Goal: Task Accomplishment & Management: Manage account settings

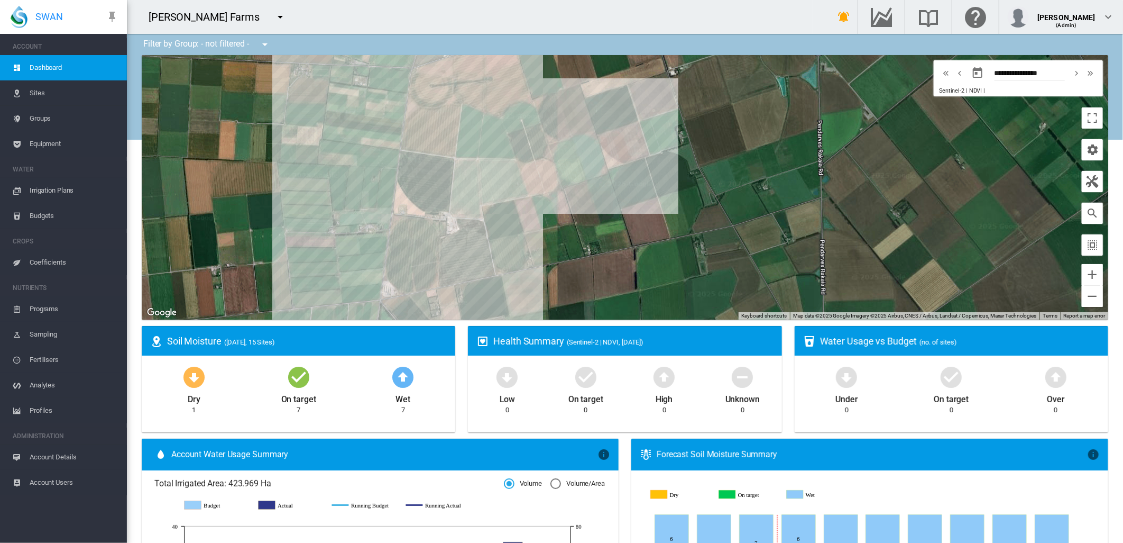
click at [274, 22] on md-icon "icon-menu-down" at bounding box center [280, 17] width 13 height 13
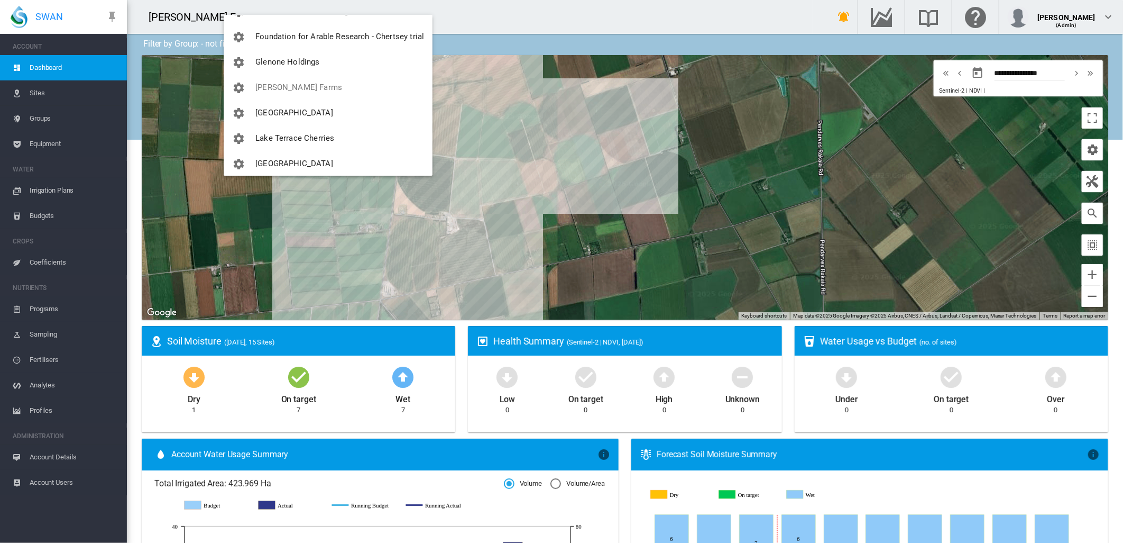
scroll to position [176, 0]
click at [298, 59] on span "Glenone Holdings" at bounding box center [287, 59] width 64 height 10
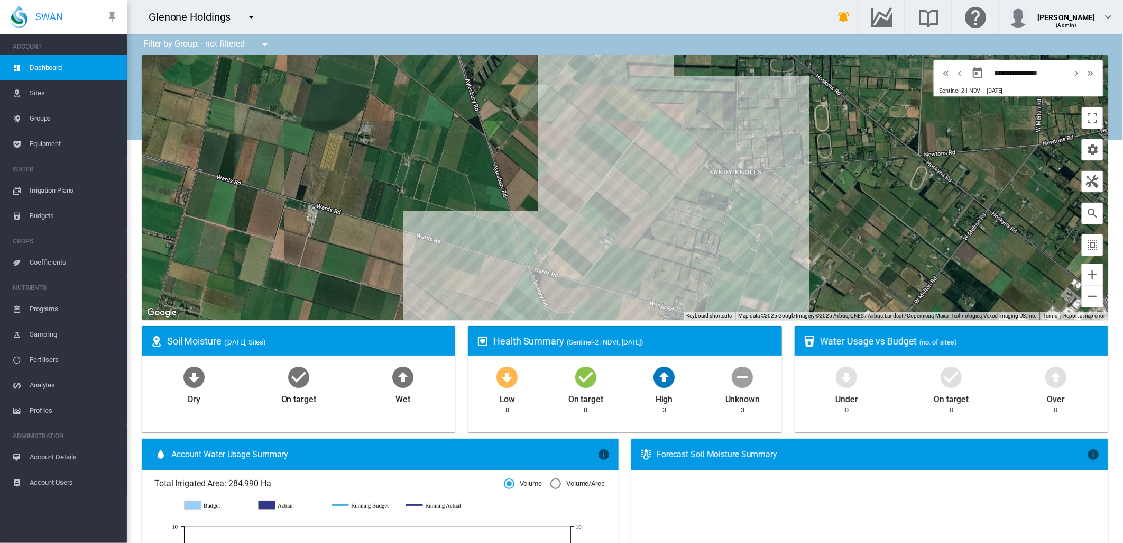
click at [45, 116] on span "Groups" at bounding box center [74, 118] width 89 height 25
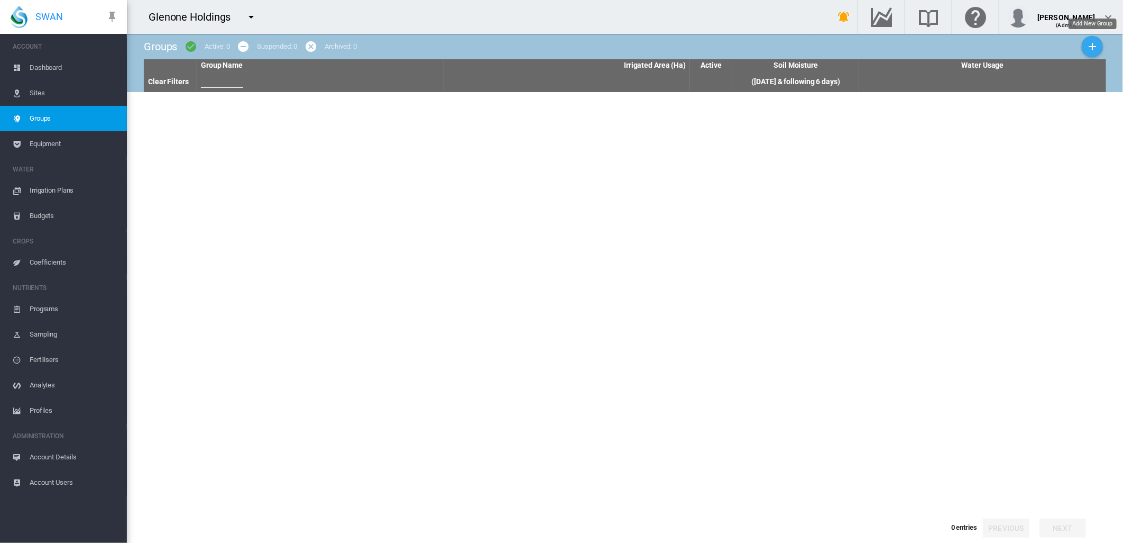
click at [1088, 46] on md-icon "icon-plus" at bounding box center [1092, 46] width 13 height 13
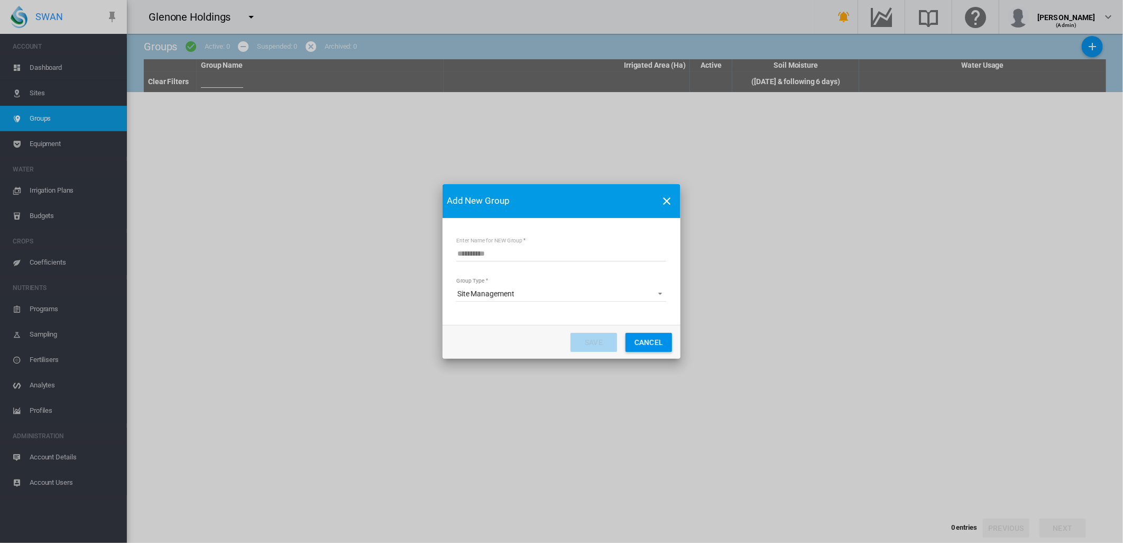
click at [476, 253] on input "Enter Name for NEW Group" at bounding box center [561, 253] width 210 height 16
type input "**********"
click at [590, 340] on button "Save" at bounding box center [594, 342] width 47 height 19
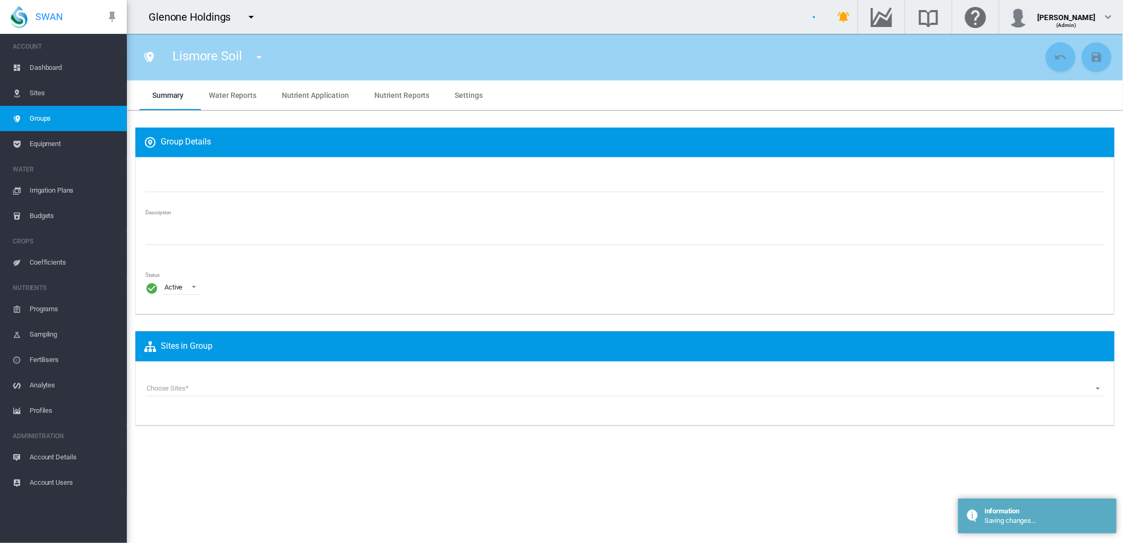
type input "**********"
type textarea "**********"
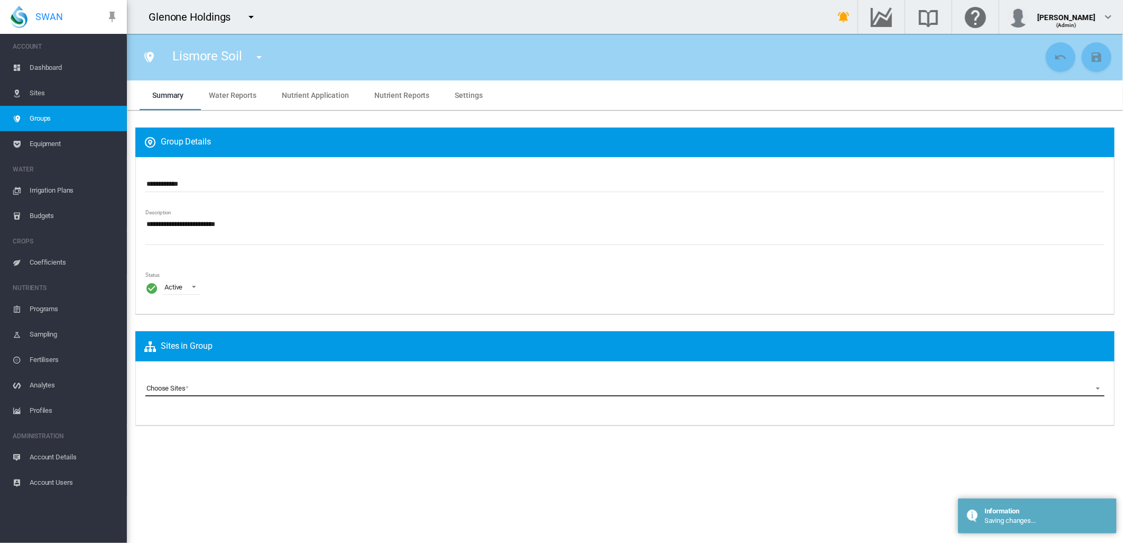
click at [181, 387] on md-select "Choose Sites Glenone_A (Site) Glenone_B (Site) Glenone_BL (Site) Glenone_C (Sit…" at bounding box center [624, 388] width 959 height 16
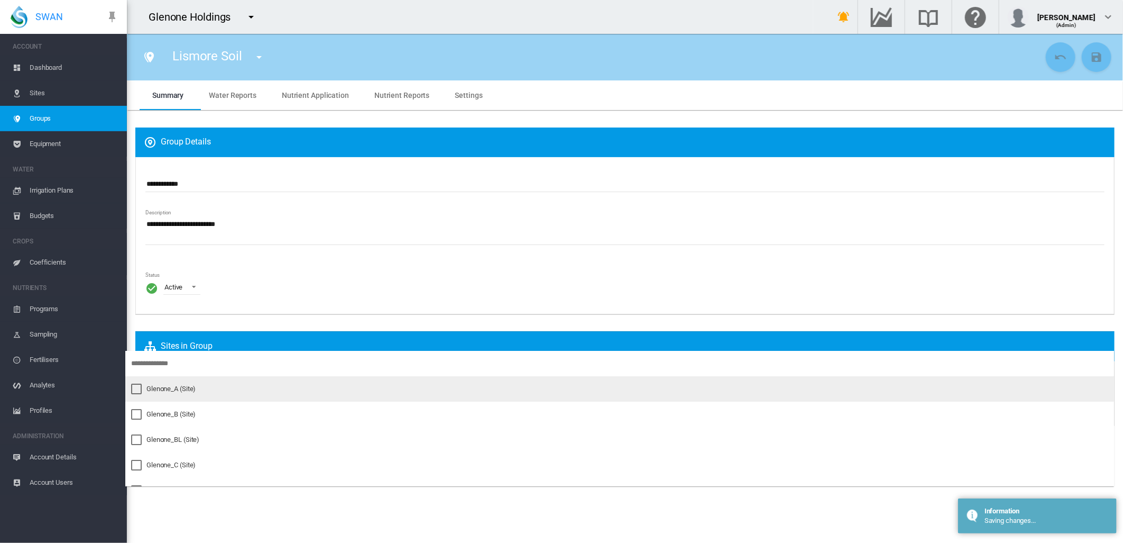
click at [135, 389] on div at bounding box center [136, 388] width 11 height 11
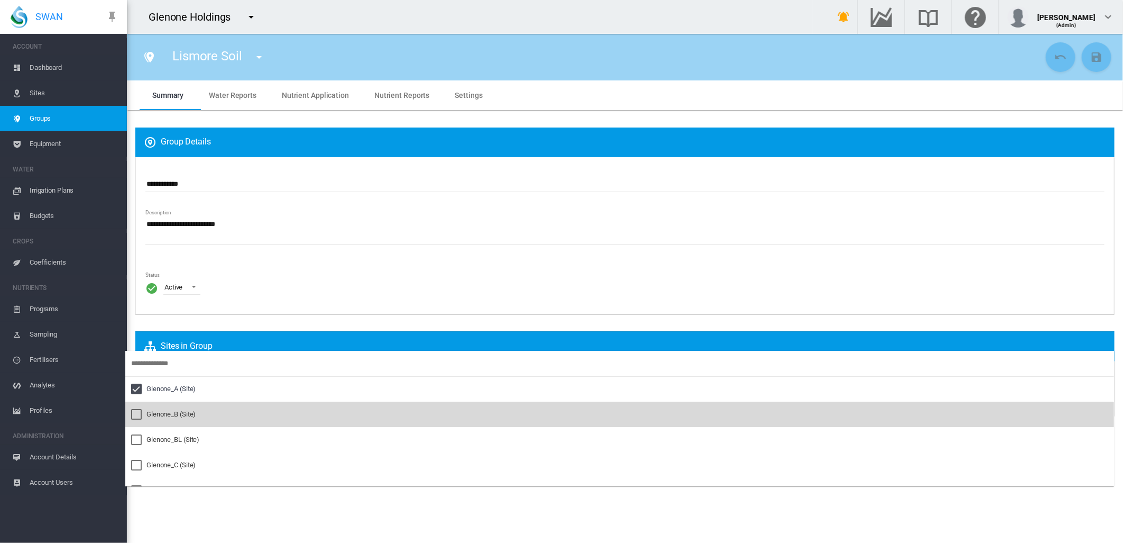
click at [133, 411] on div at bounding box center [136, 414] width 11 height 11
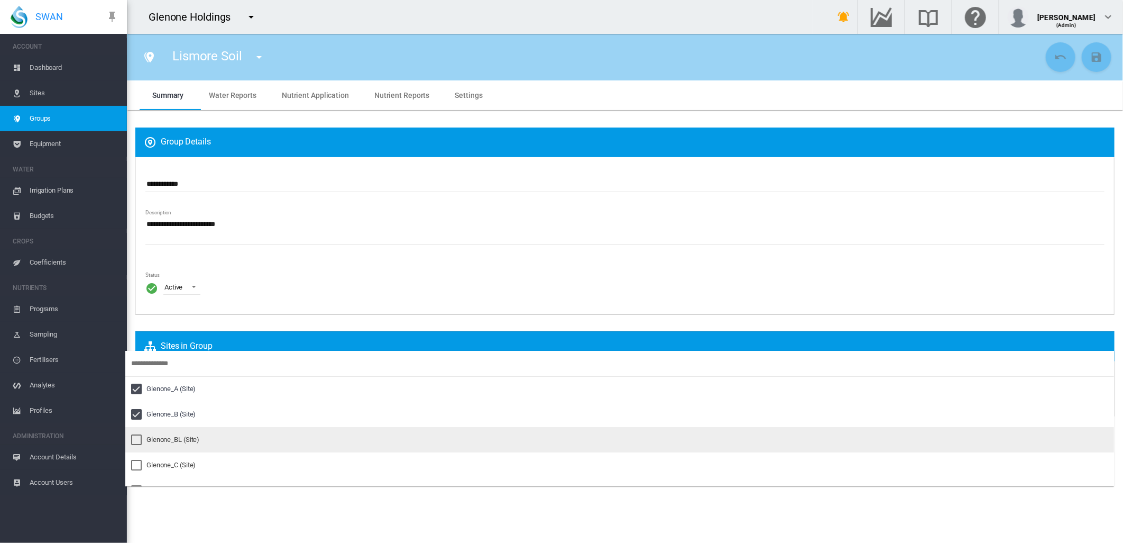
click at [136, 438] on div at bounding box center [136, 439] width 11 height 11
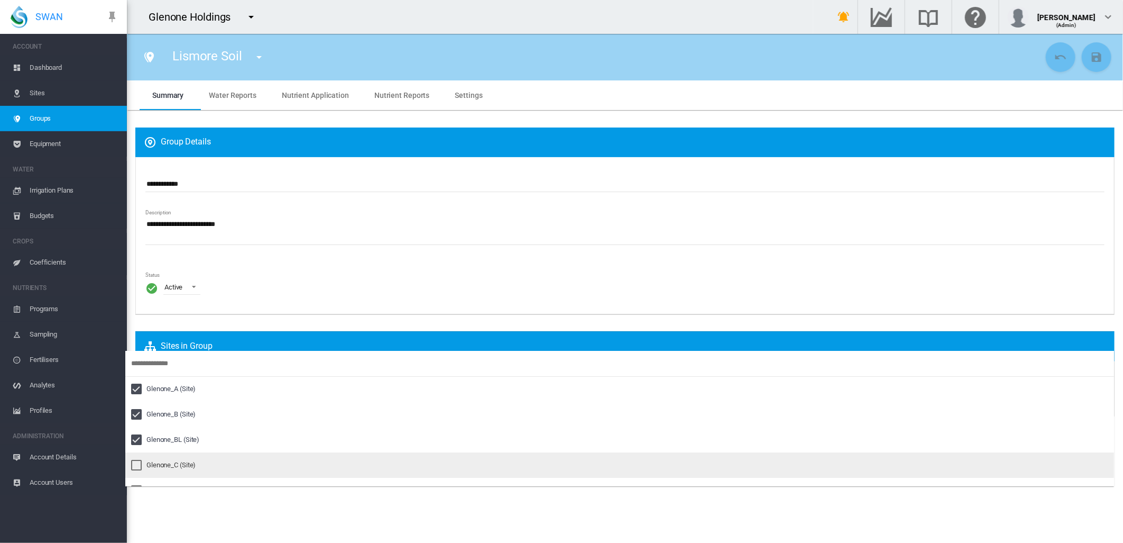
click at [135, 465] on div at bounding box center [136, 465] width 11 height 11
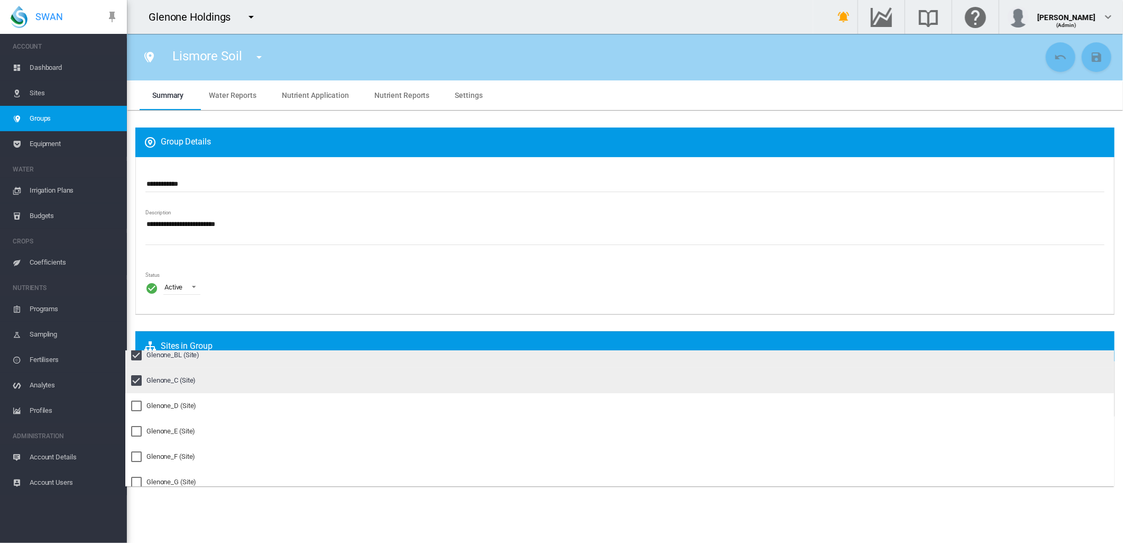
scroll to position [88, 0]
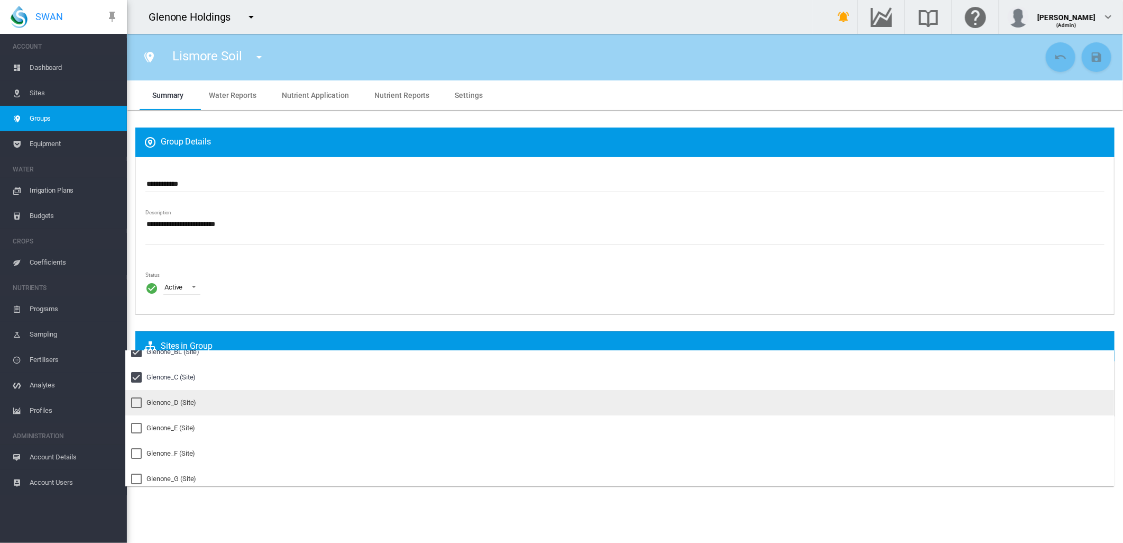
click at [136, 401] on div at bounding box center [136, 402] width 11 height 11
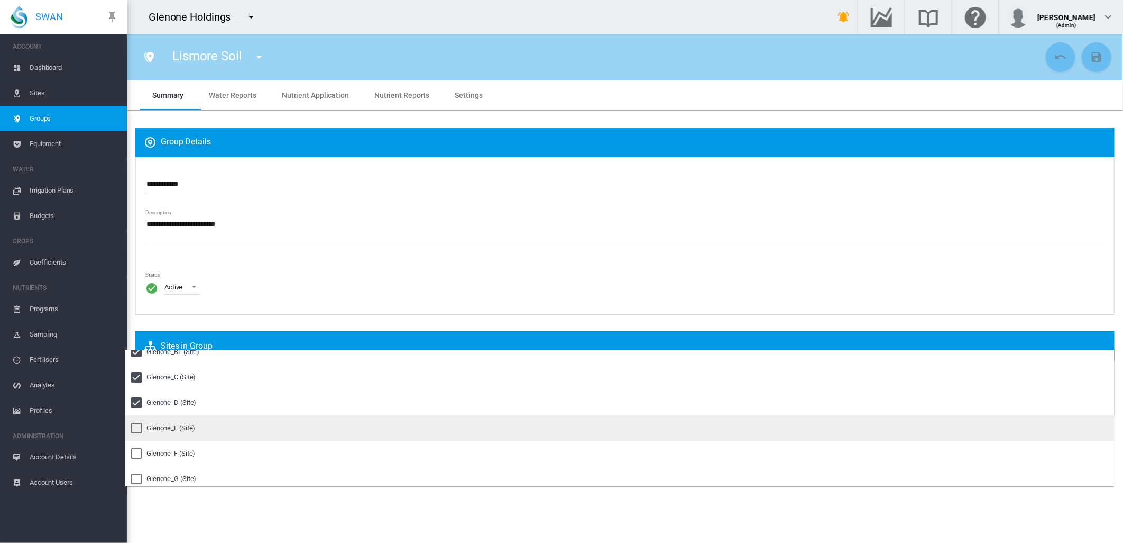
click at [133, 424] on div at bounding box center [136, 428] width 11 height 11
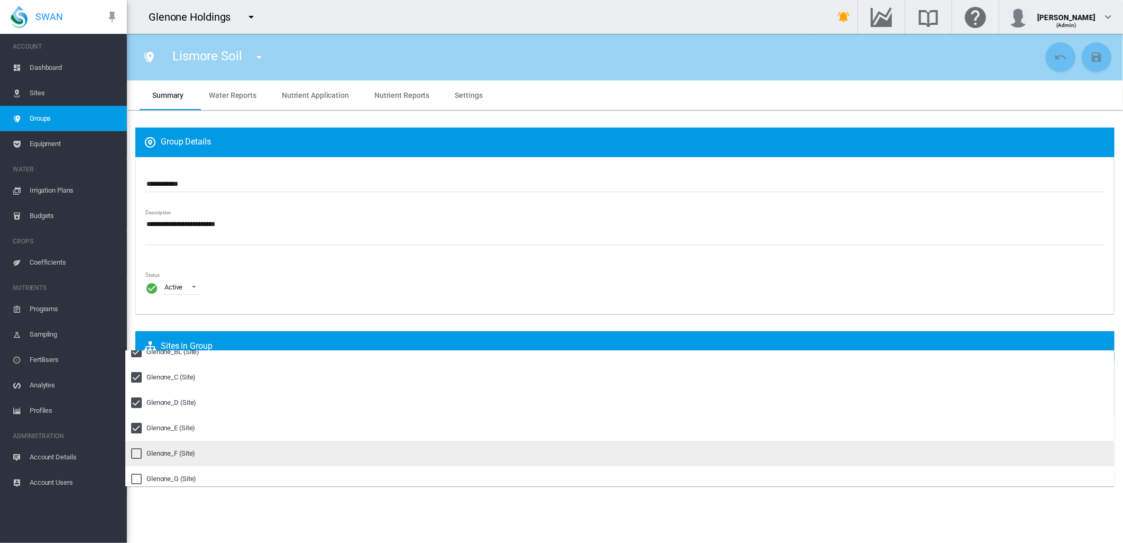
click at [135, 448] on div at bounding box center [136, 453] width 11 height 11
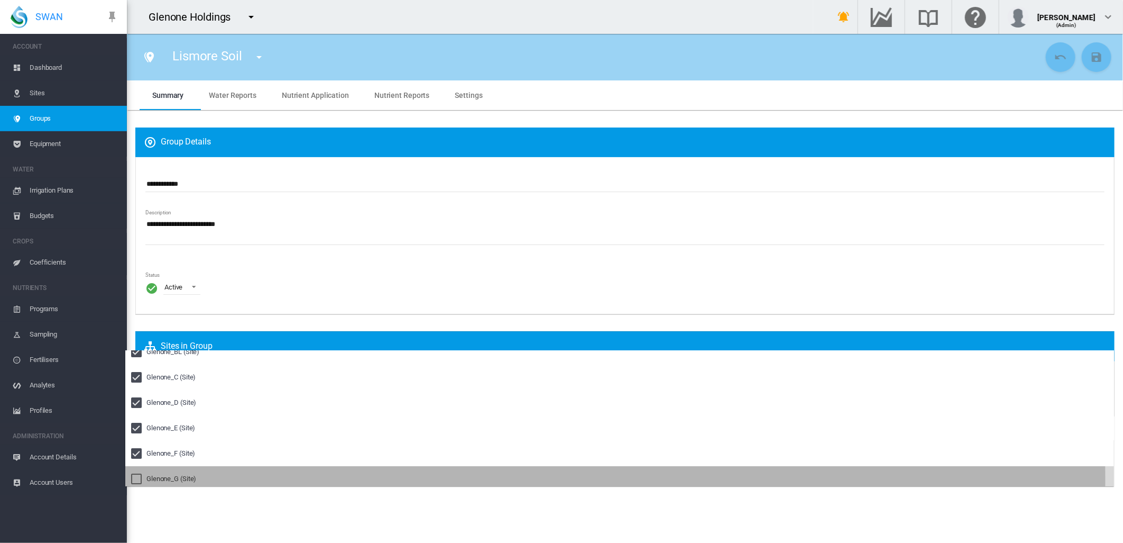
click at [132, 479] on div at bounding box center [136, 478] width 11 height 11
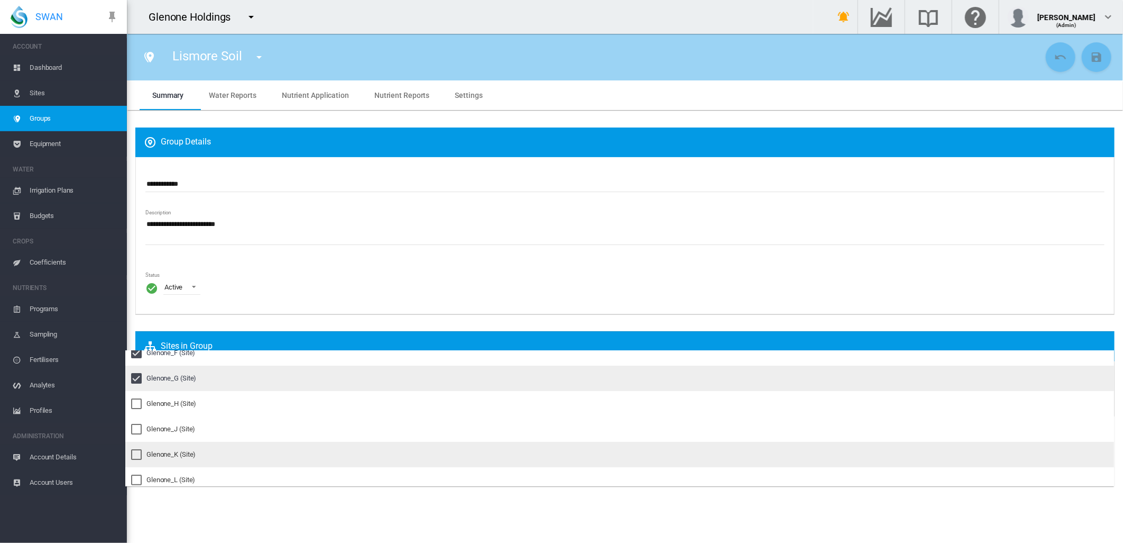
scroll to position [220, 0]
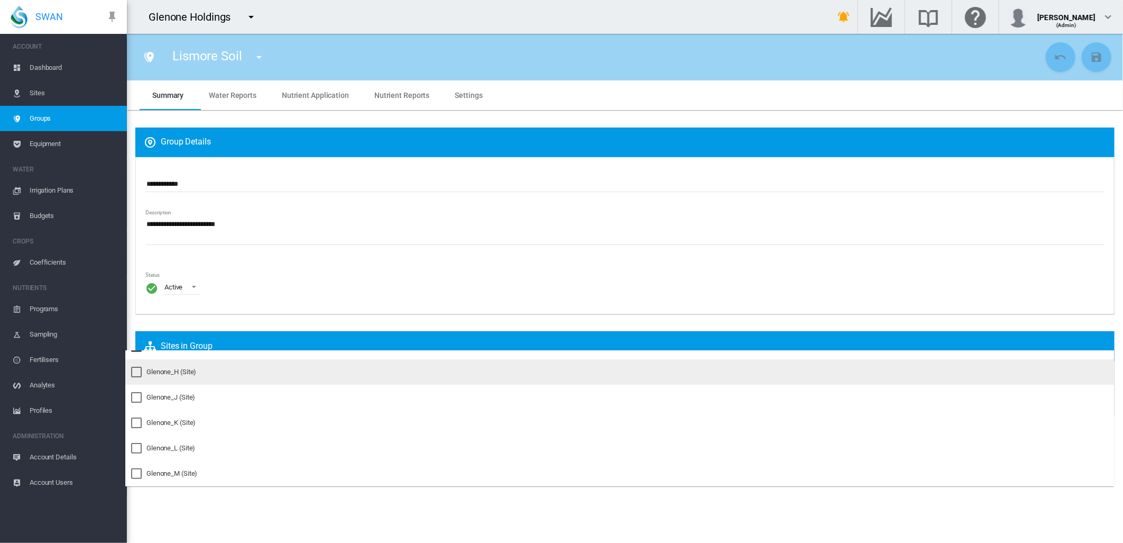
click at [133, 367] on div at bounding box center [136, 372] width 11 height 11
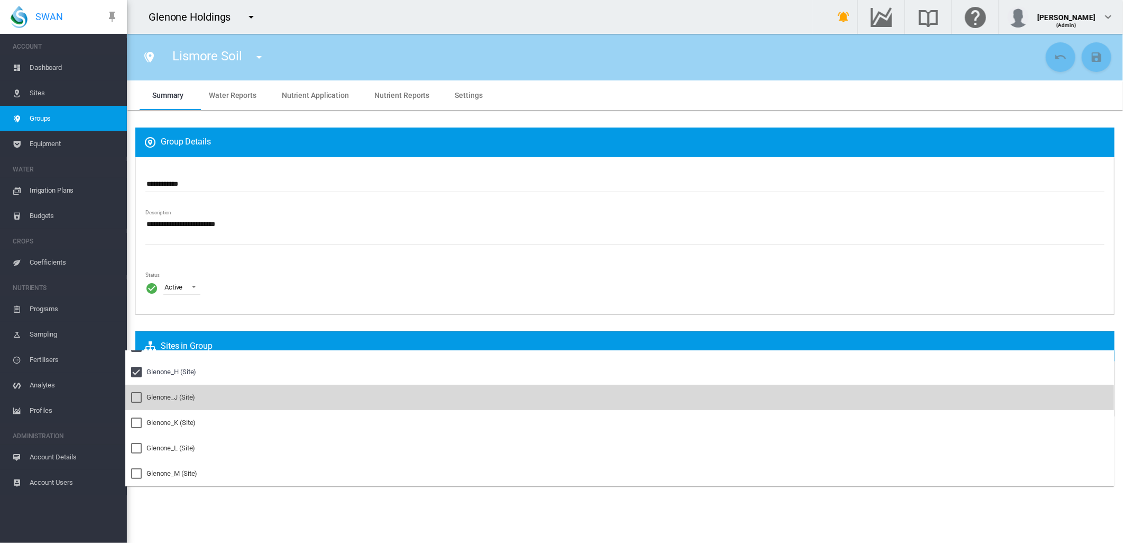
click at [136, 395] on div at bounding box center [136, 397] width 11 height 11
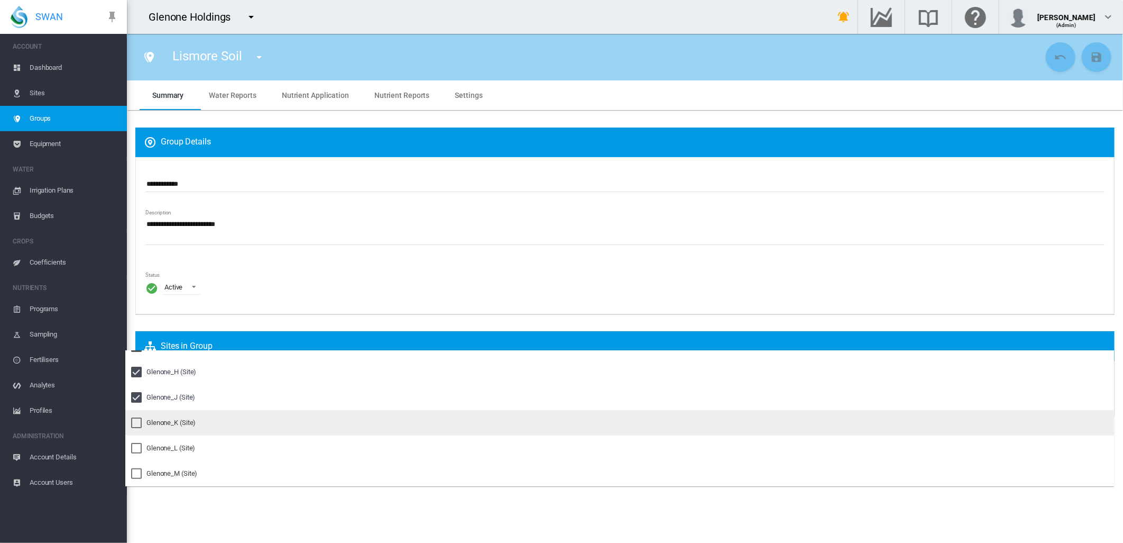
click at [138, 419] on div at bounding box center [136, 422] width 11 height 11
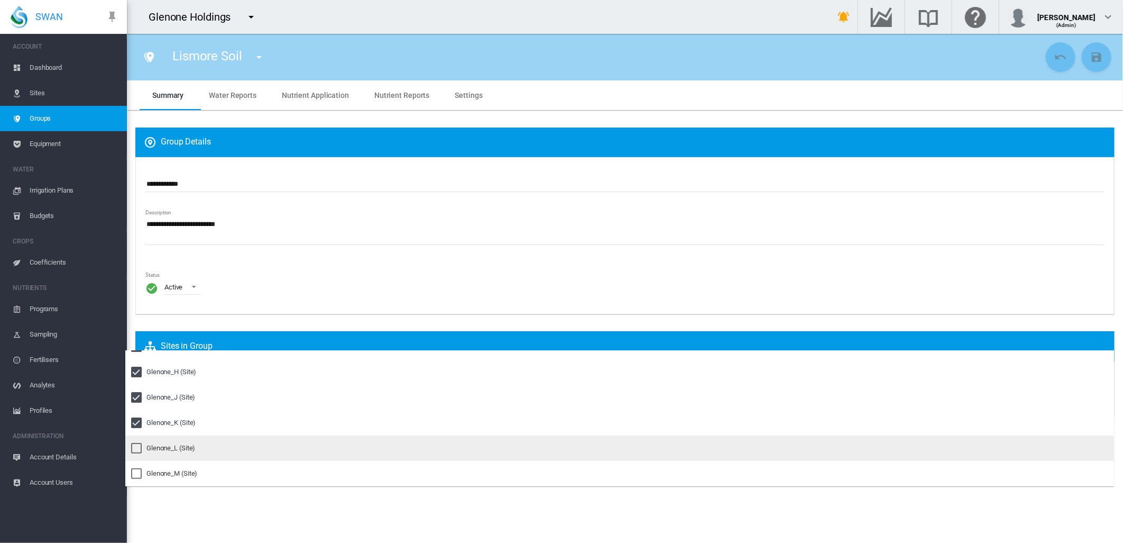
click at [135, 448] on div at bounding box center [136, 448] width 11 height 11
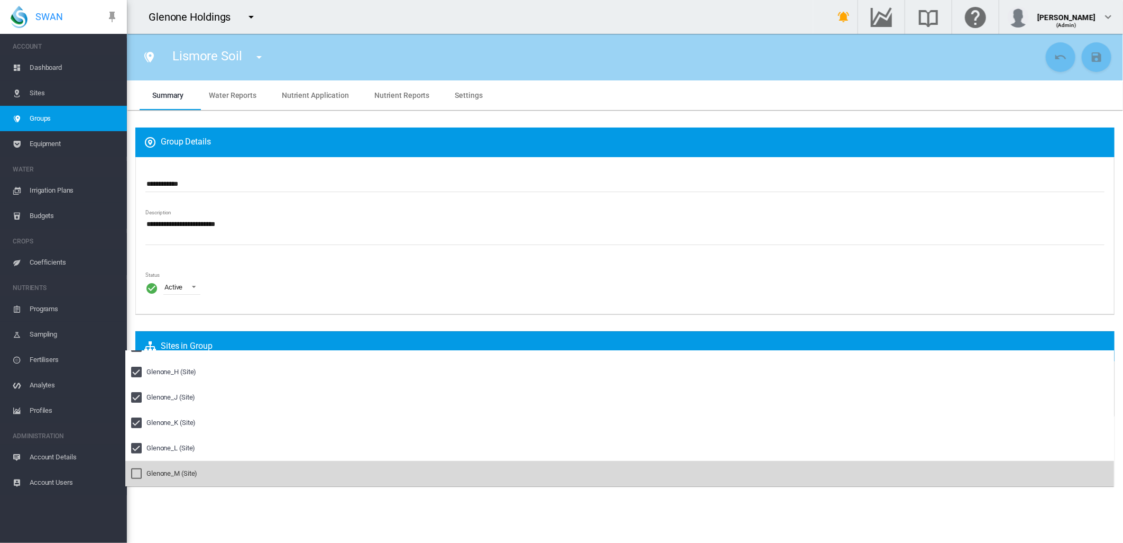
click at [136, 473] on div at bounding box center [136, 473] width 11 height 11
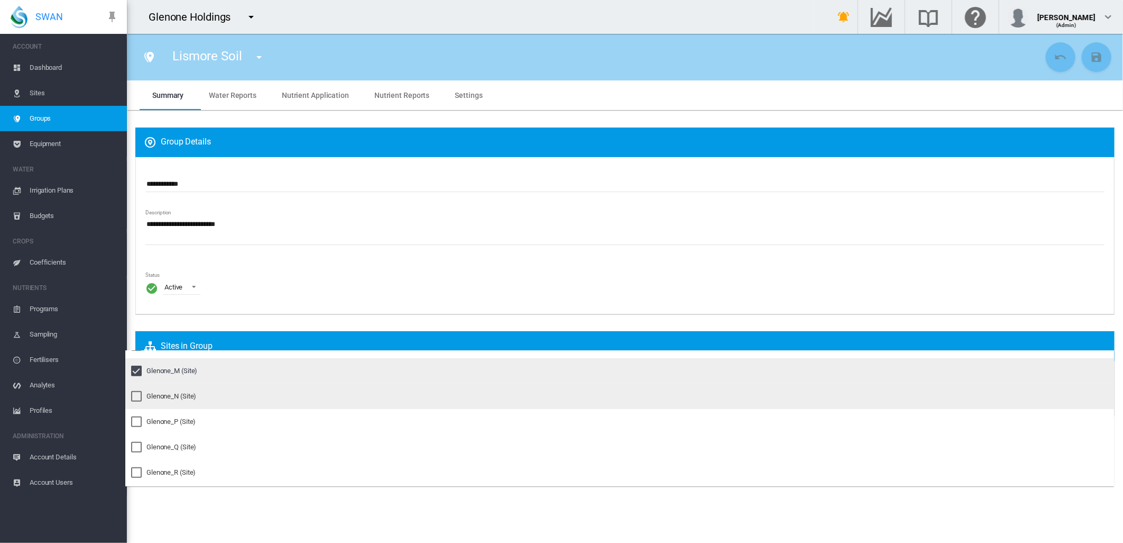
scroll to position [323, 0]
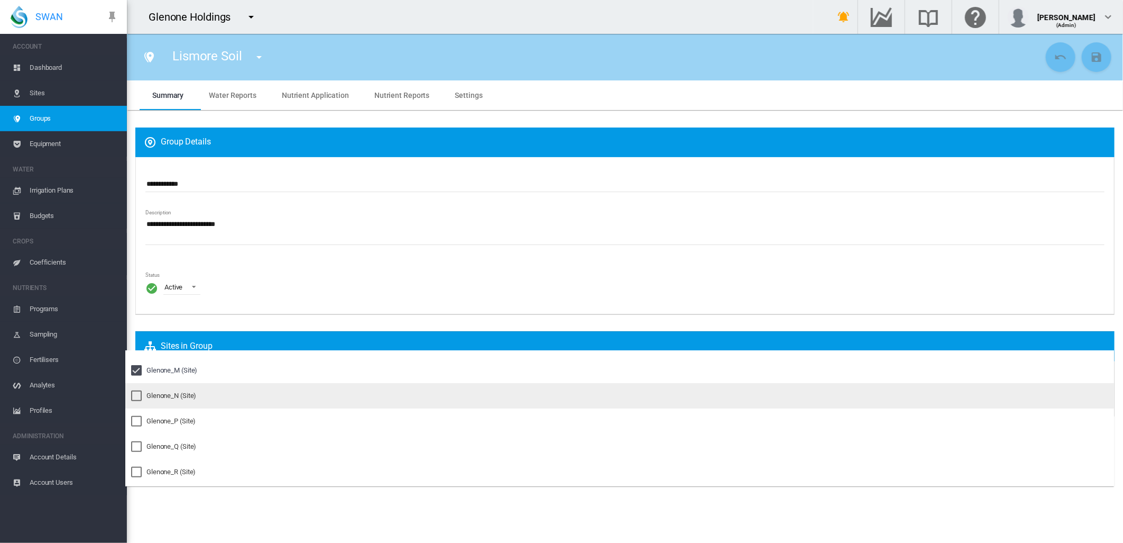
click at [135, 392] on div at bounding box center [136, 395] width 11 height 11
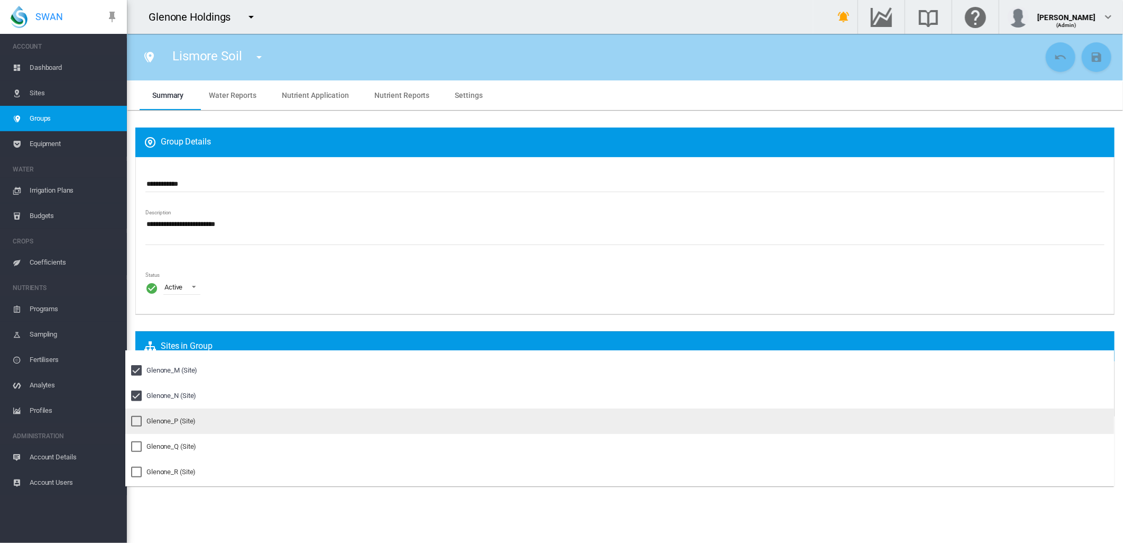
click at [139, 419] on div at bounding box center [136, 421] width 11 height 11
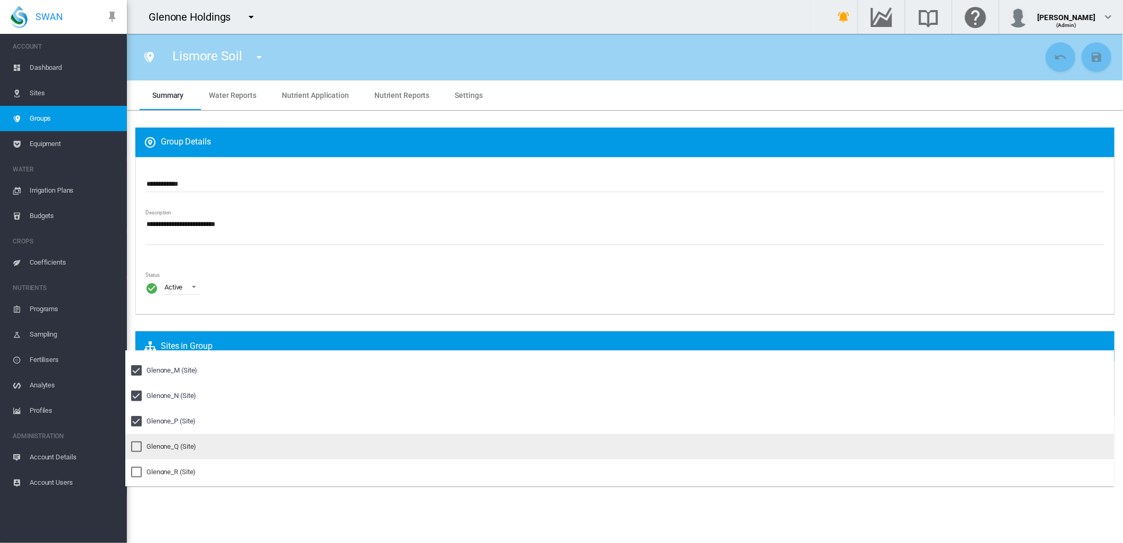
click at [139, 445] on div at bounding box center [136, 446] width 11 height 11
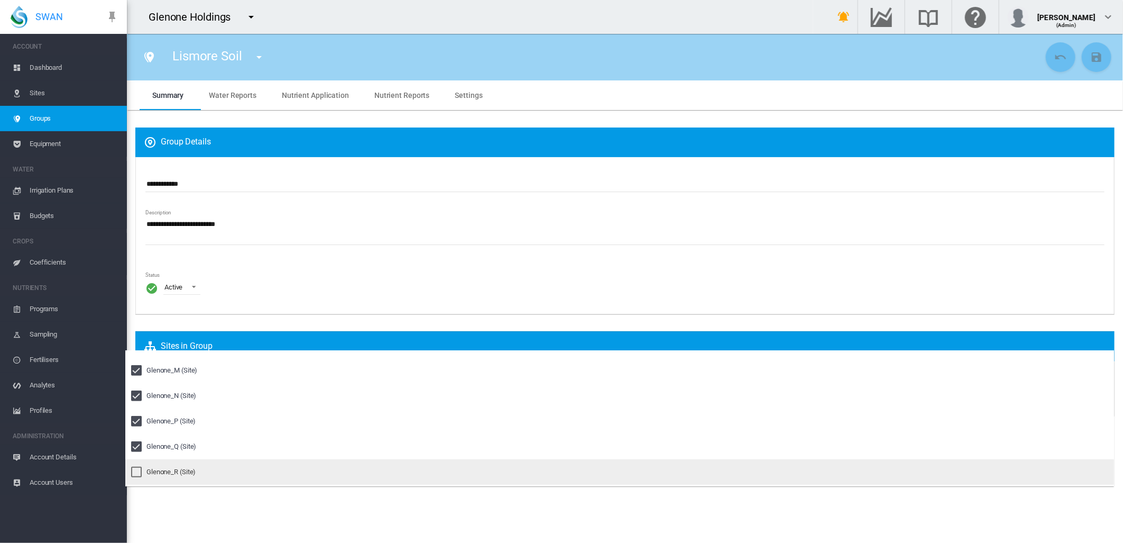
click at [134, 470] on div at bounding box center [136, 471] width 11 height 11
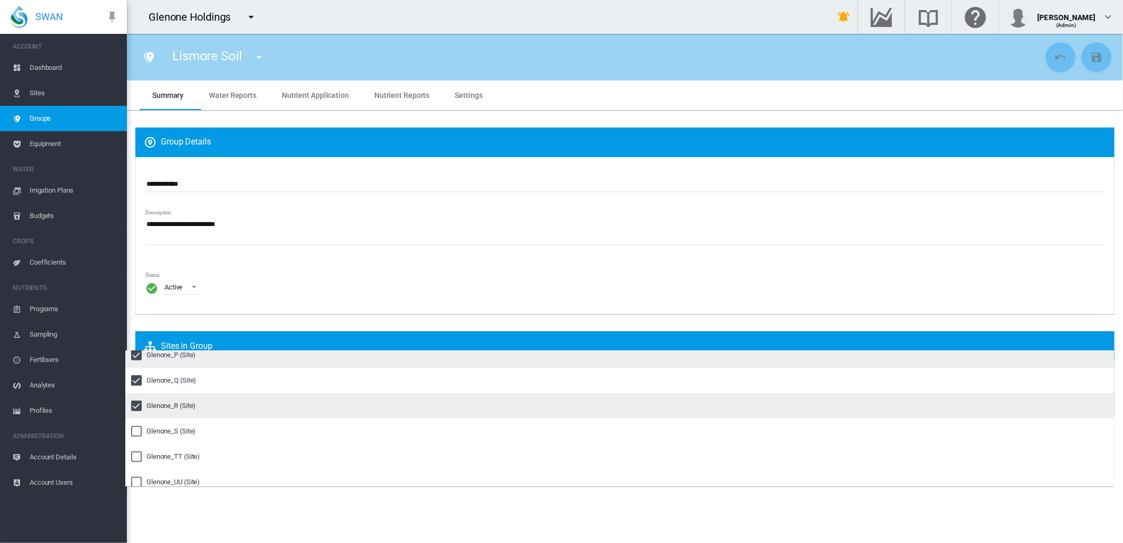
scroll to position [397, 0]
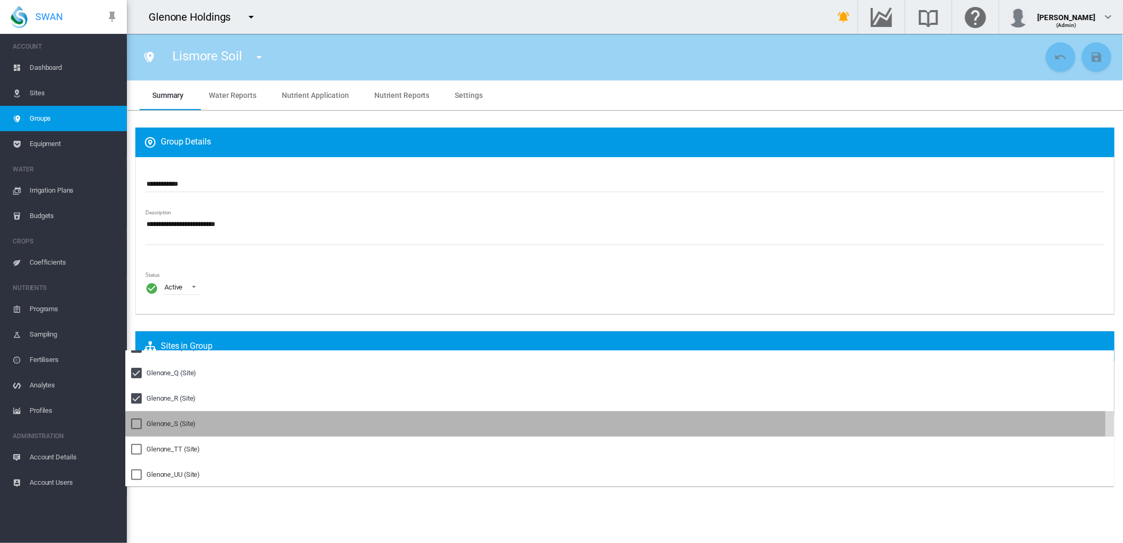
click at [132, 424] on div at bounding box center [136, 423] width 11 height 11
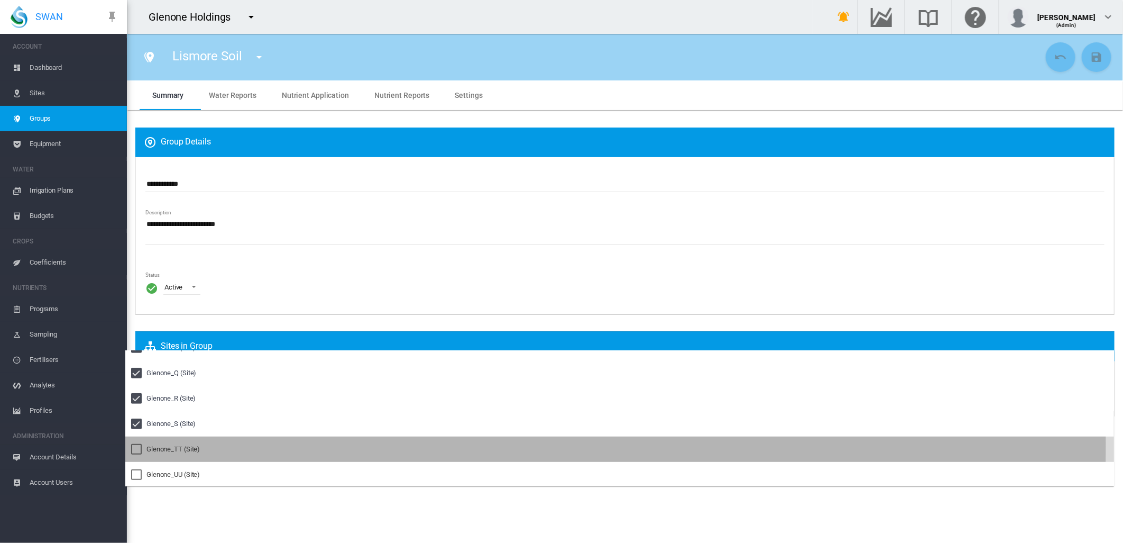
click at [134, 445] on div at bounding box center [136, 449] width 11 height 11
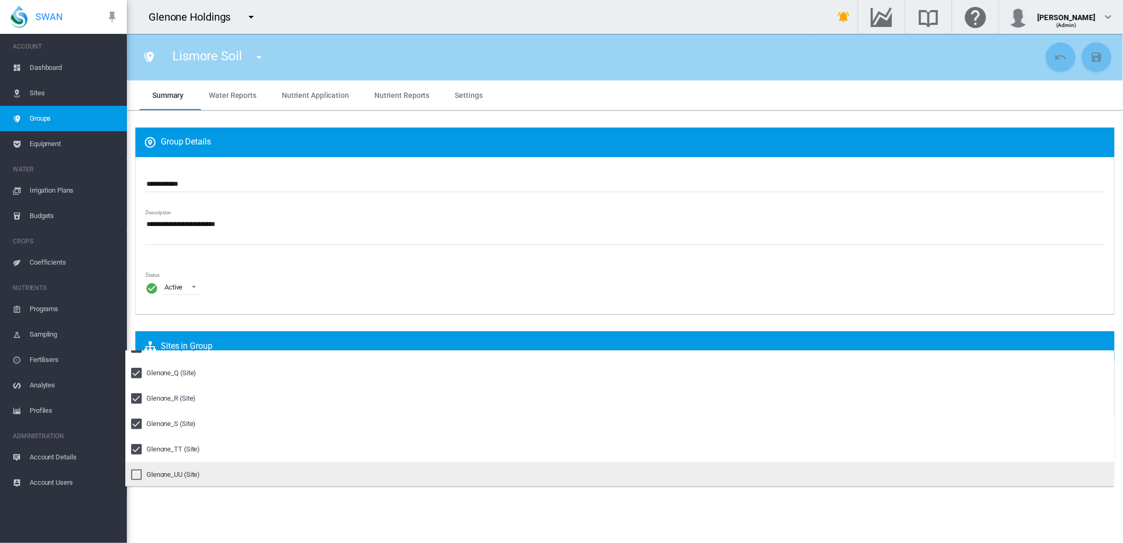
click at [135, 474] on div at bounding box center [136, 474] width 11 height 11
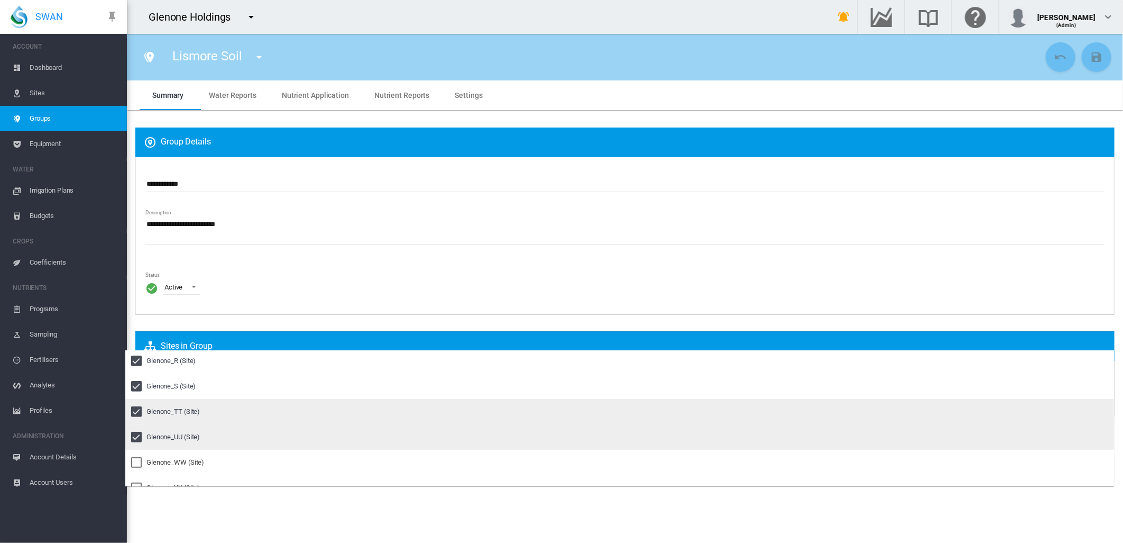
scroll to position [448, 0]
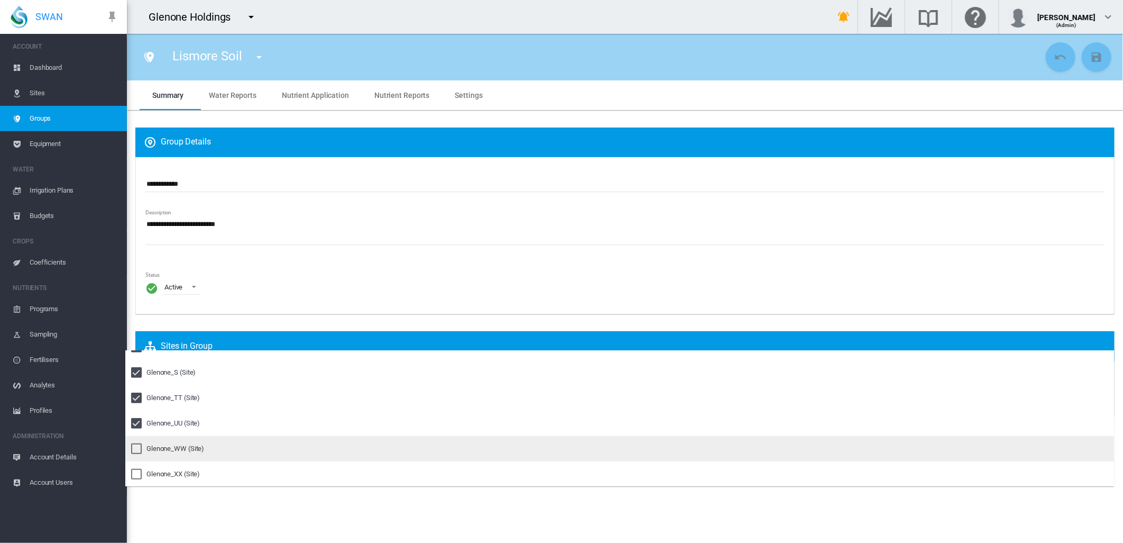
click at [136, 447] on div at bounding box center [136, 448] width 11 height 11
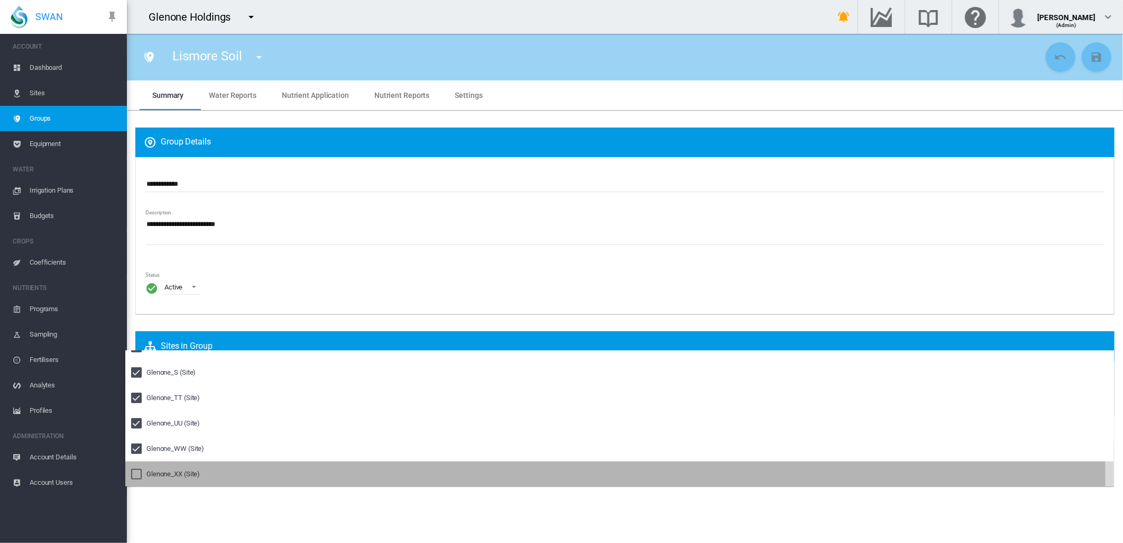
click at [135, 473] on div at bounding box center [136, 474] width 11 height 11
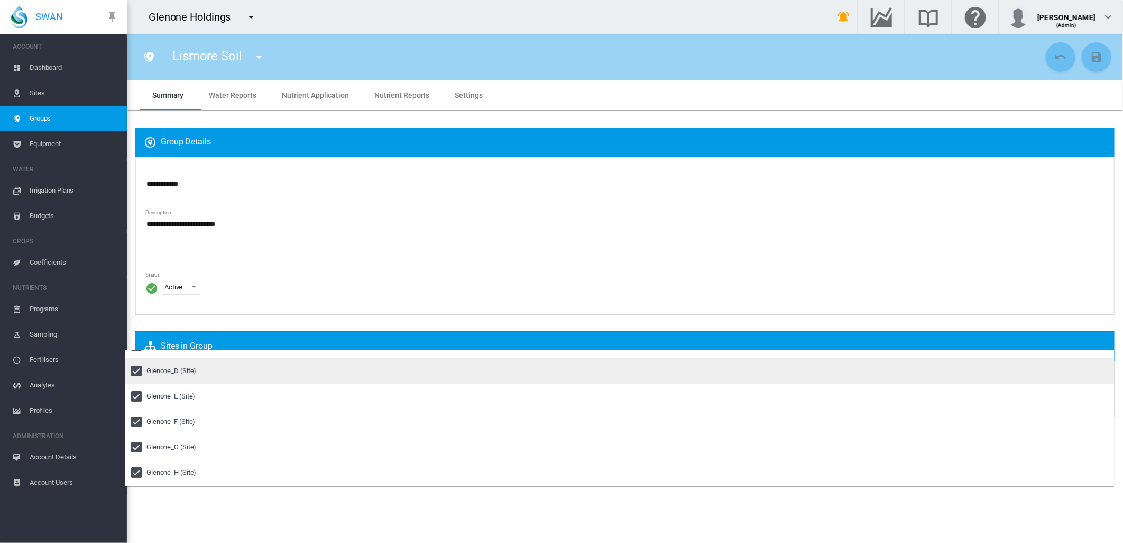
scroll to position [0, 0]
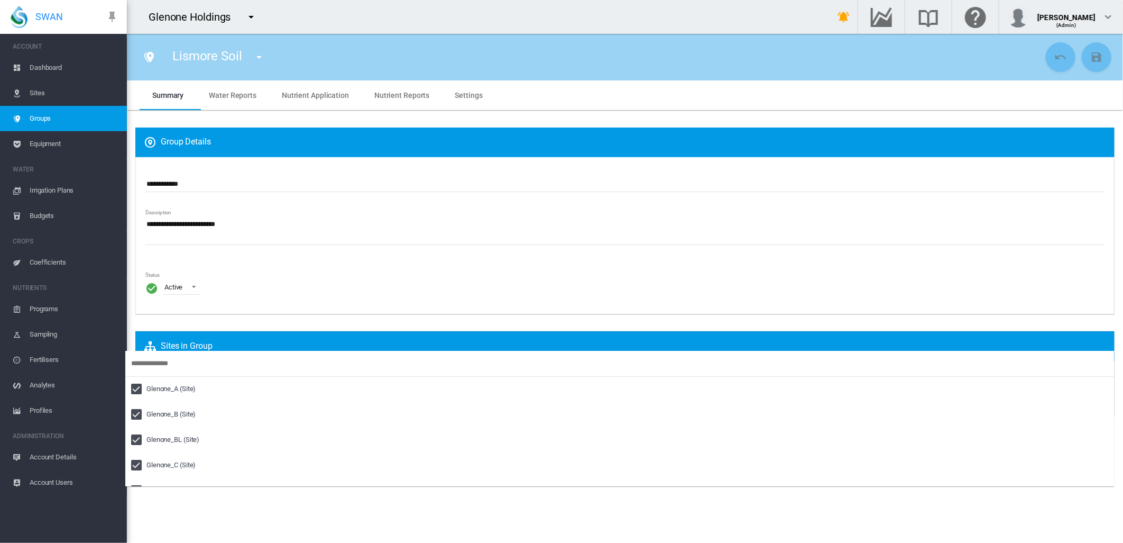
click at [400, 278] on md-backdrop at bounding box center [561, 271] width 1123 height 543
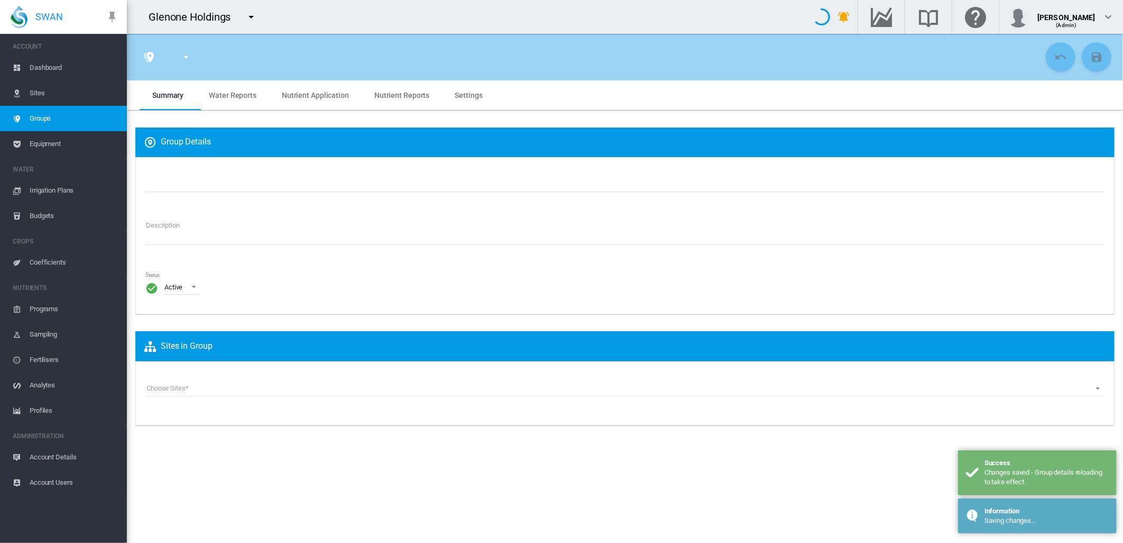
type input "**********"
type textarea "**********"
type input "*"
type input "**"
type input "*"
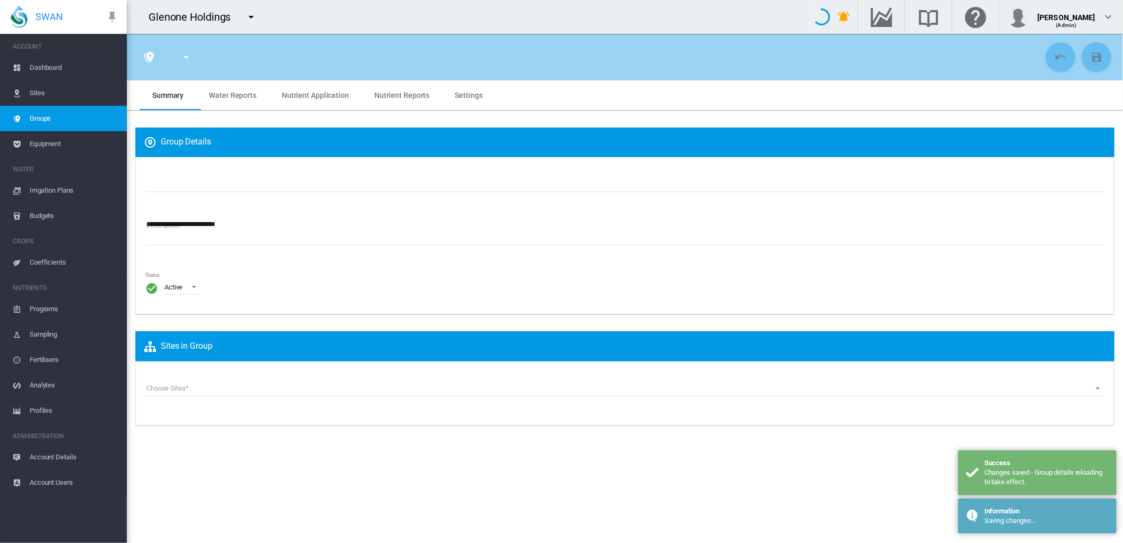
type input "***"
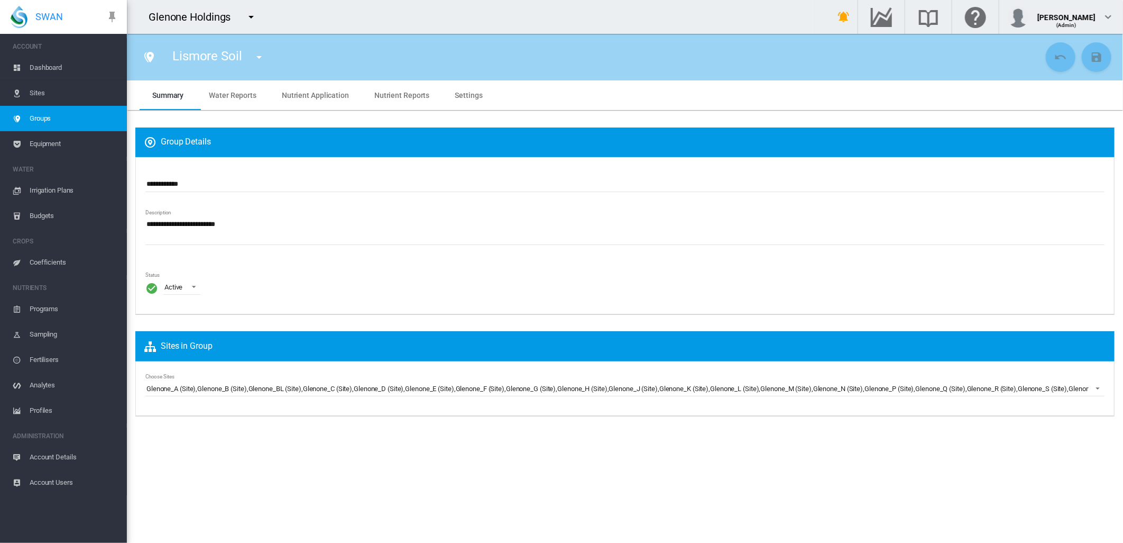
click at [477, 495] on section "Lismore Soil Lismore Soil Summary Water Reports Nutrient Application Nutrient R…" at bounding box center [625, 288] width 996 height 509
click at [466, 91] on span "Settings" at bounding box center [469, 95] width 28 height 8
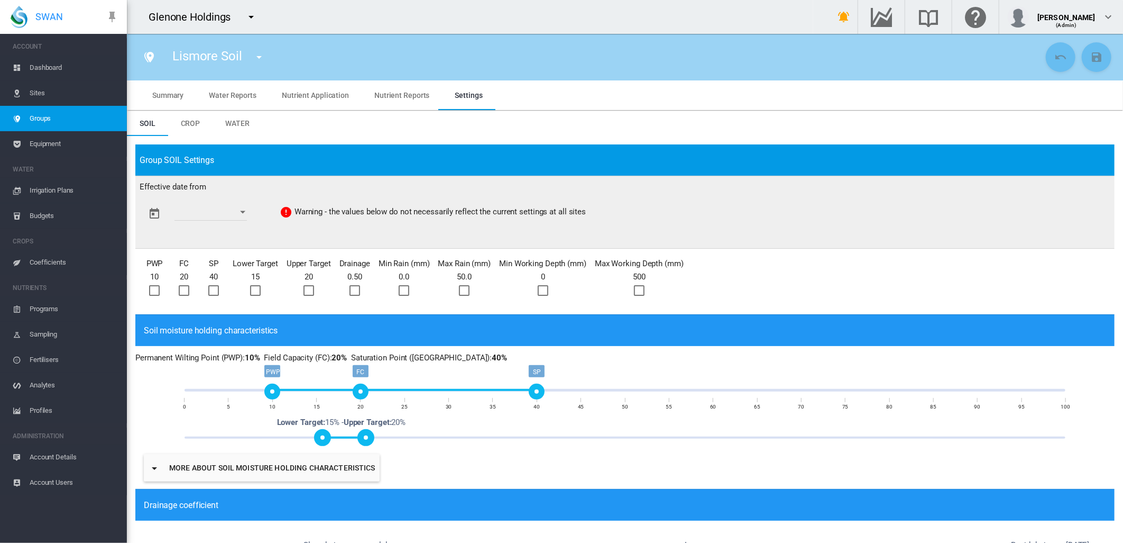
click at [392, 86] on md-tab-item "Nutrient Reports" at bounding box center [402, 95] width 80 height 30
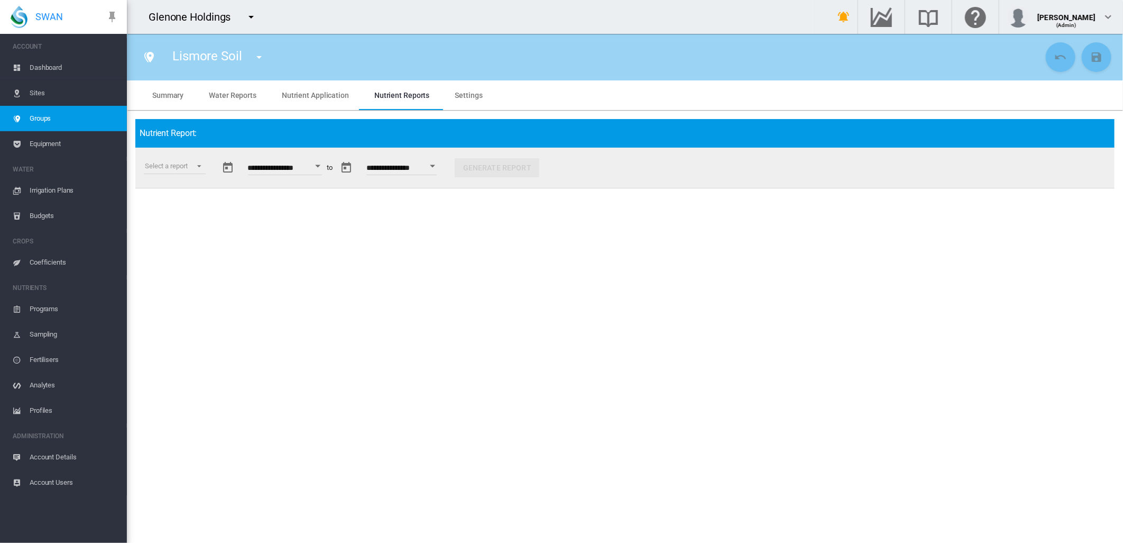
click at [322, 95] on application "Nutrient Application" at bounding box center [315, 95] width 67 height 8
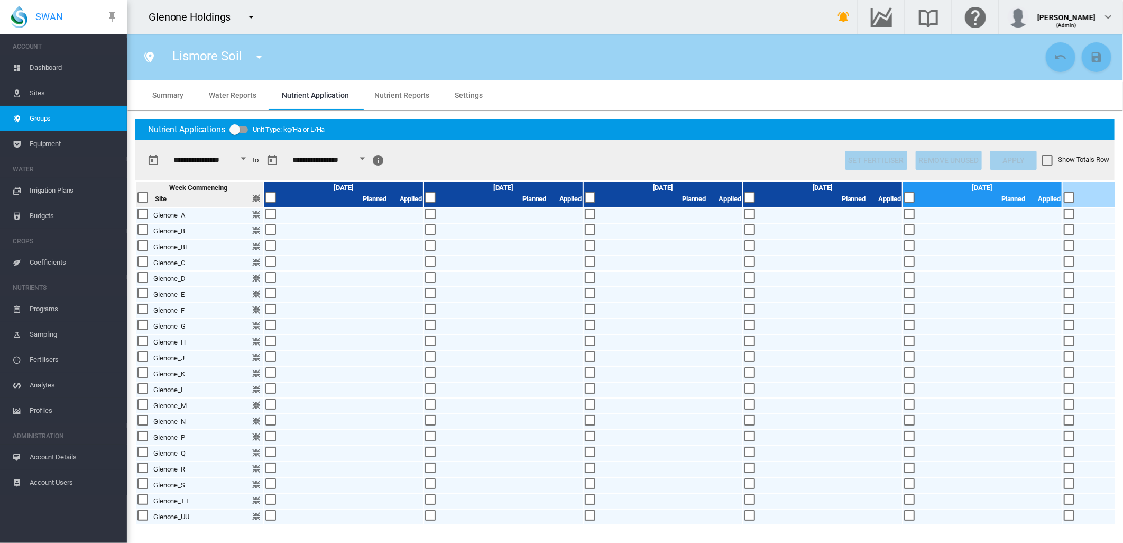
click at [233, 94] on span "Water Reports" at bounding box center [233, 95] width 48 height 8
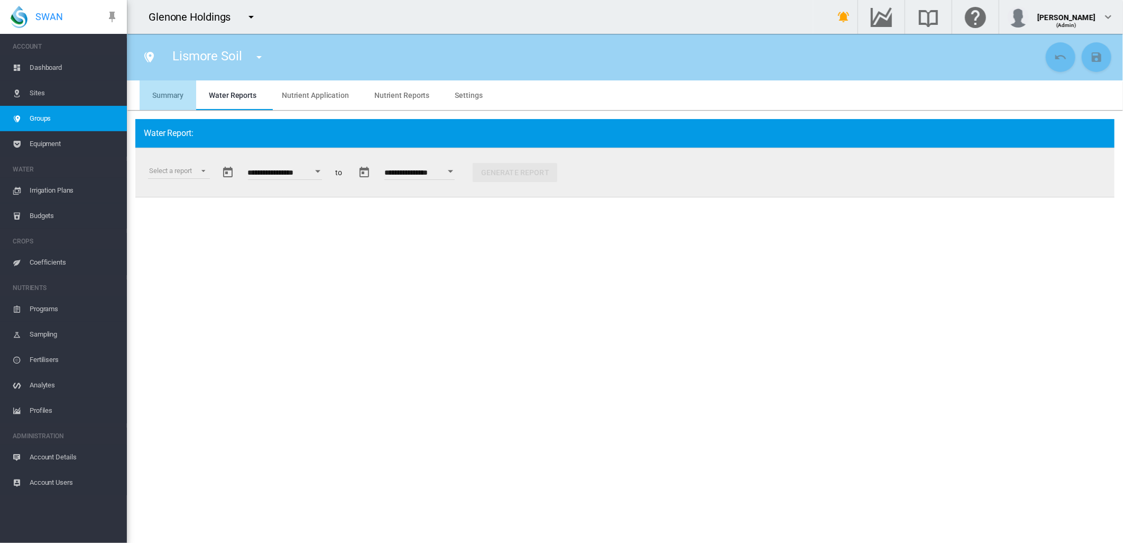
click at [177, 92] on span "Summary" at bounding box center [167, 95] width 31 height 8
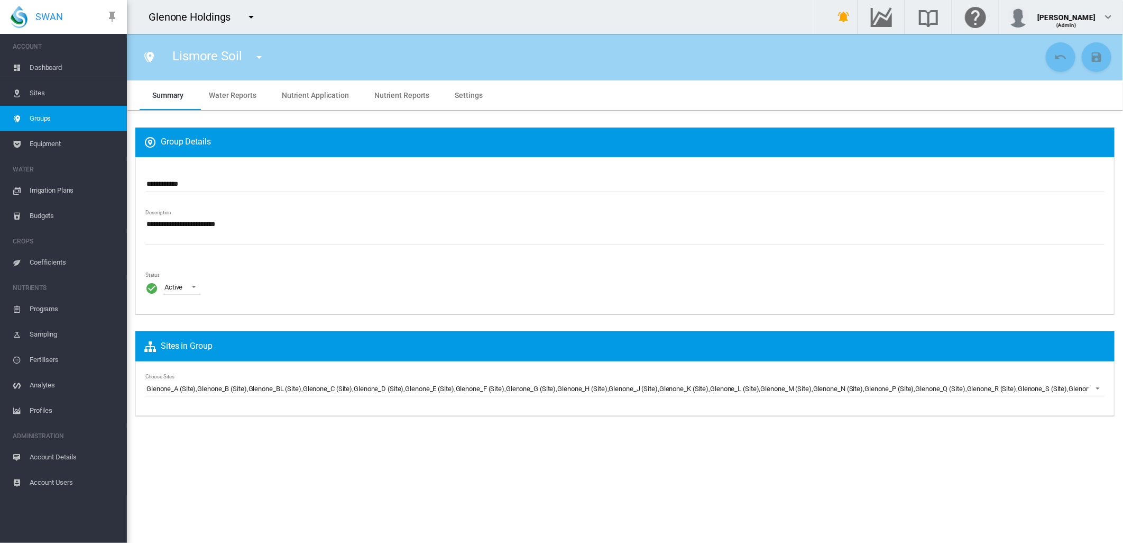
click at [40, 114] on span "Groups" at bounding box center [74, 118] width 89 height 25
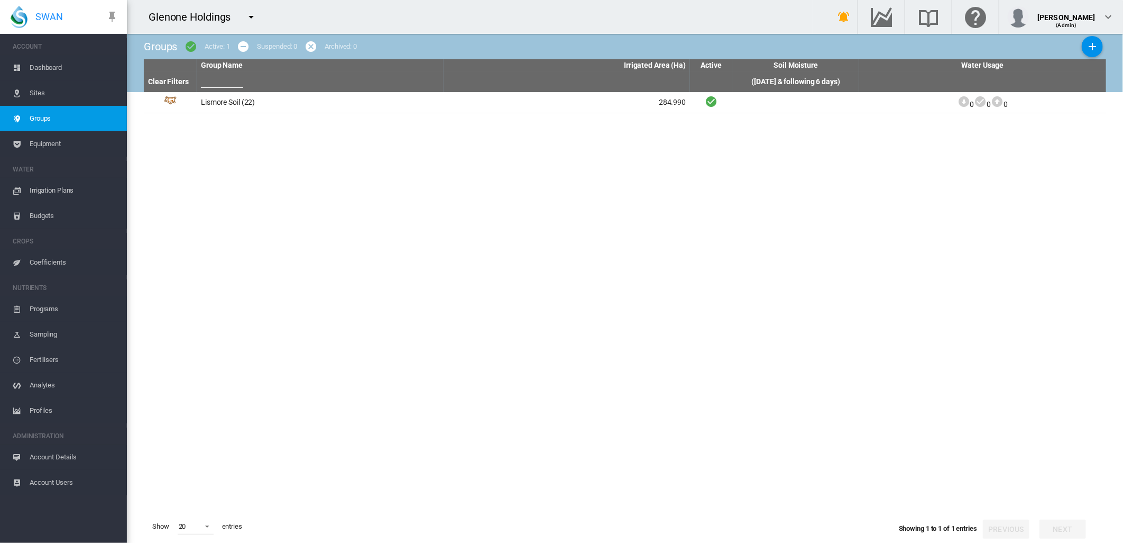
click at [1092, 46] on md-icon "icon-plus" at bounding box center [1092, 46] width 13 height 13
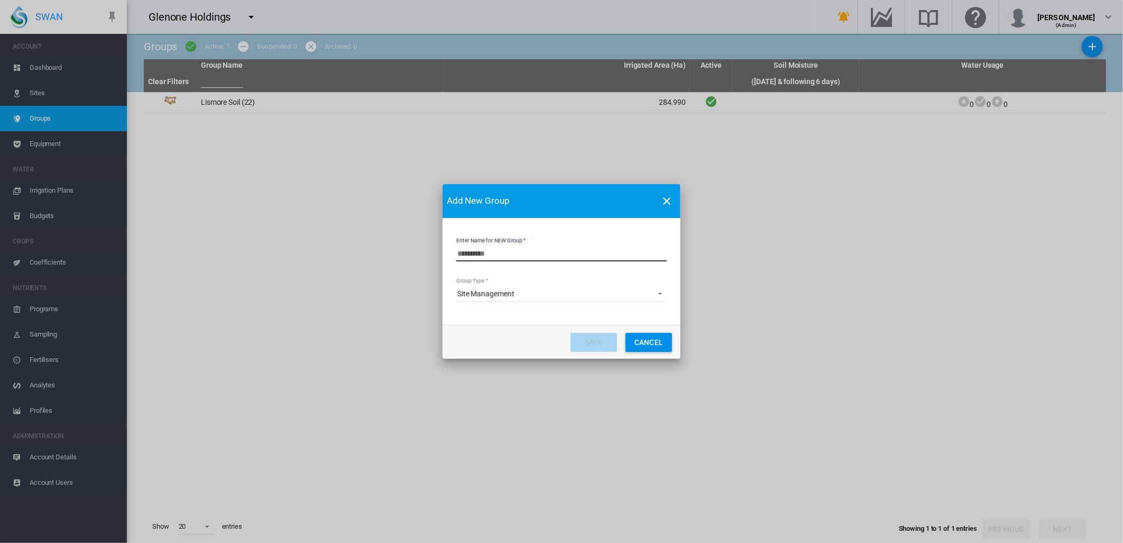
click at [476, 254] on input "Enter Name for NEW Group" at bounding box center [561, 253] width 210 height 16
type input "**********"
click at [599, 343] on button "Save" at bounding box center [594, 342] width 47 height 19
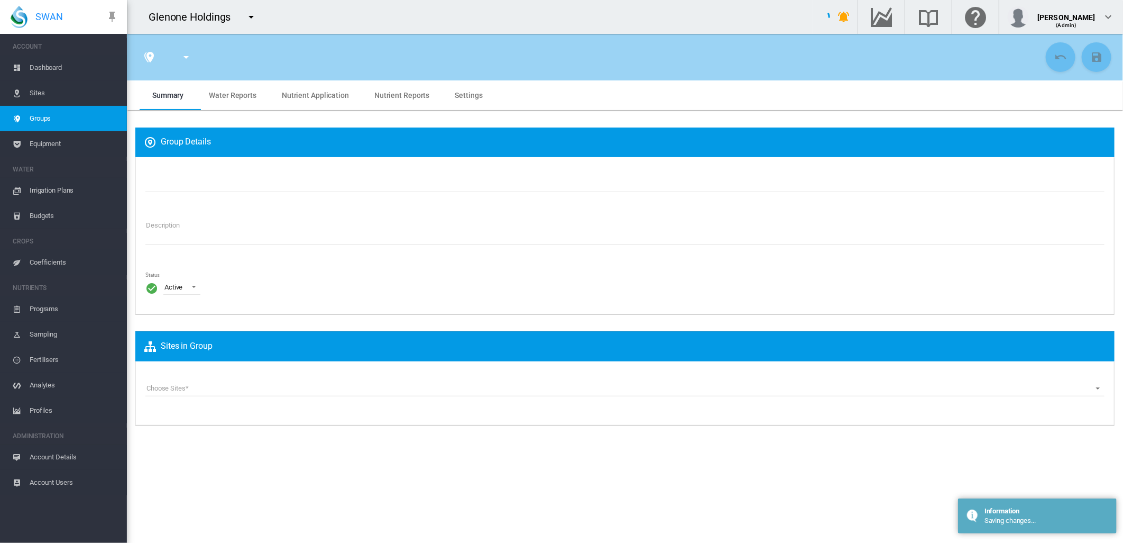
type input "**********"
type textarea "**********"
type input "*"
type input "**"
type input "*"
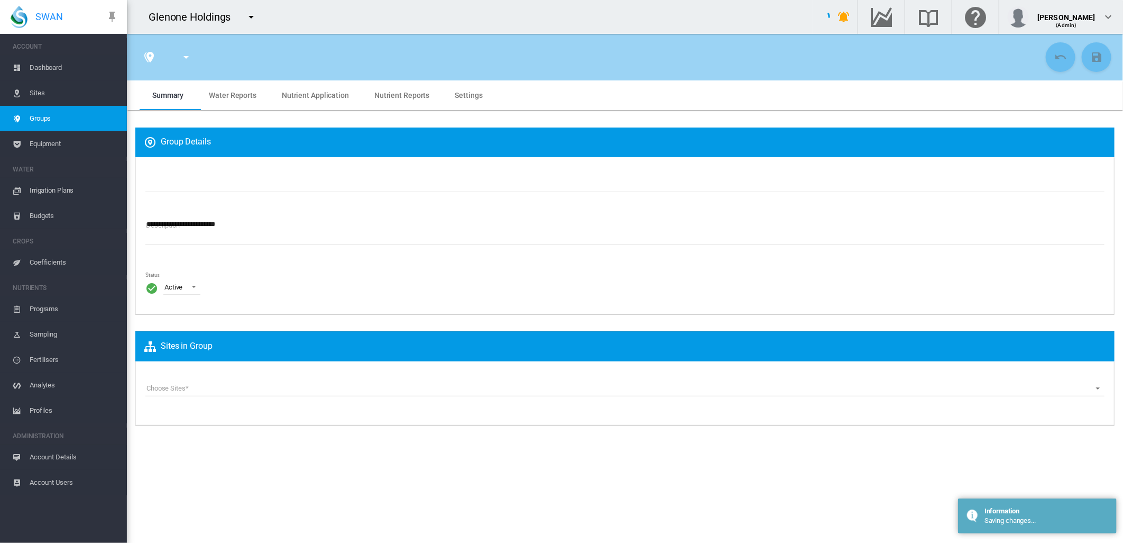
type input "***"
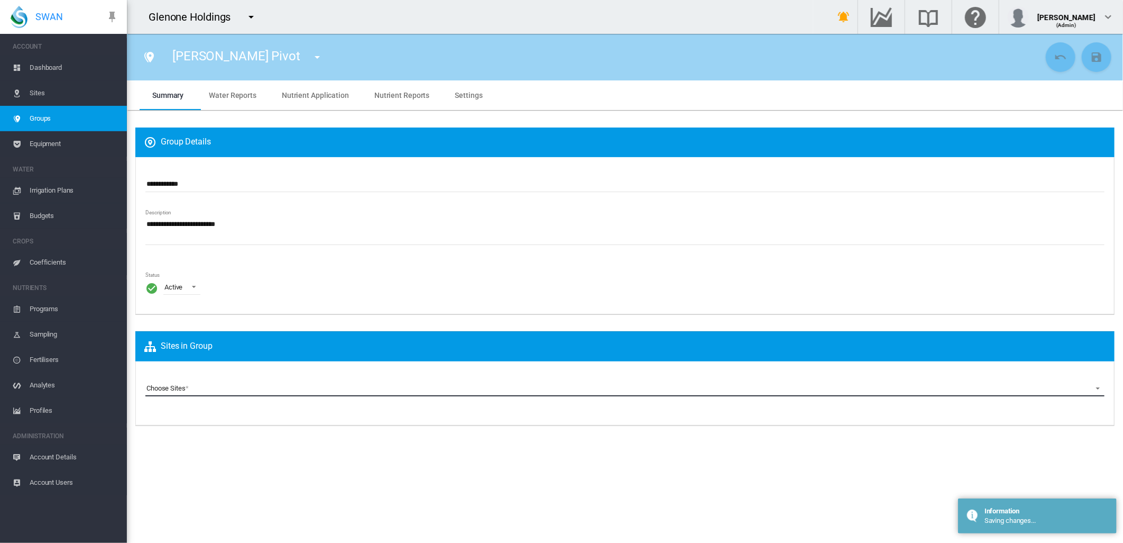
click at [177, 388] on md-select "Choose Sites Glenone_A (Site) Glenone_B (Site) Glenone_BL (Site) Glenone_C (Sit…" at bounding box center [624, 388] width 959 height 16
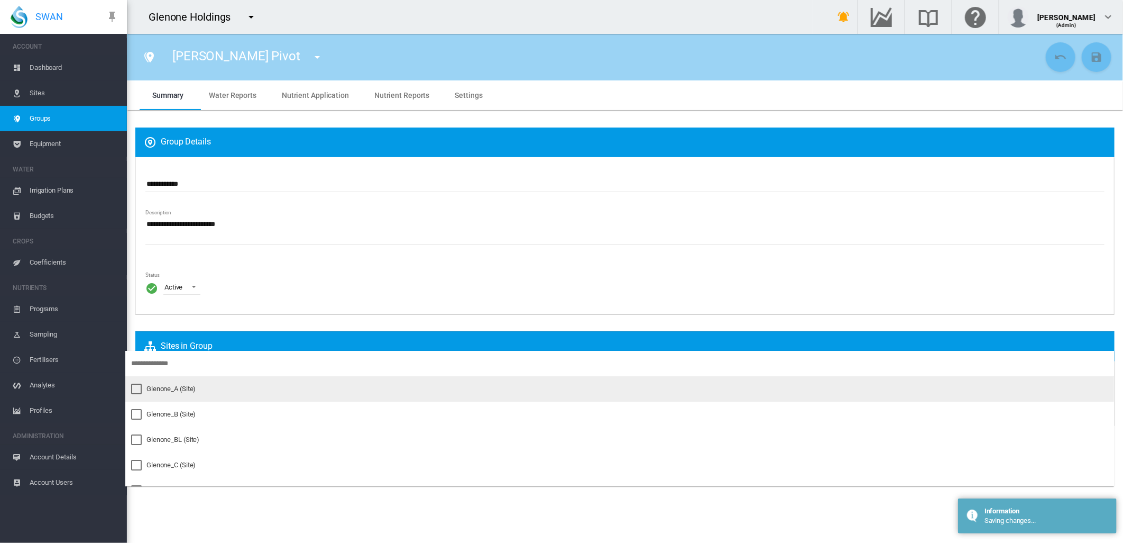
click at [139, 387] on div at bounding box center [136, 388] width 11 height 11
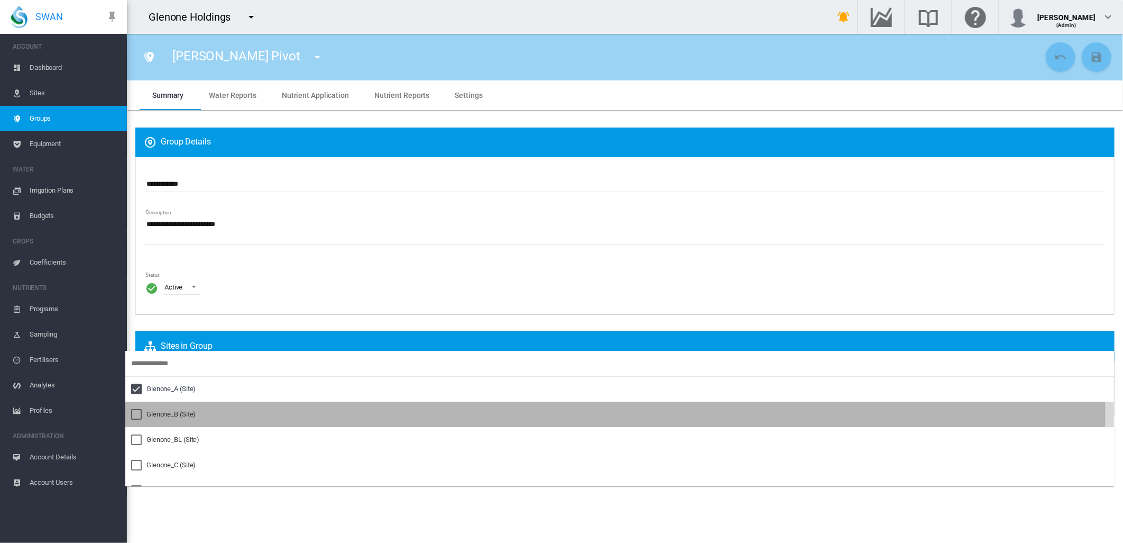
click at [136, 413] on div at bounding box center [136, 414] width 11 height 11
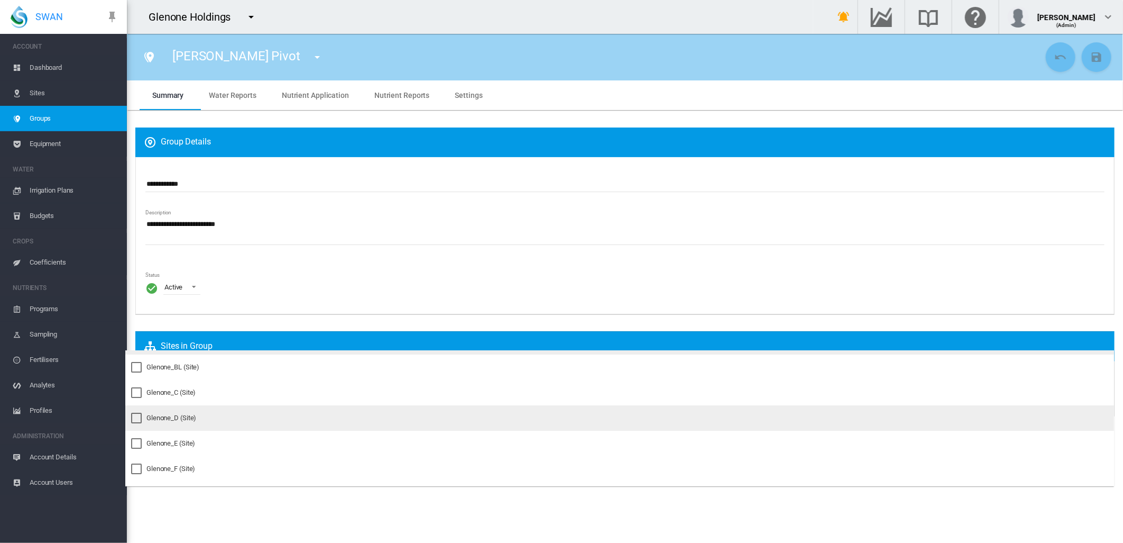
scroll to position [73, 0]
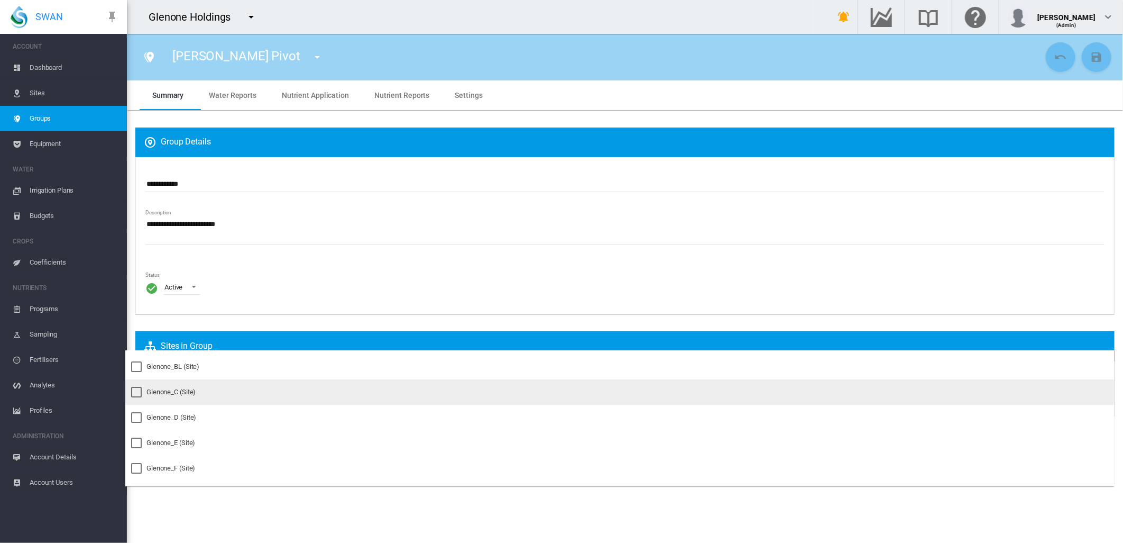
click at [136, 389] on div at bounding box center [136, 392] width 11 height 11
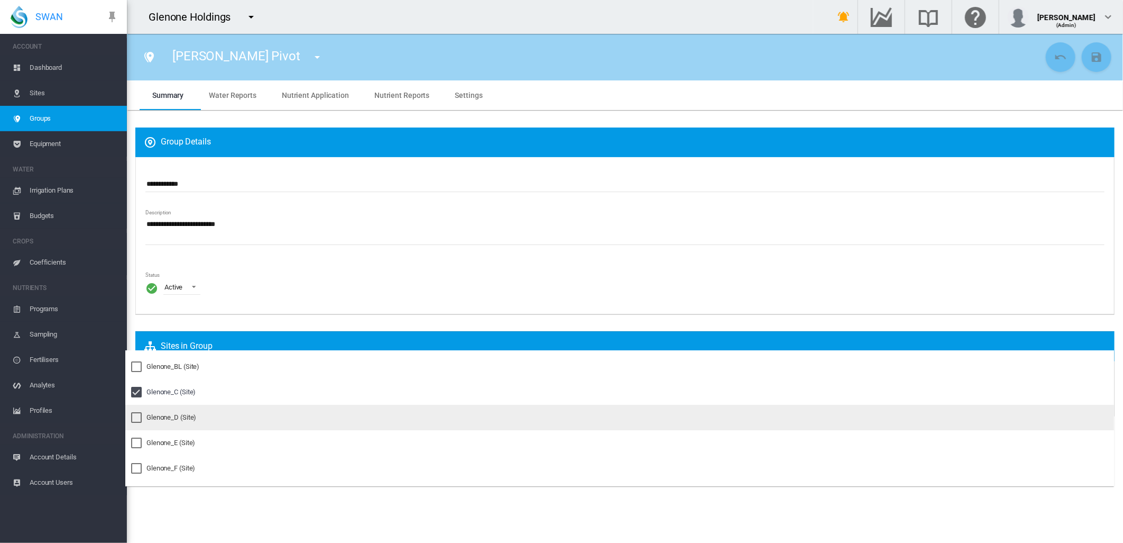
click at [136, 416] on div at bounding box center [136, 417] width 11 height 11
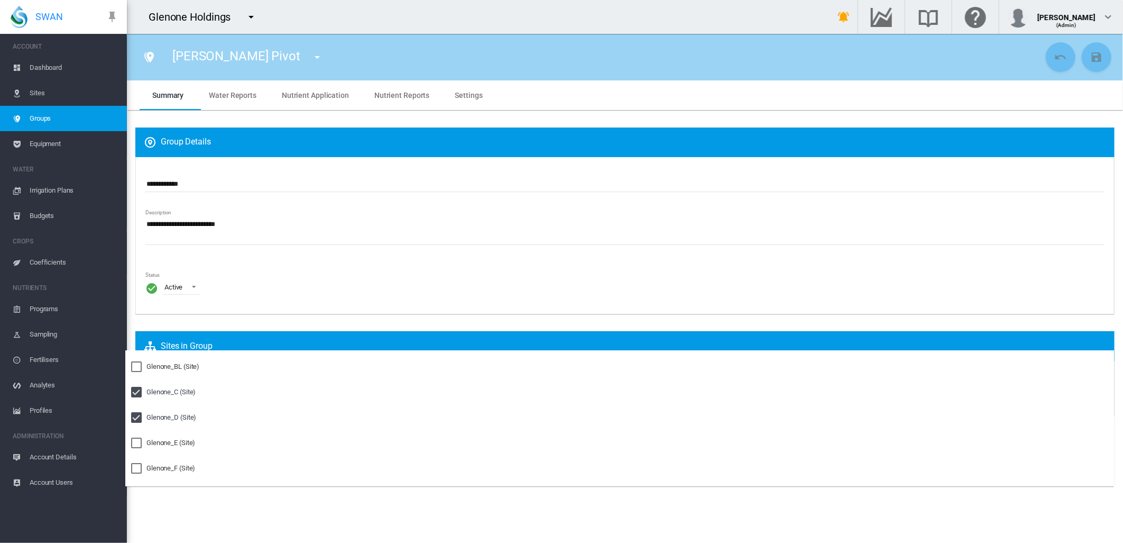
click at [688, 52] on md-backdrop at bounding box center [561, 271] width 1123 height 543
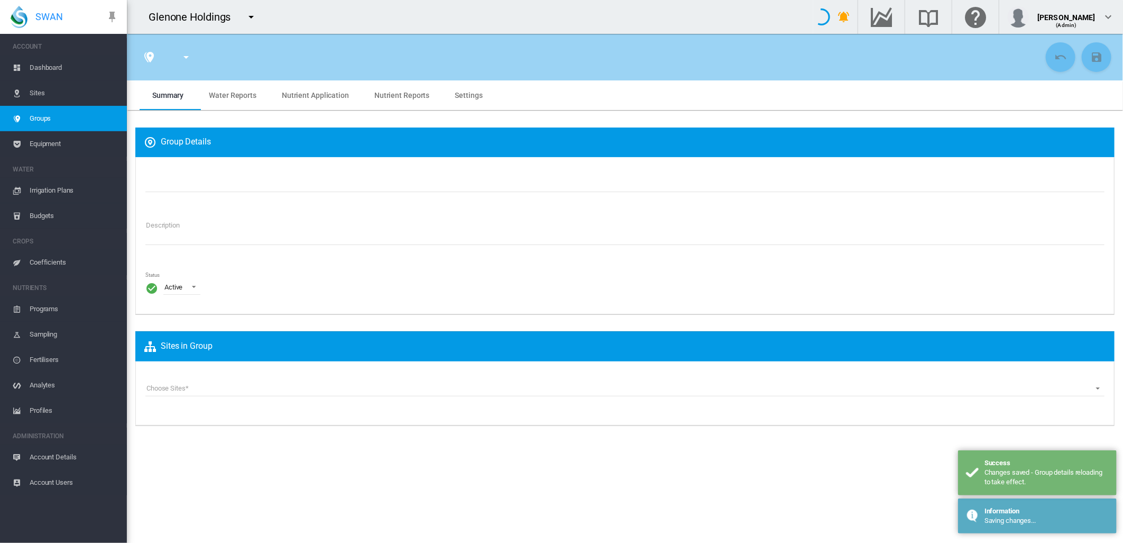
type input "**********"
type textarea "**********"
type input "*"
type input "**"
type input "*"
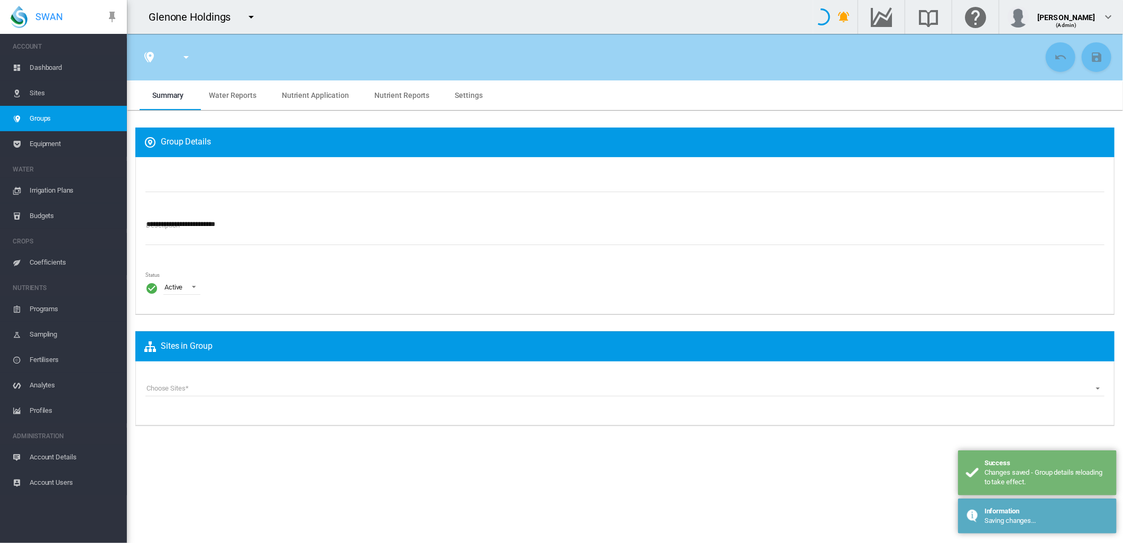
type input "***"
click at [44, 120] on span "Groups" at bounding box center [74, 118] width 89 height 25
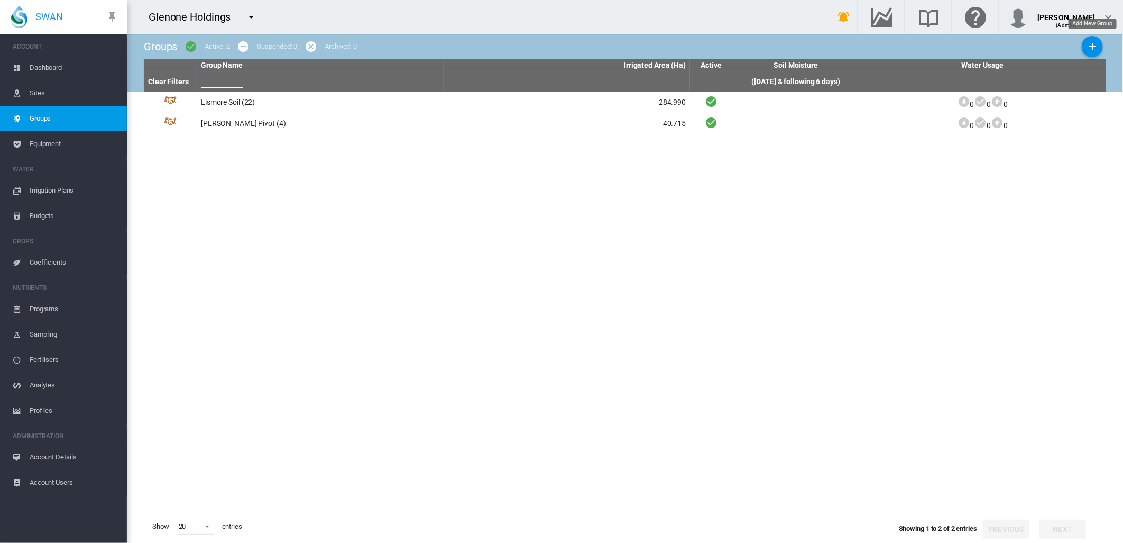
click at [1091, 49] on md-icon "icon-plus" at bounding box center [1092, 46] width 13 height 13
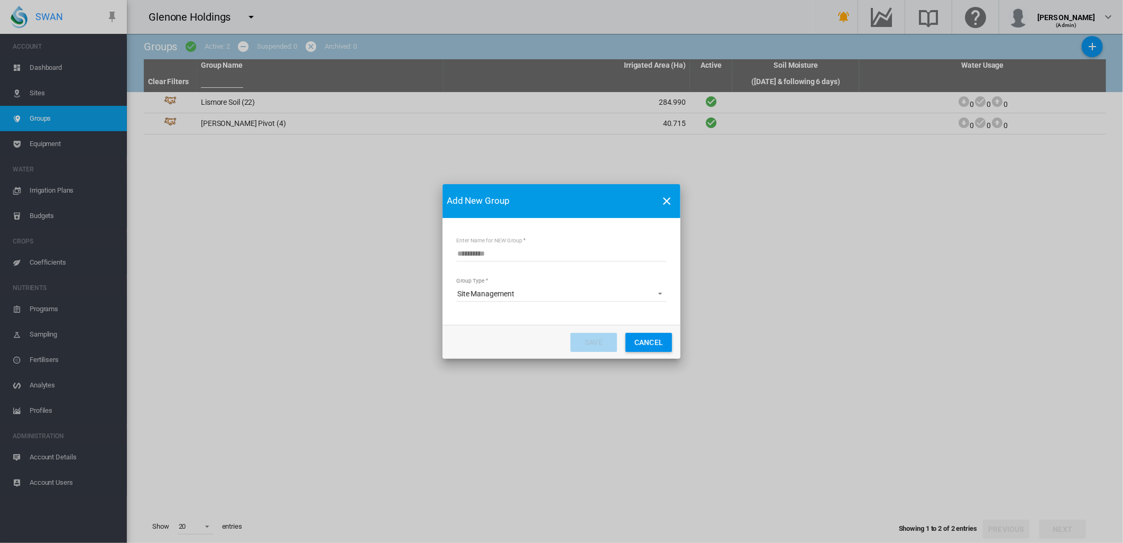
click at [478, 246] on input "Enter Name for NEW Group" at bounding box center [561, 253] width 210 height 16
type input "**********"
click at [586, 344] on button "Save" at bounding box center [594, 342] width 47 height 19
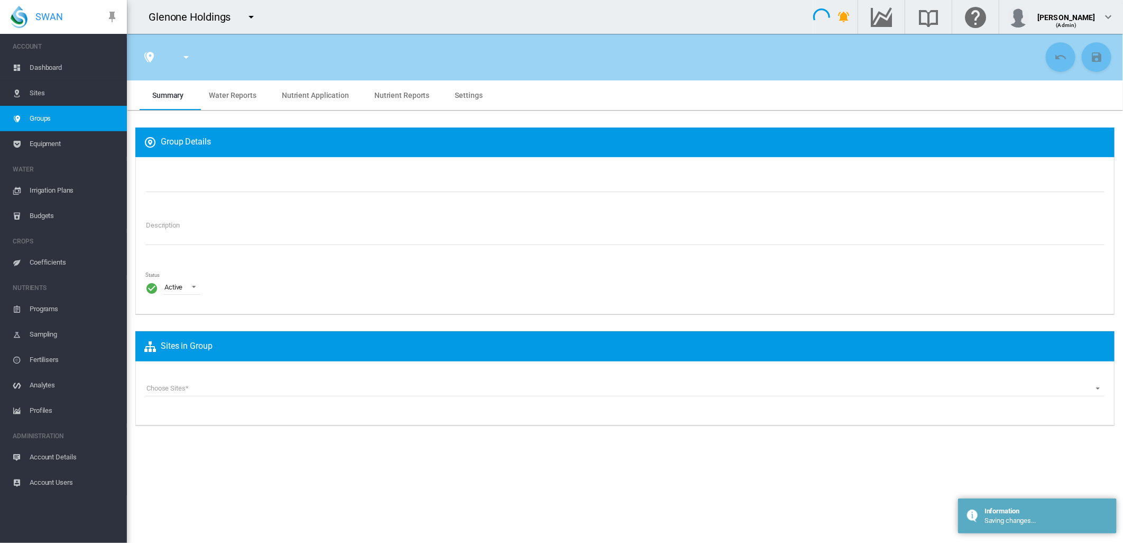
type input "**********"
type textarea "**********"
type input "*"
type input "**"
type input "*"
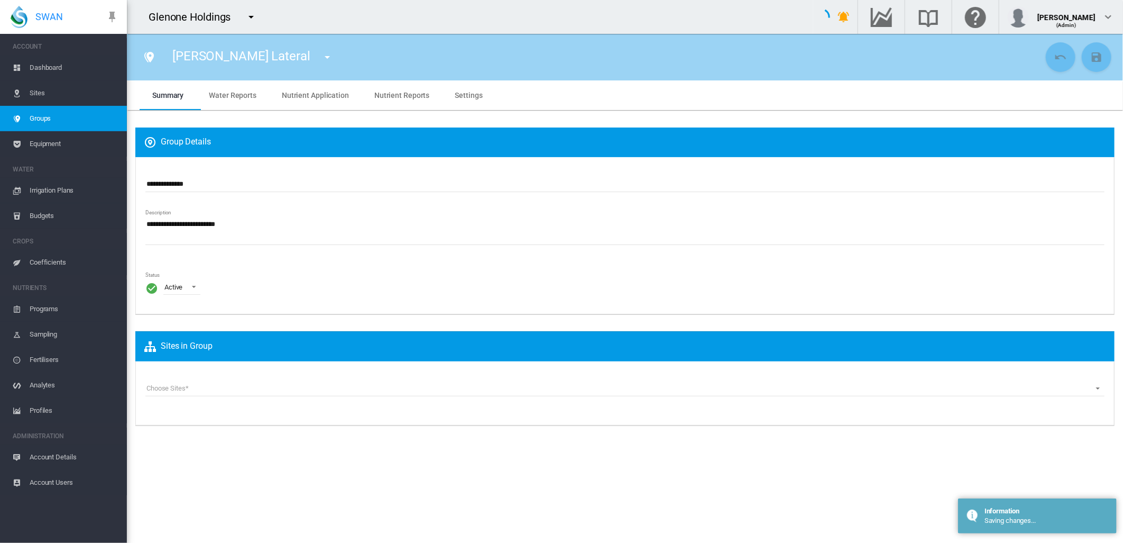
type input "***"
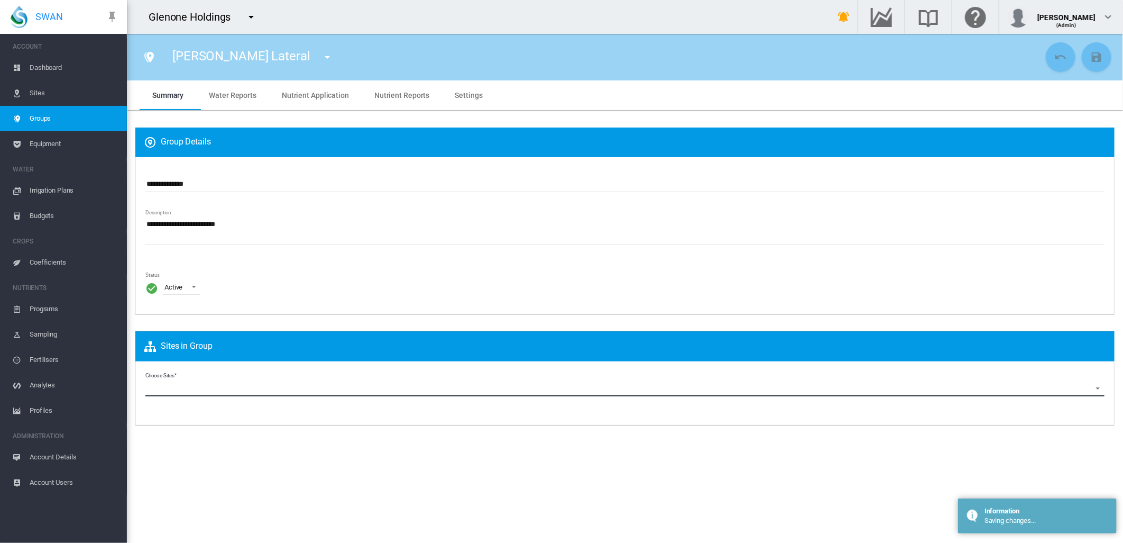
click at [162, 382] on md-select "Choose Sites Glenone_A (Site) Glenone_B (Site) Glenone_BL (Site) Glenone_C (Sit…" at bounding box center [624, 388] width 959 height 16
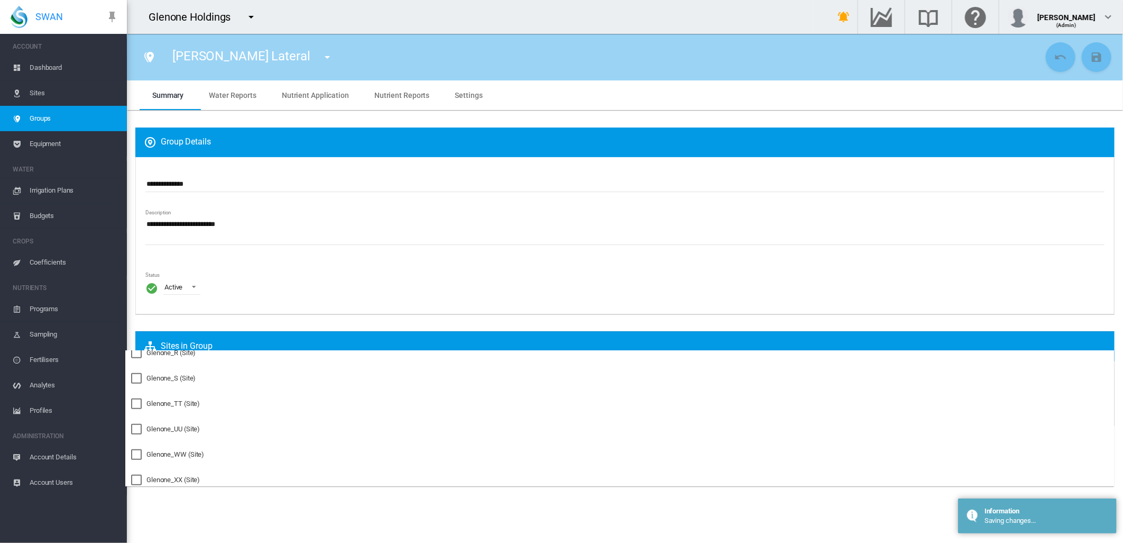
scroll to position [448, 0]
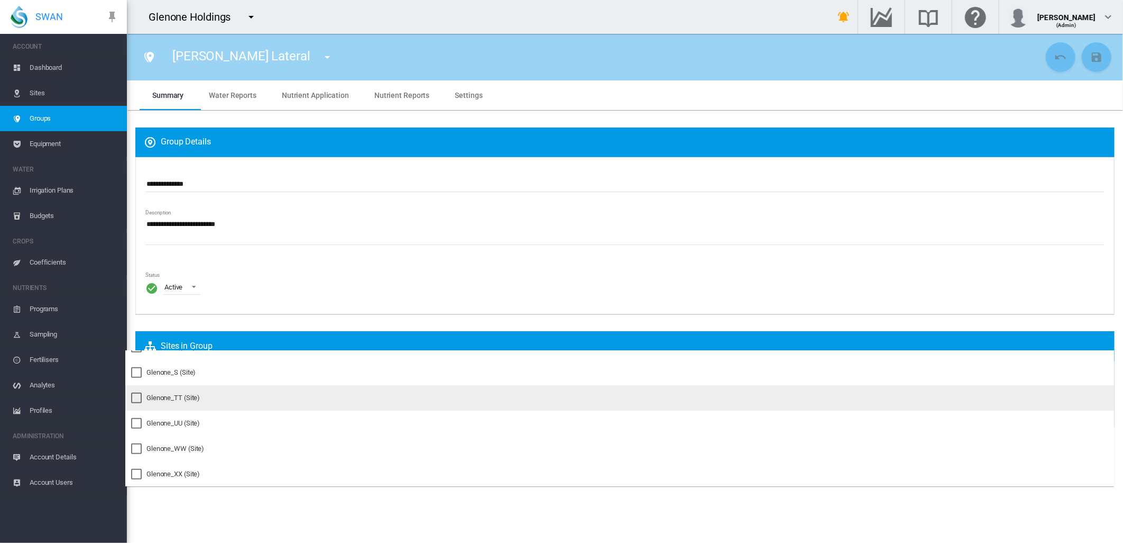
click at [142, 399] on div at bounding box center [136, 397] width 11 height 11
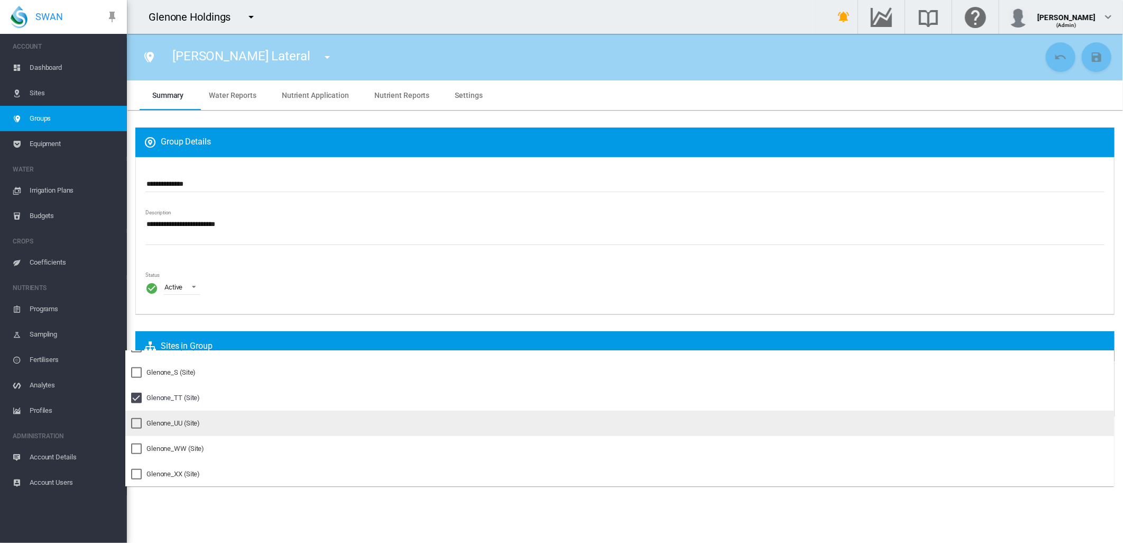
click at [140, 421] on div at bounding box center [136, 423] width 11 height 11
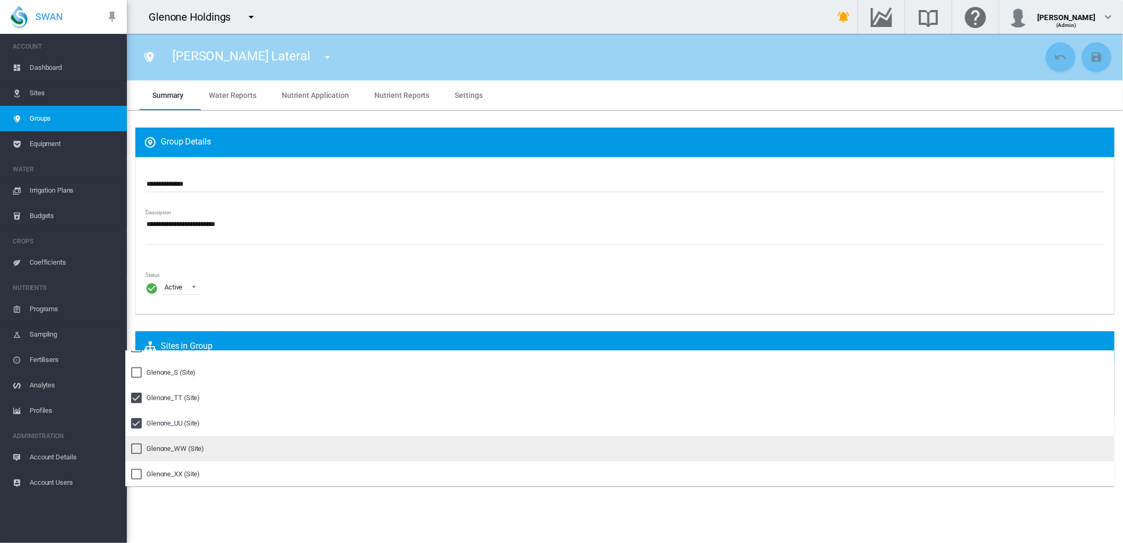
click at [135, 447] on div at bounding box center [136, 448] width 11 height 11
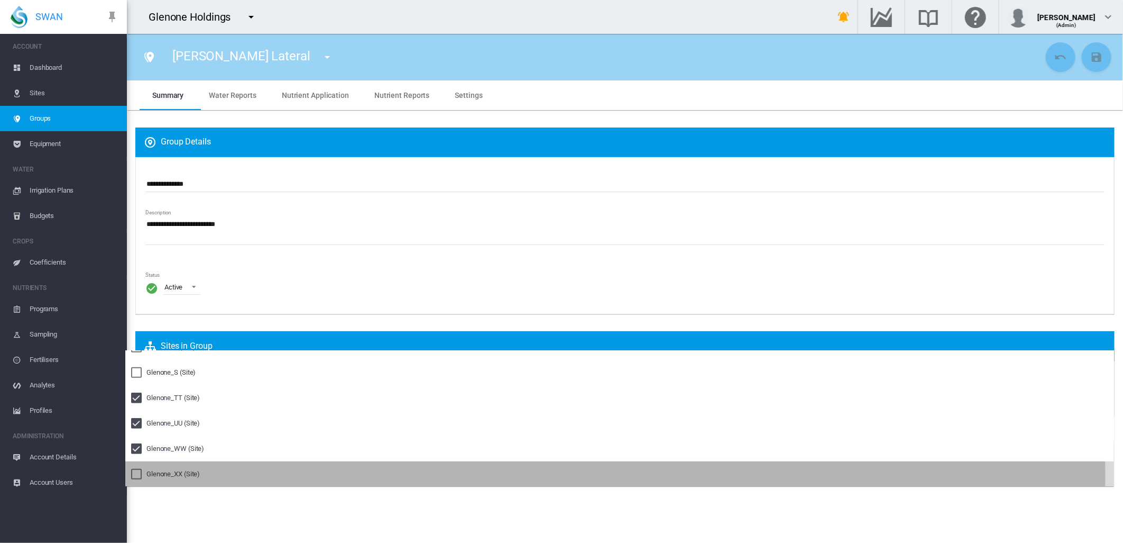
click at [133, 476] on div at bounding box center [136, 474] width 11 height 11
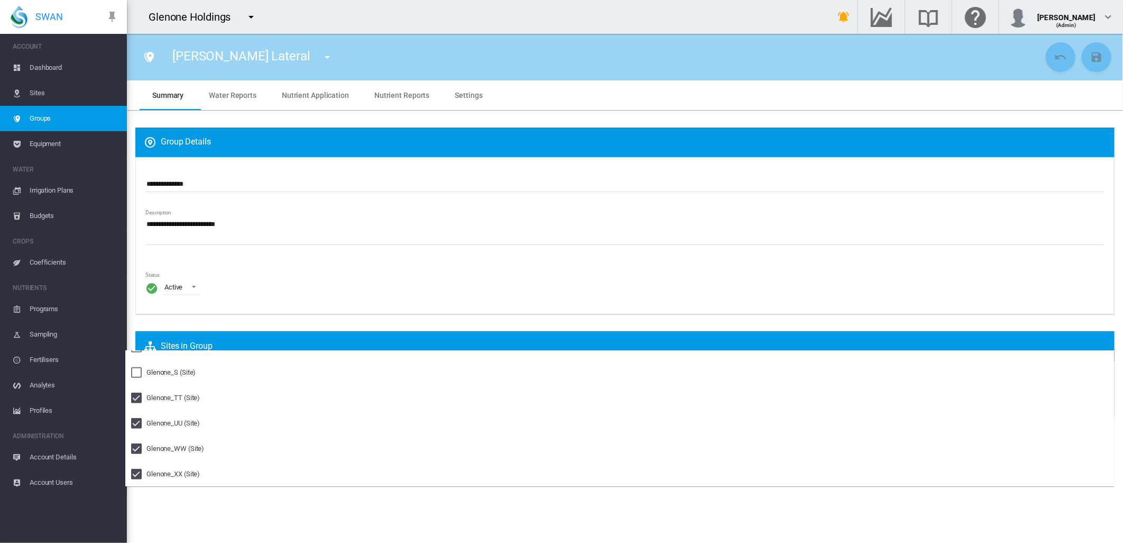
click at [315, 520] on md-backdrop at bounding box center [561, 271] width 1123 height 543
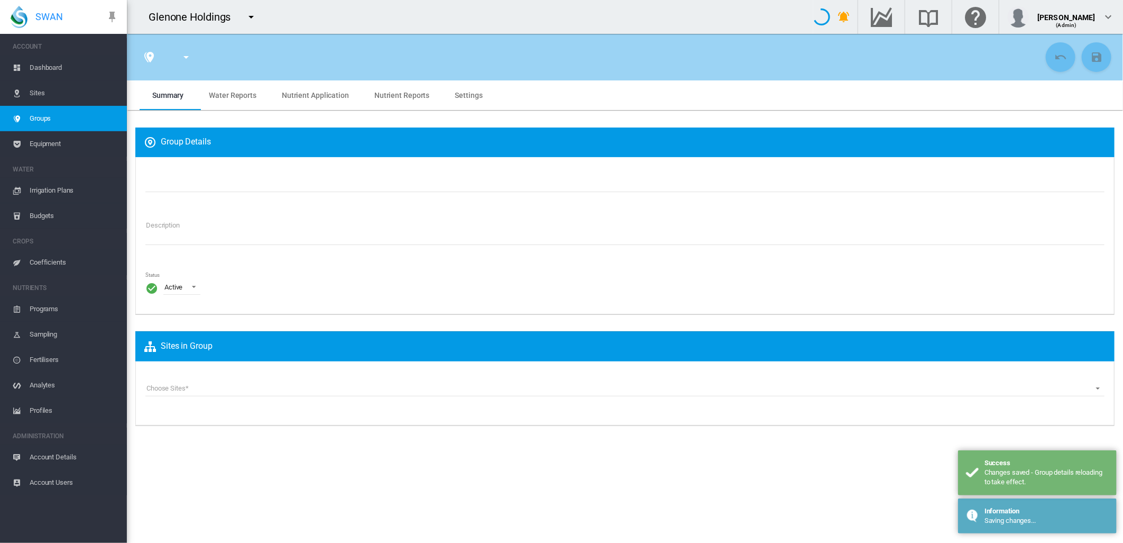
type input "**********"
type textarea "**********"
type input "*"
type input "**"
type input "*"
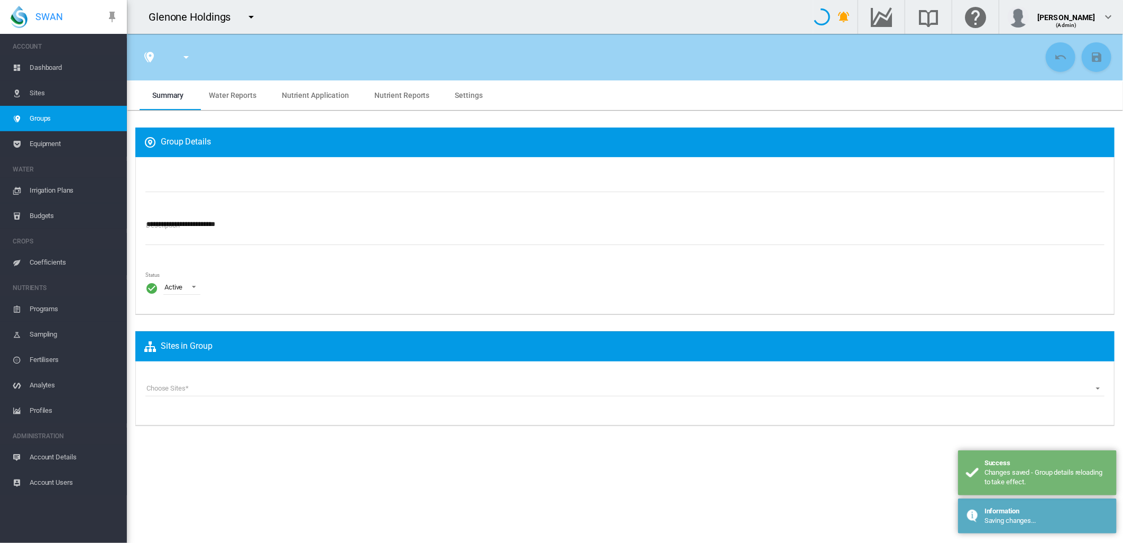
type input "***"
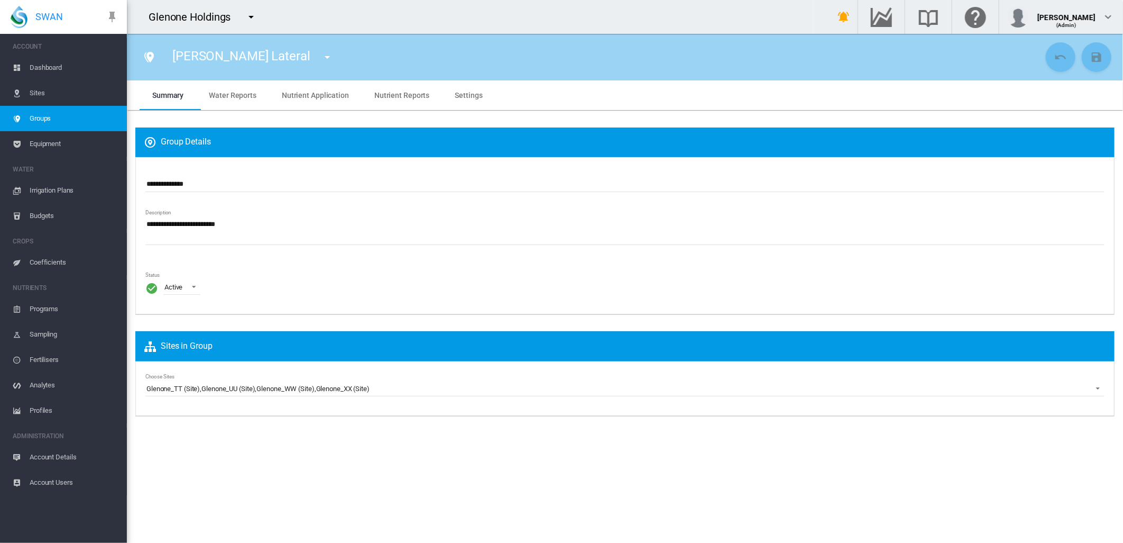
click at [47, 141] on span "Equipment" at bounding box center [74, 143] width 89 height 25
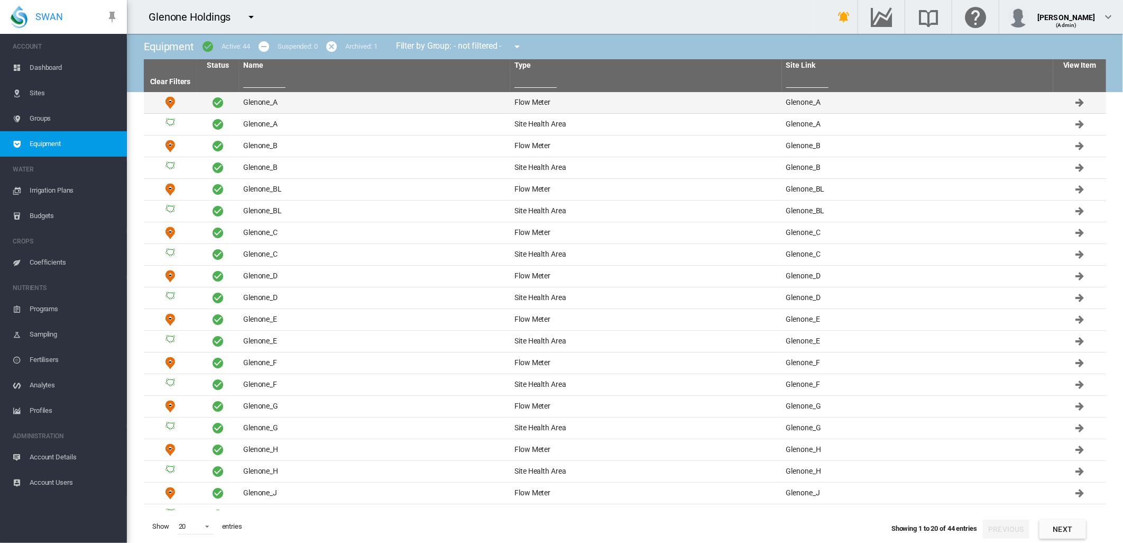
click at [258, 102] on td "Glenone_A" at bounding box center [374, 102] width 271 height 21
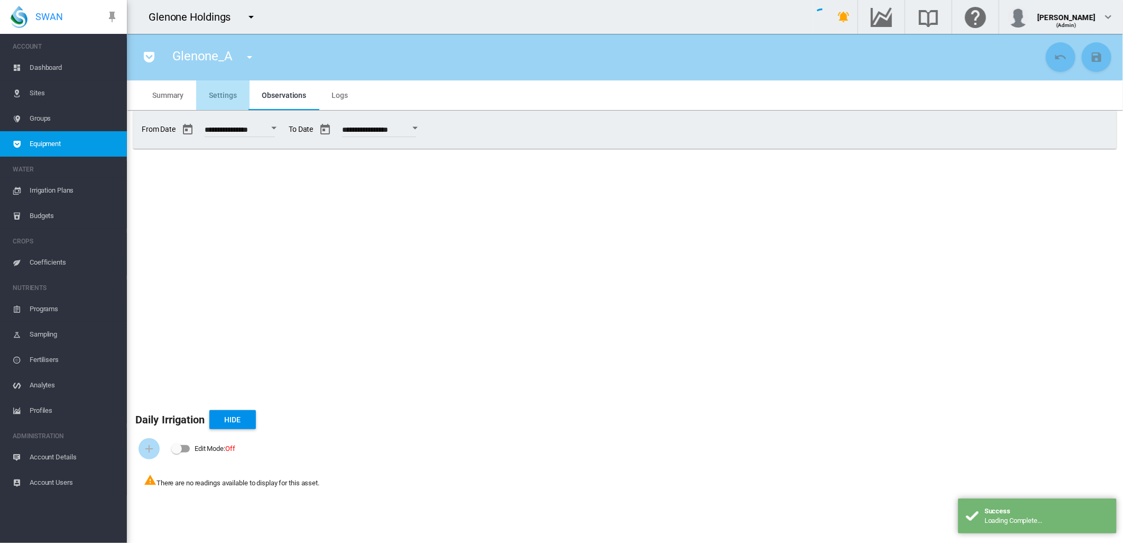
click at [221, 91] on span "Settings" at bounding box center [223, 95] width 28 height 8
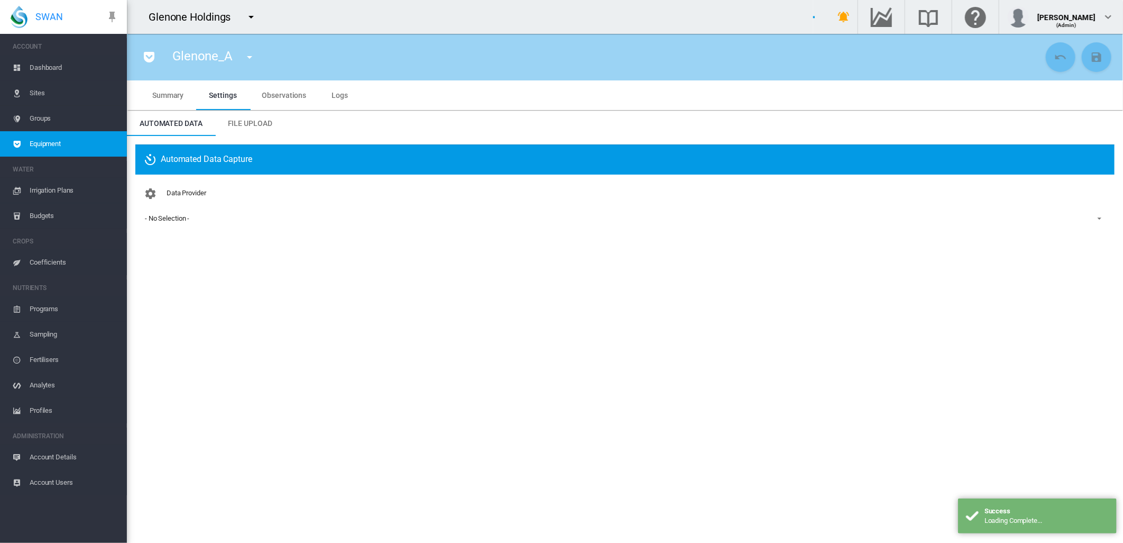
click at [182, 217] on div "- No Selection -" at bounding box center [167, 218] width 44 height 8
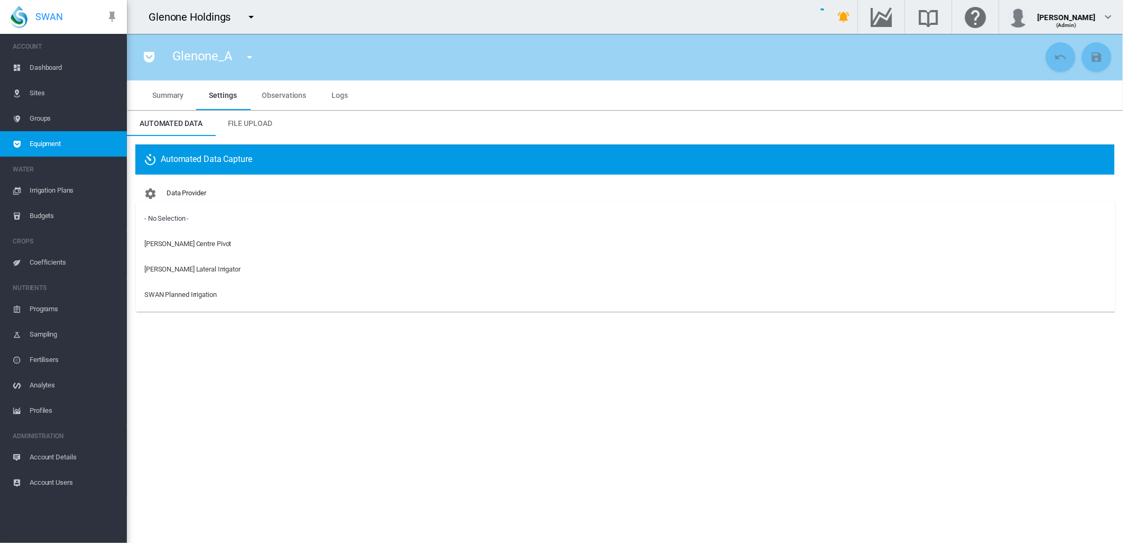
click at [249, 59] on md-backdrop at bounding box center [561, 271] width 1123 height 543
click at [250, 57] on md-icon "icon-menu-down" at bounding box center [249, 57] width 13 height 13
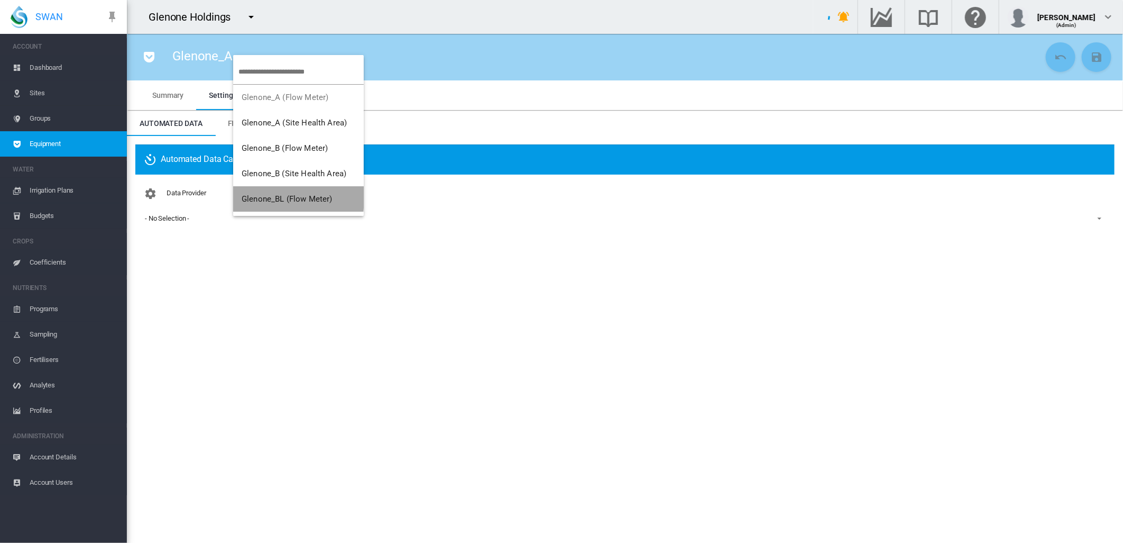
click at [289, 197] on span "Glenone_BL (Flow Meter)" at bounding box center [287, 199] width 90 height 10
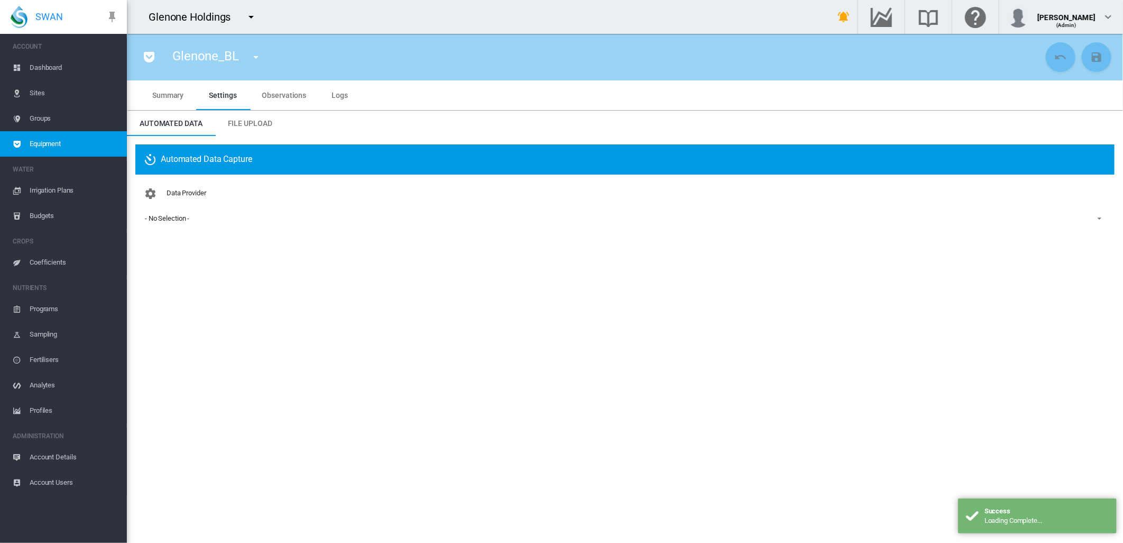
click at [180, 224] on md-select-value "- No Selection -" at bounding box center [625, 218] width 963 height 16
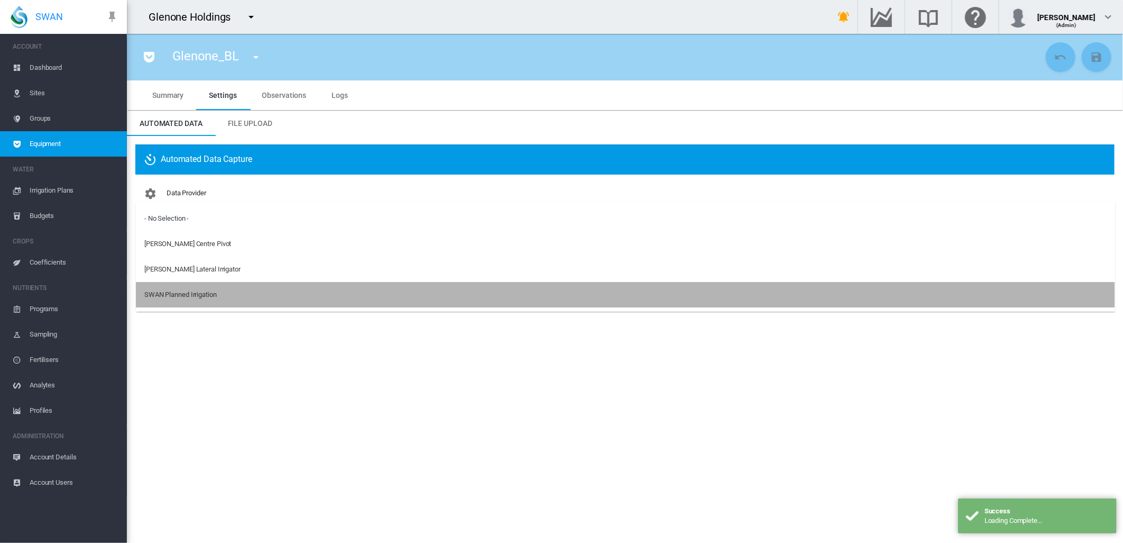
click at [196, 293] on div "SWAN Planned Irrigation" at bounding box center [180, 295] width 72 height 10
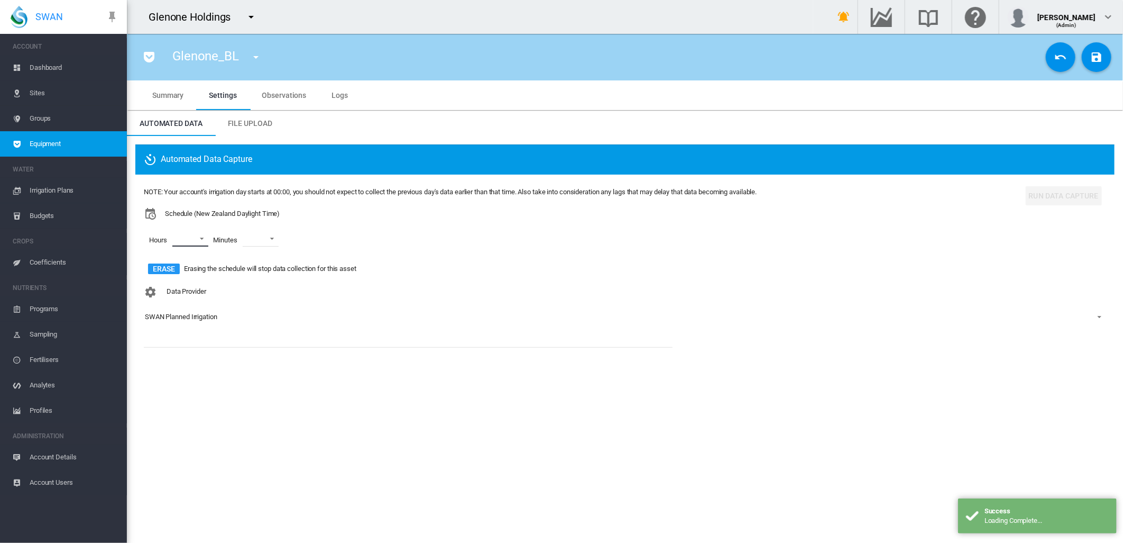
click at [202, 238] on md-select "00 01 02 03 04 05 06 07 08 09 10 11 12 13 14 15 16 17 18 19 20 21 22 23" at bounding box center [190, 239] width 36 height 16
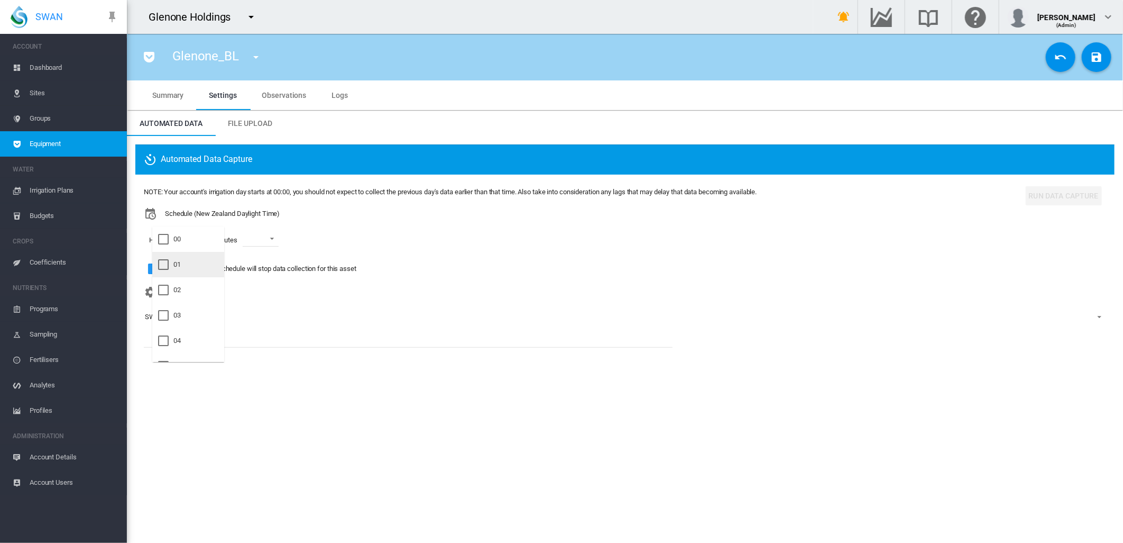
drag, startPoint x: 162, startPoint y: 237, endPoint x: 164, endPoint y: 255, distance: 18.6
click at [162, 238] on div at bounding box center [163, 239] width 11 height 11
click at [162, 260] on div at bounding box center [163, 264] width 11 height 11
click at [167, 293] on div at bounding box center [163, 290] width 11 height 11
click at [279, 237] on md-backdrop at bounding box center [561, 271] width 1123 height 543
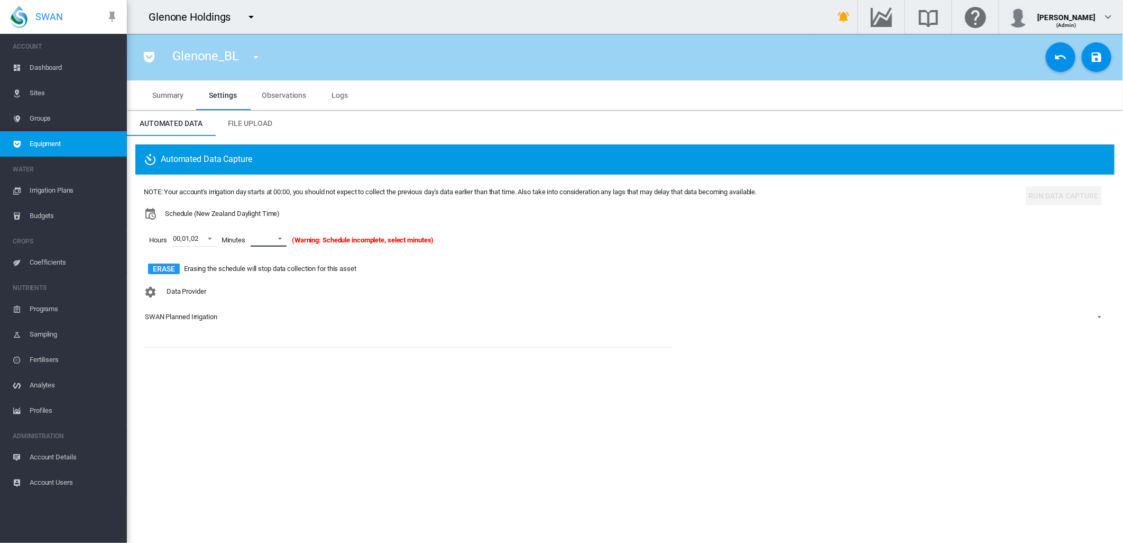
click at [282, 237] on span at bounding box center [277, 238] width 13 height 10
click at [265, 266] on md-option "00" at bounding box center [280, 264] width 72 height 25
click at [1101, 56] on md-icon "icon-content-save" at bounding box center [1097, 57] width 13 height 13
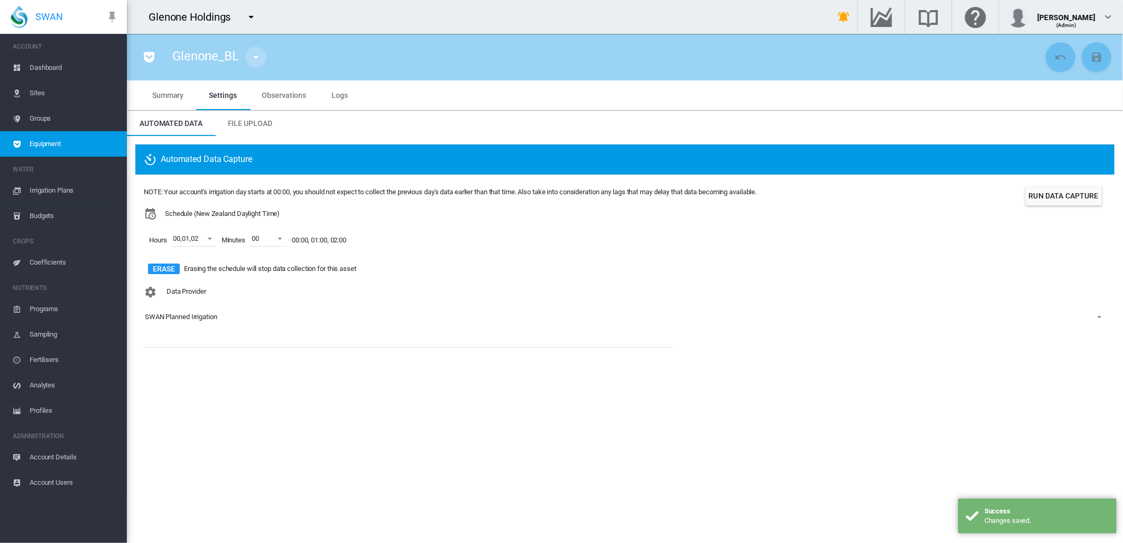
click at [255, 54] on md-icon "icon-menu-down" at bounding box center [256, 57] width 13 height 13
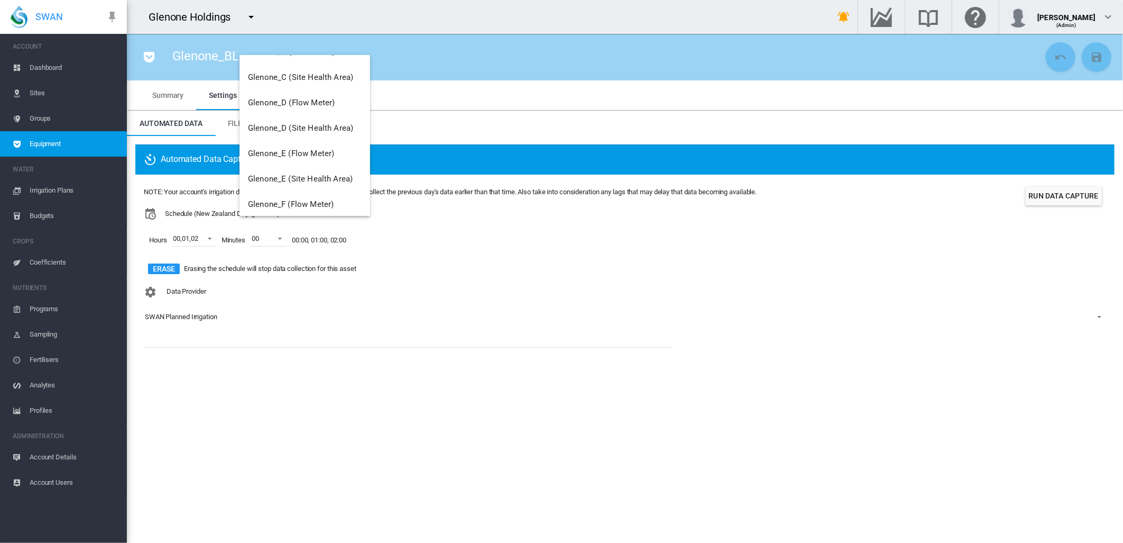
scroll to position [218, 0]
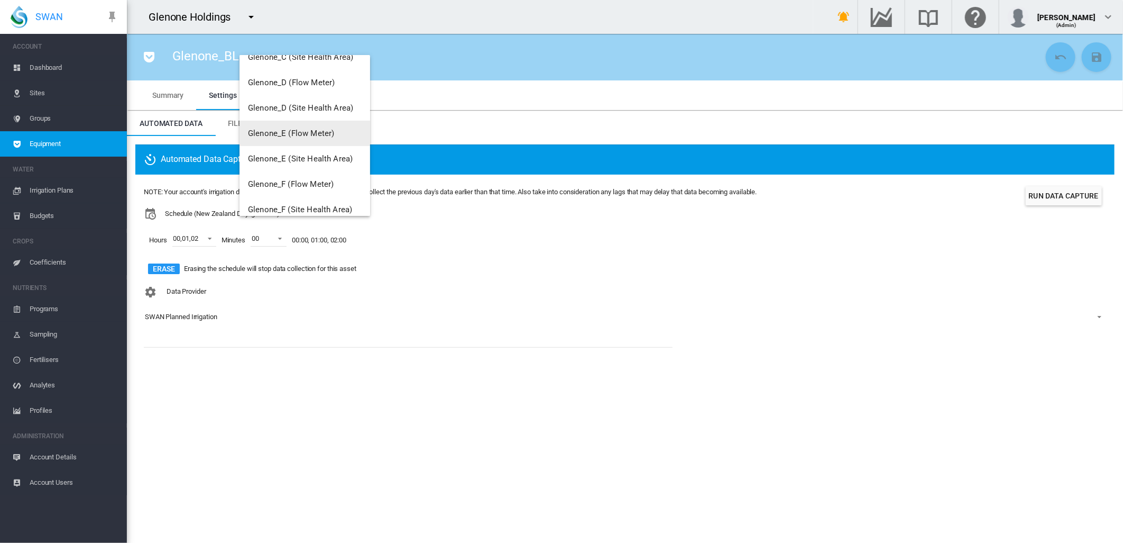
click at [283, 130] on span "Glenone_E (Flow Meter)" at bounding box center [291, 134] width 86 height 10
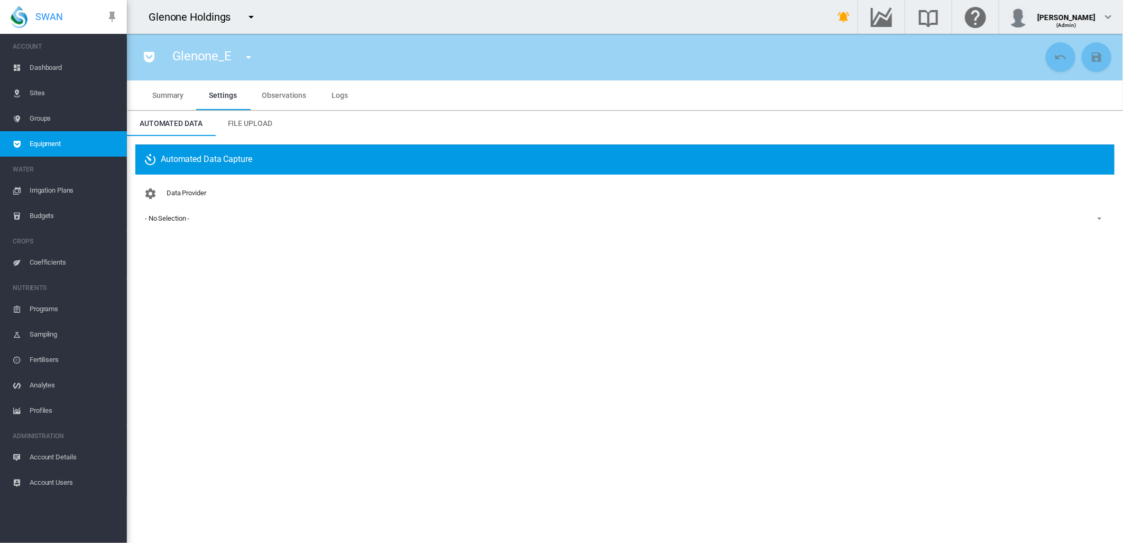
click at [180, 198] on div "Data Provider - No Selection - - No Selection - [PERSON_NAME] Centre Pivot [PER…" at bounding box center [625, 213] width 963 height 61
click at [182, 196] on span "Data Provider" at bounding box center [187, 193] width 40 height 8
click at [151, 193] on md-icon "icon-cog" at bounding box center [150, 193] width 13 height 13
drag, startPoint x: 159, startPoint y: 207, endPoint x: 160, endPoint y: 213, distance: 5.8
click at [159, 208] on div "Data Provider - No Selection - - No Selection - [PERSON_NAME] Centre Pivot [PER…" at bounding box center [625, 213] width 963 height 61
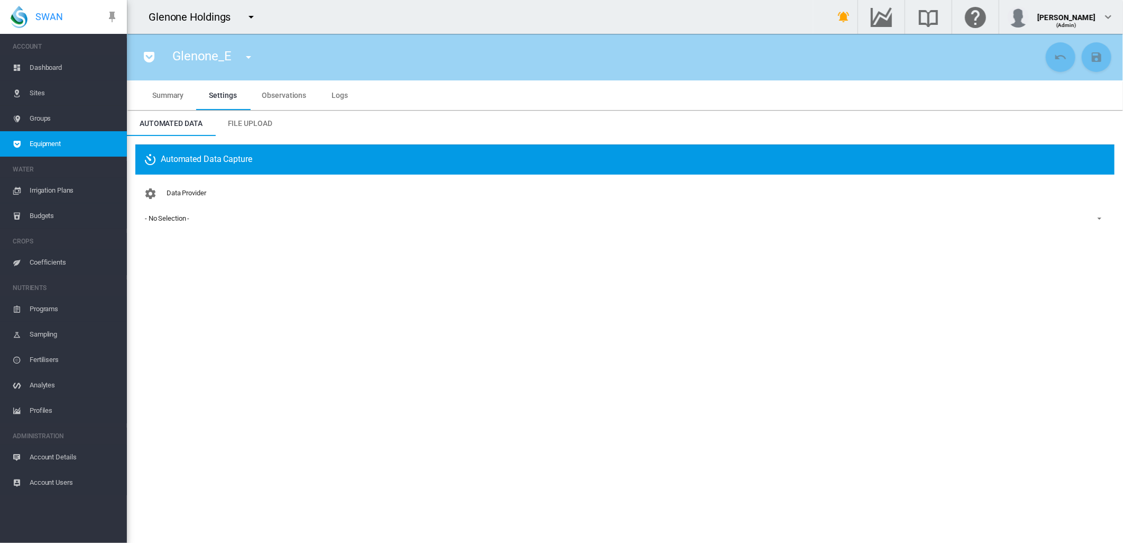
click at [160, 219] on div "- No Selection -" at bounding box center [167, 218] width 44 height 8
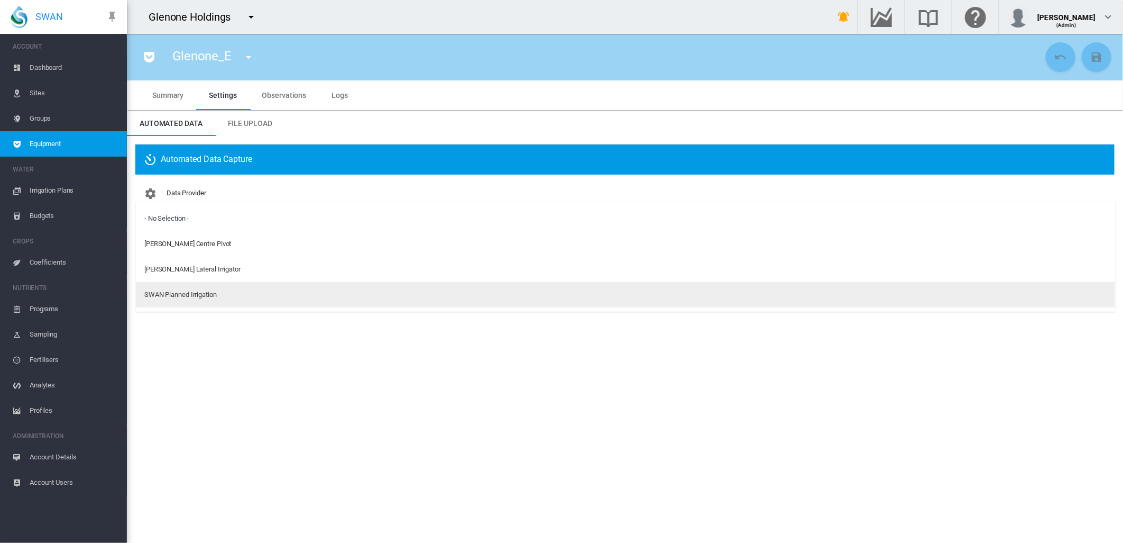
click at [190, 294] on div "SWAN Planned Irrigation" at bounding box center [180, 295] width 72 height 10
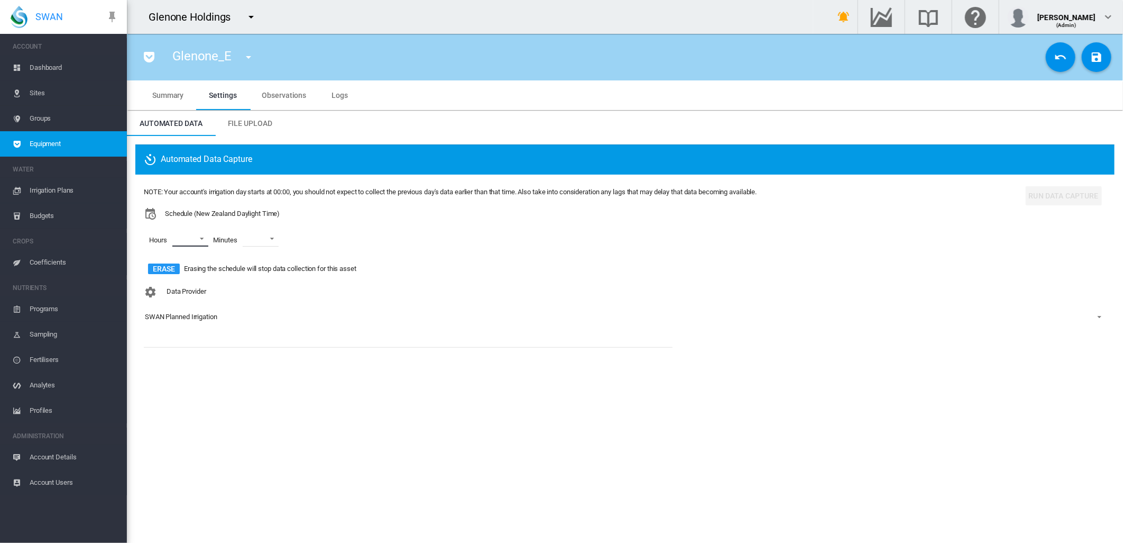
click at [203, 240] on md-select "00 01 02 03 04 05 06 07 08 09 10 11 12 13 14 15 16 17 18 19 20 21 22 23" at bounding box center [190, 239] width 36 height 16
click at [163, 240] on div at bounding box center [163, 239] width 11 height 11
click at [164, 263] on div at bounding box center [163, 264] width 11 height 11
click at [161, 288] on div at bounding box center [163, 290] width 11 height 11
click at [281, 239] on md-backdrop at bounding box center [561, 271] width 1123 height 543
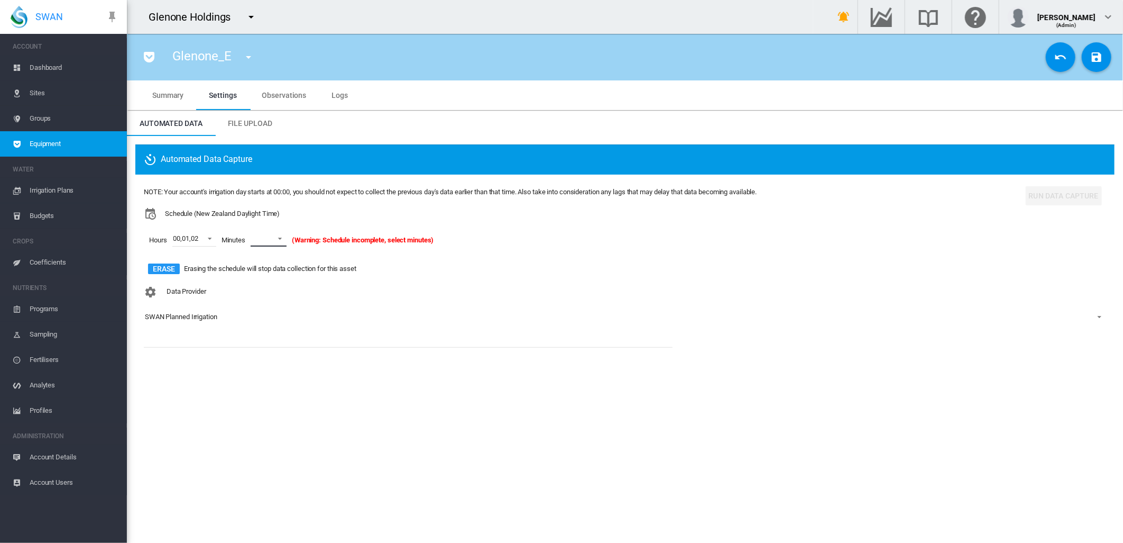
click at [282, 236] on span at bounding box center [277, 238] width 13 height 10
click at [261, 266] on md-option "00" at bounding box center [280, 264] width 72 height 25
click at [1099, 57] on md-icon "icon-content-save" at bounding box center [1097, 57] width 13 height 13
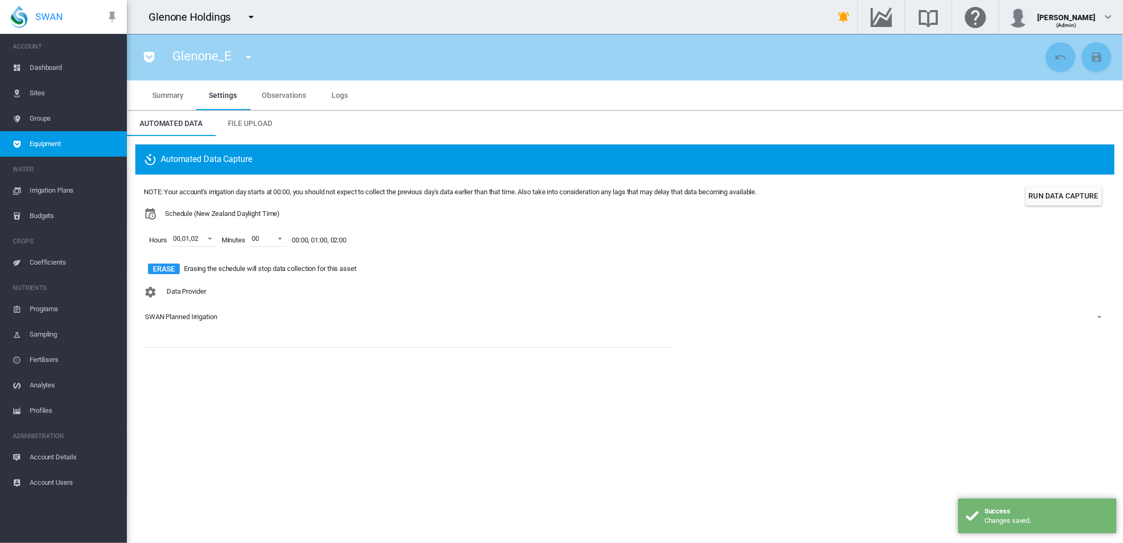
click at [249, 57] on md-icon "icon-menu-down" at bounding box center [248, 57] width 13 height 13
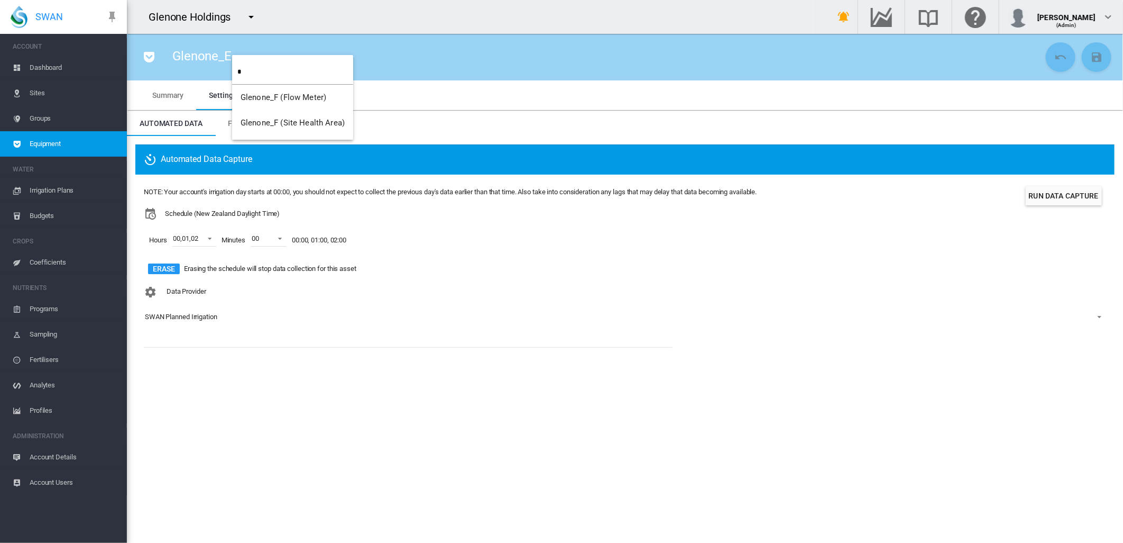
type input "*"
click at [267, 97] on span "Glenone_F (Flow Meter)" at bounding box center [284, 98] width 86 height 10
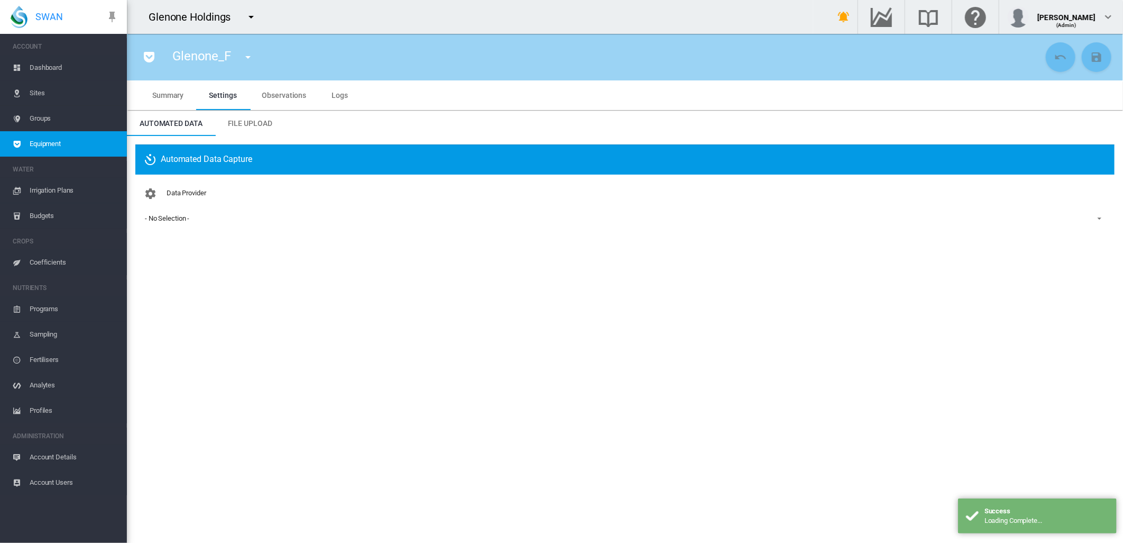
click at [185, 225] on md-select-value "- No Selection -" at bounding box center [625, 218] width 963 height 16
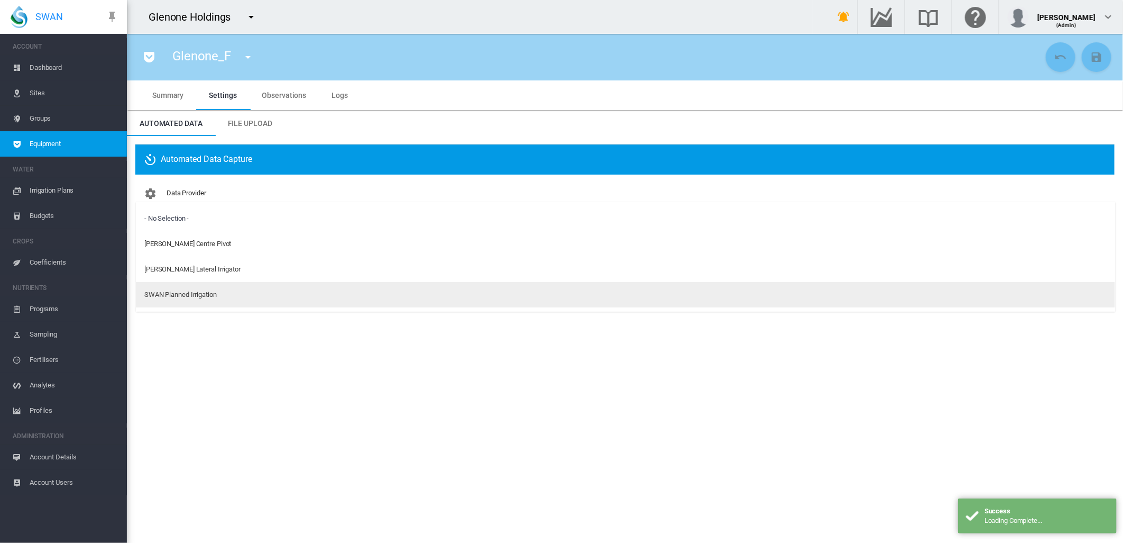
click at [184, 292] on div "SWAN Planned Irrigation" at bounding box center [180, 295] width 72 height 10
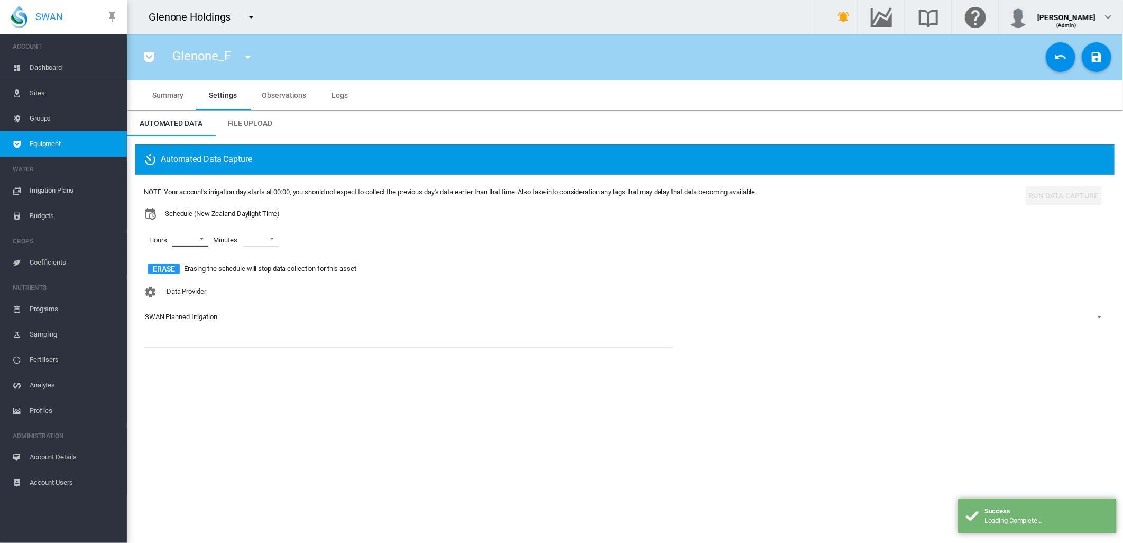
click at [201, 241] on md-select "00 01 02 03 04 05 06 07 08 09 10 11 12 13 14 15 16 17 18 19 20 21 22 23" at bounding box center [190, 239] width 36 height 16
click at [169, 242] on div at bounding box center [163, 239] width 11 height 11
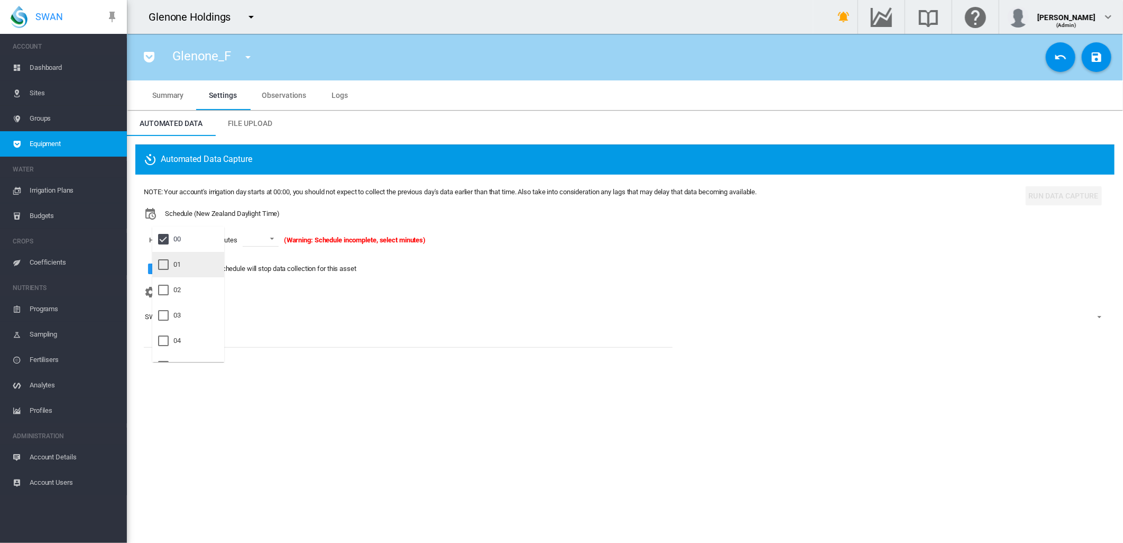
click at [162, 260] on div at bounding box center [163, 264] width 11 height 11
click at [163, 288] on div at bounding box center [163, 290] width 11 height 11
click at [281, 236] on md-backdrop at bounding box center [561, 271] width 1123 height 543
click at [281, 236] on span at bounding box center [277, 238] width 13 height 10
click at [261, 267] on md-option "00" at bounding box center [280, 264] width 72 height 25
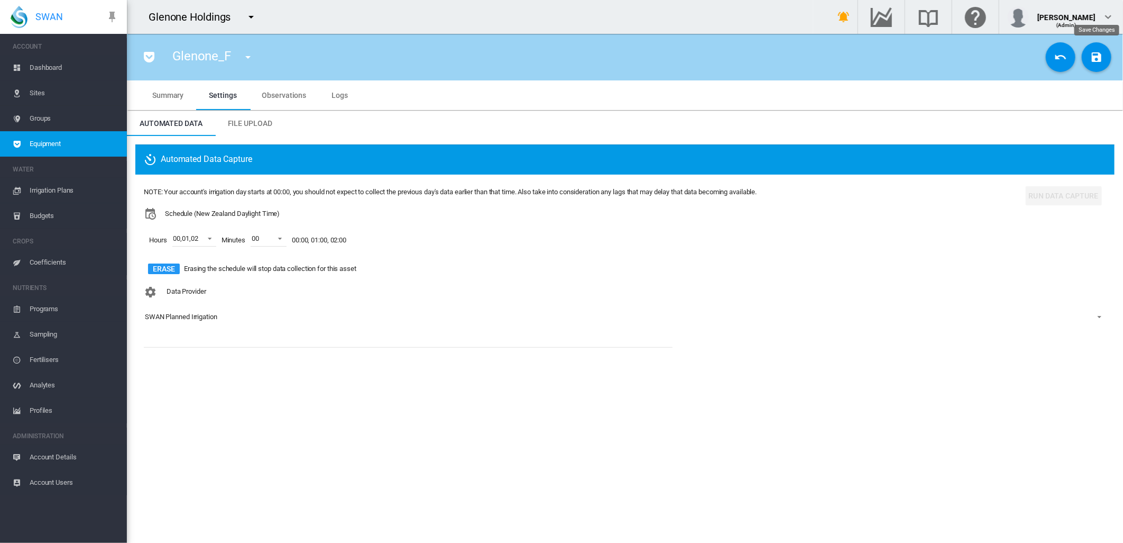
click at [1091, 56] on md-icon "icon-content-save" at bounding box center [1097, 57] width 13 height 13
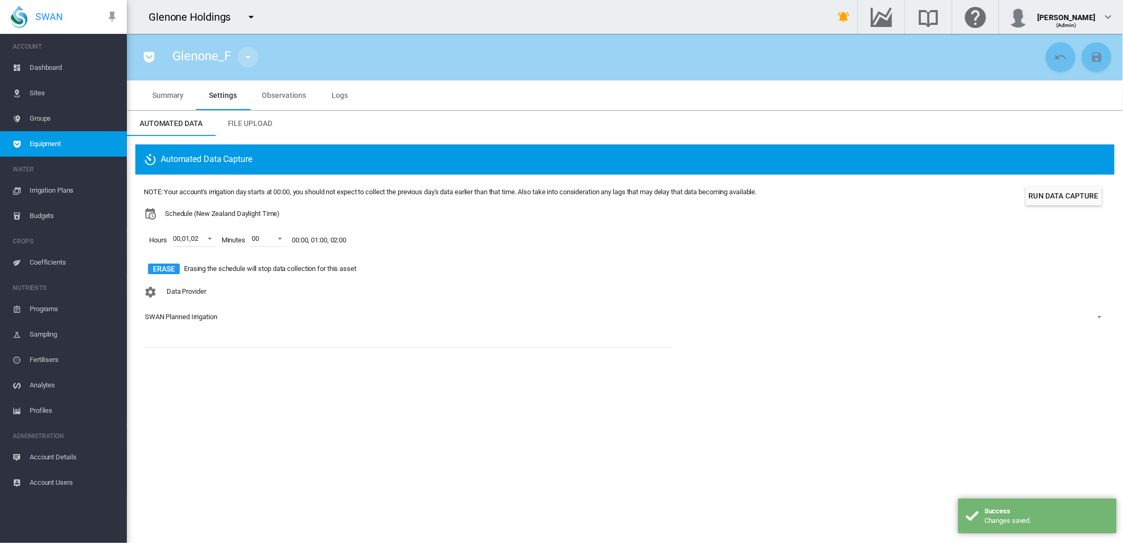
click at [245, 64] on button "button" at bounding box center [247, 57] width 21 height 21
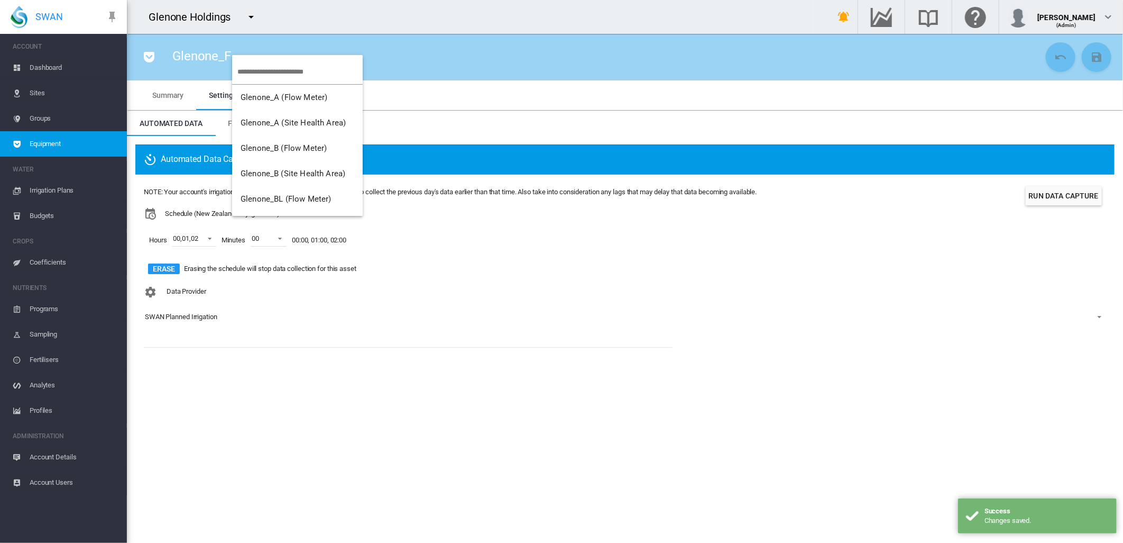
type input "*"
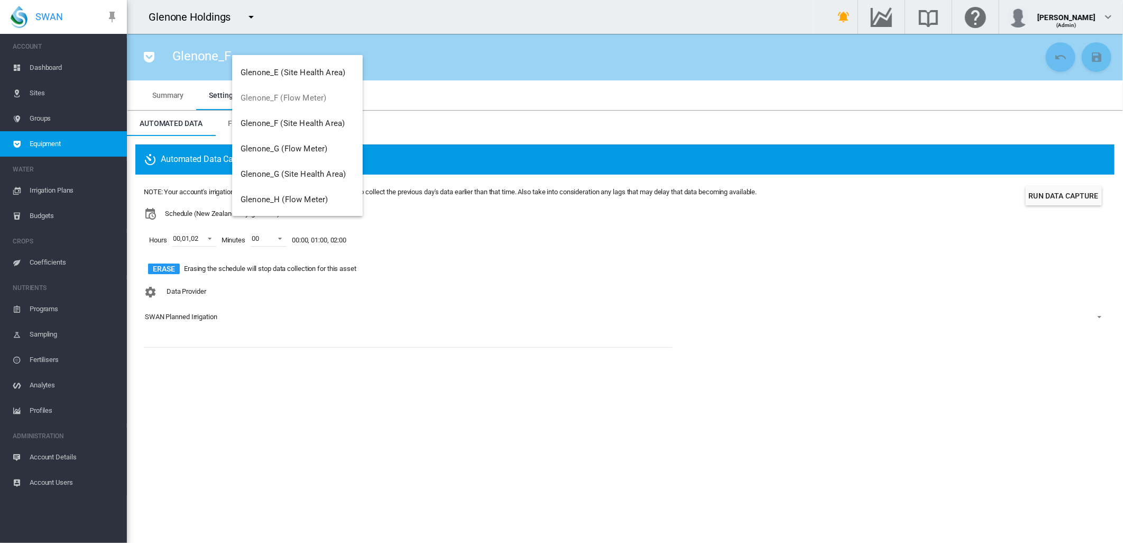
scroll to position [329, 0]
click at [279, 123] on span "Glenone_G (Flow Meter)" at bounding box center [284, 123] width 87 height 10
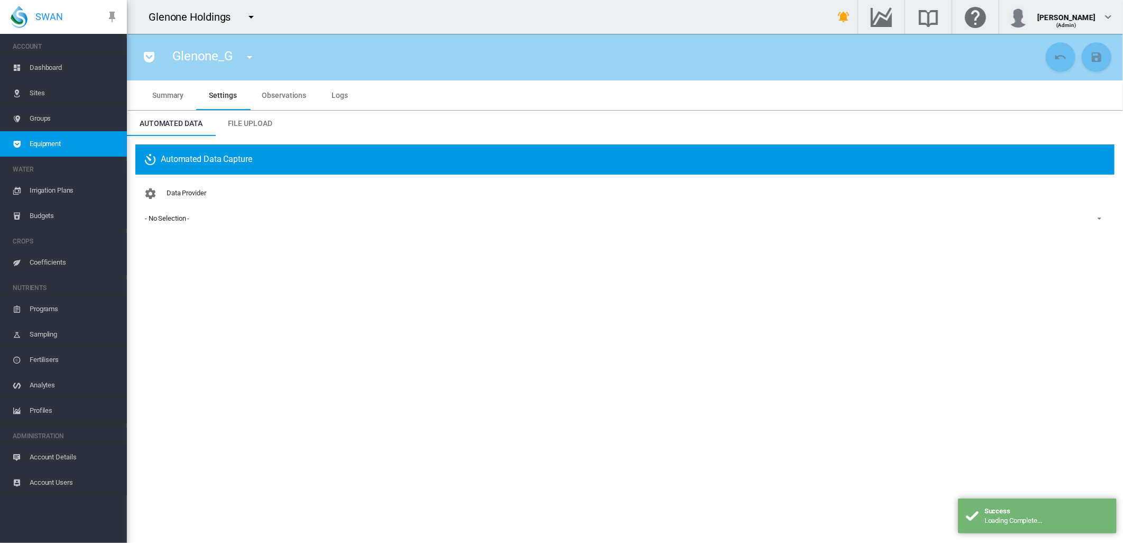
click at [170, 218] on div "- No Selection -" at bounding box center [167, 218] width 44 height 8
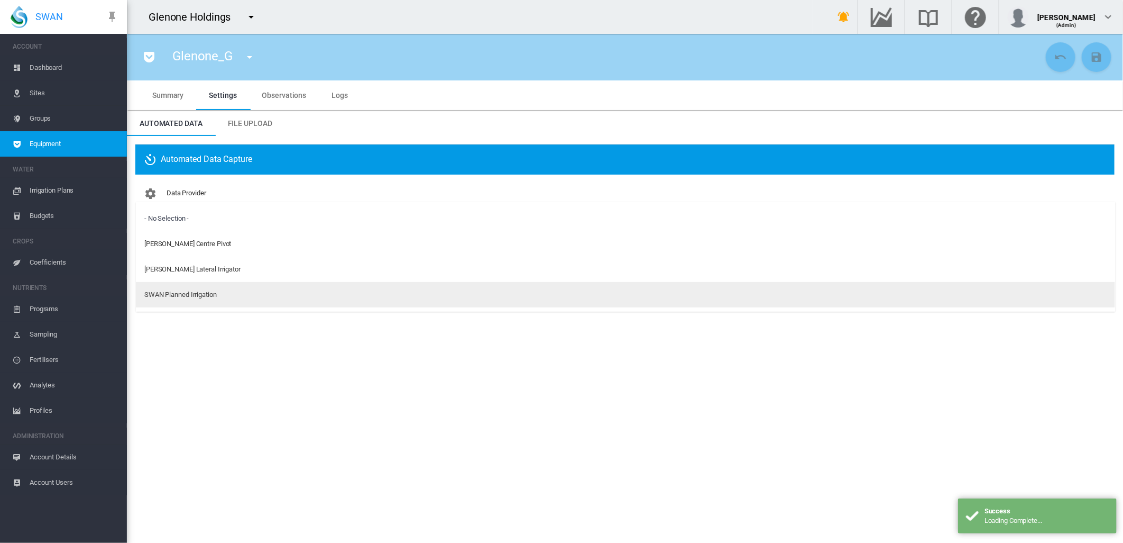
click at [166, 292] on div "SWAN Planned Irrigation" at bounding box center [180, 295] width 72 height 10
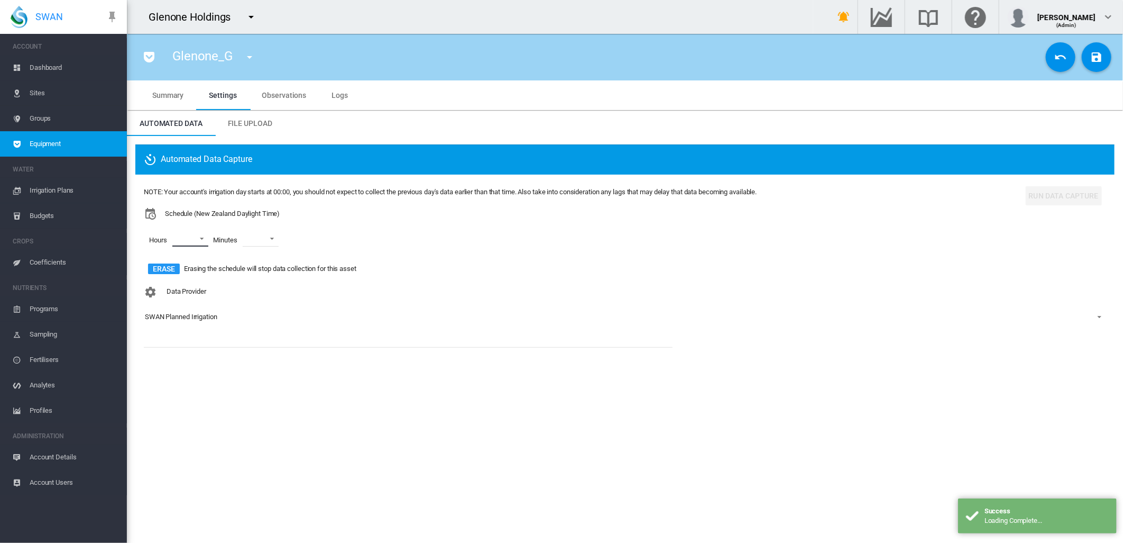
click at [199, 239] on md-select "00 01 02 03 04 05 06 07 08 09 10 11 12 13 14 15 16 17 18 19 20 21 22 23" at bounding box center [190, 239] width 36 height 16
click at [190, 237] on md-option "00" at bounding box center [188, 238] width 72 height 25
click at [162, 270] on div at bounding box center [163, 264] width 11 height 11
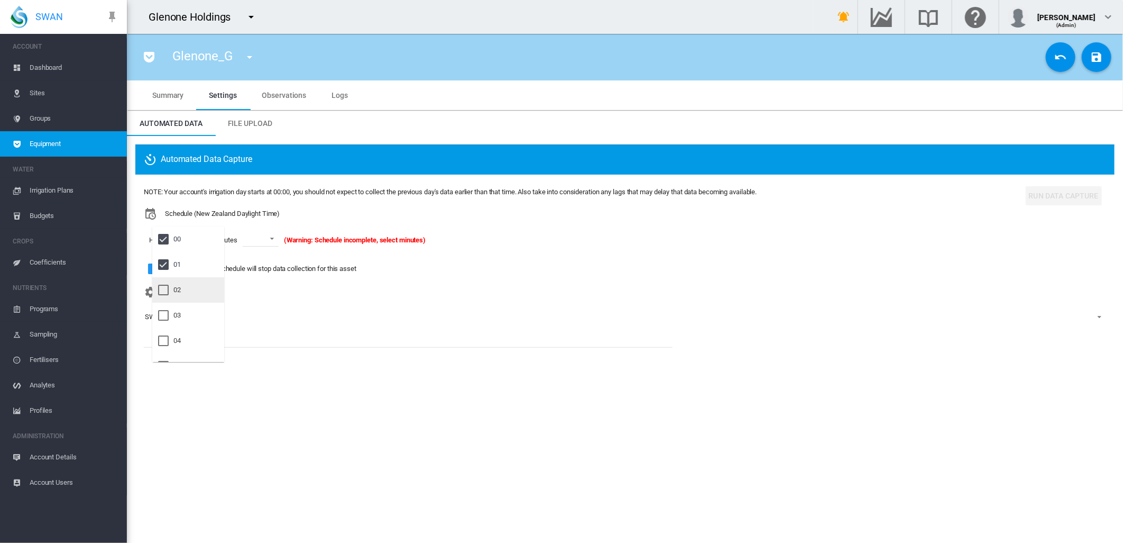
click at [164, 292] on div at bounding box center [163, 290] width 11 height 11
click at [282, 239] on md-backdrop at bounding box center [561, 271] width 1123 height 543
click at [281, 237] on span at bounding box center [277, 238] width 13 height 10
click at [254, 264] on div "00" at bounding box center [256, 265] width 7 height 10
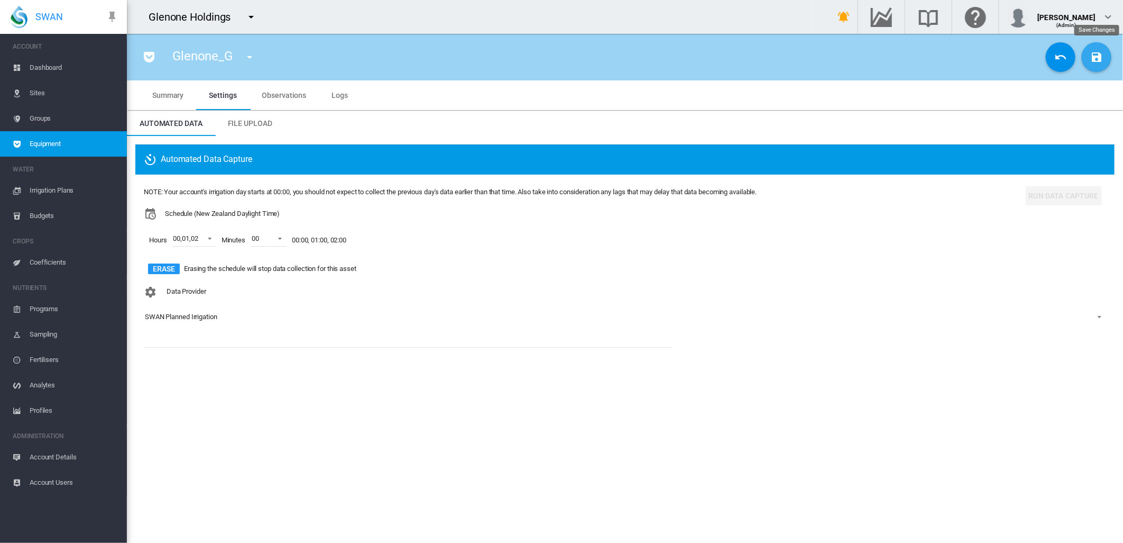
click at [1096, 65] on button "Save Changes" at bounding box center [1097, 57] width 30 height 30
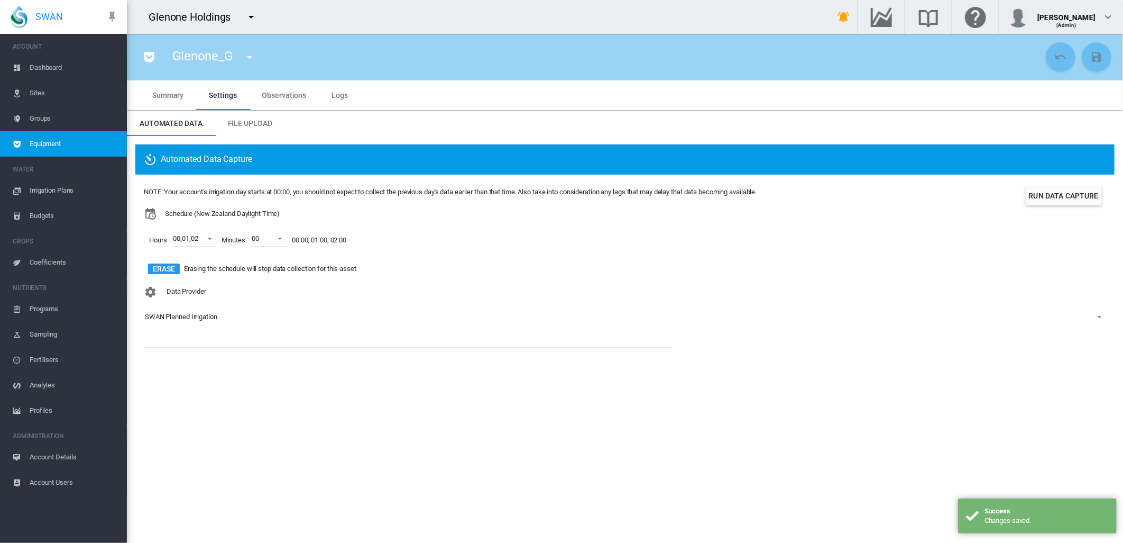
click at [251, 59] on md-icon "icon-menu-down" at bounding box center [249, 57] width 13 height 13
type input "*"
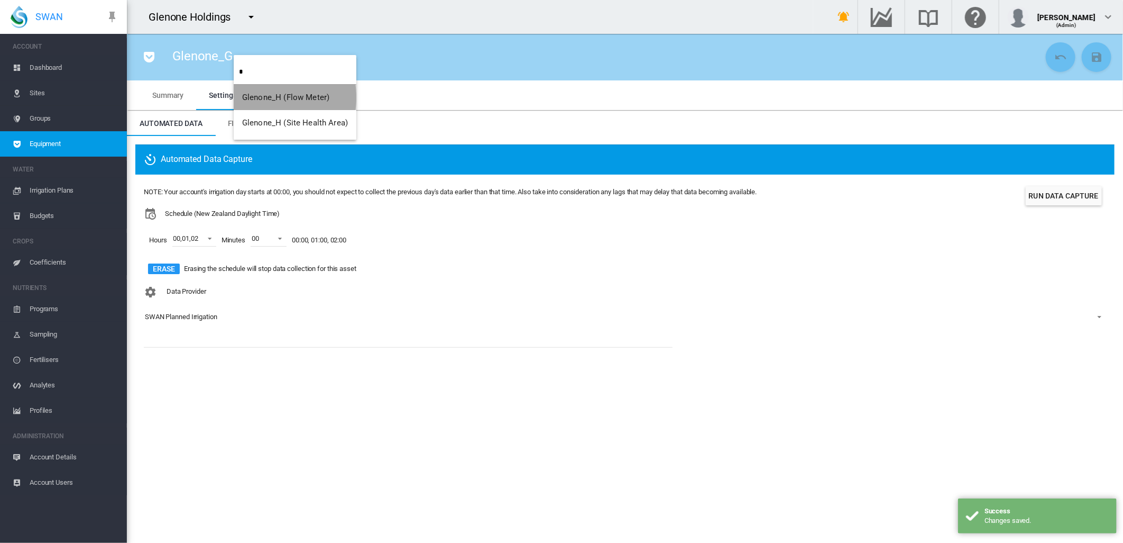
click at [271, 97] on span "Glenone_H (Flow Meter)" at bounding box center [285, 98] width 87 height 10
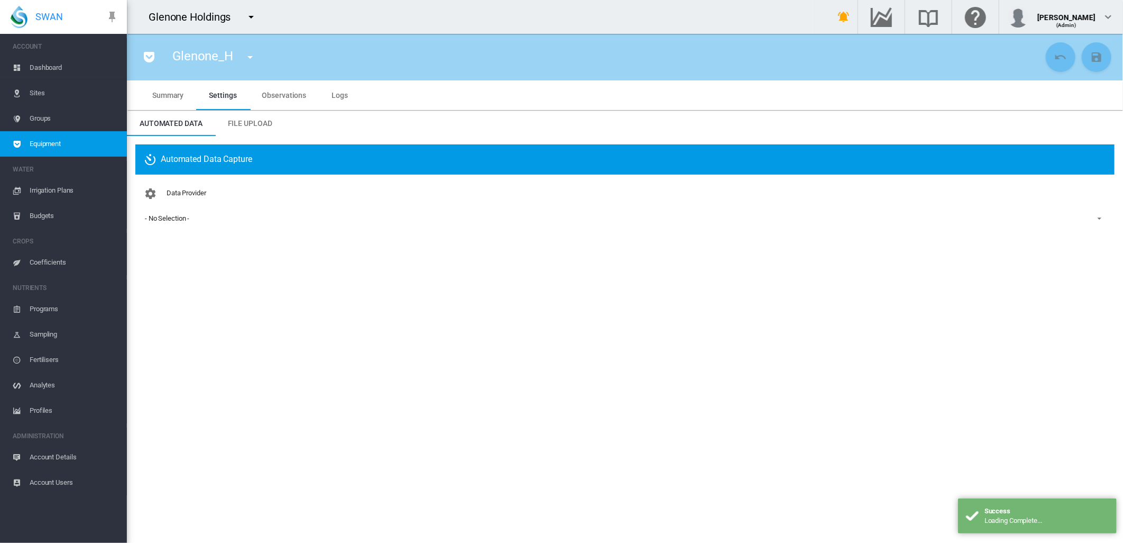
click at [166, 218] on div "- No Selection -" at bounding box center [167, 218] width 44 height 8
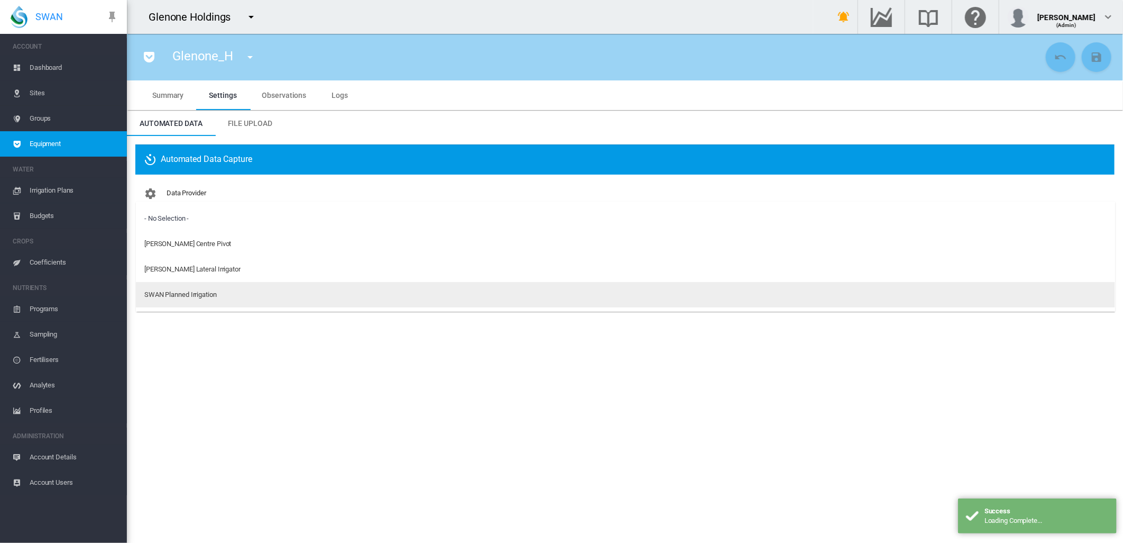
click at [167, 294] on div "SWAN Planned Irrigation" at bounding box center [180, 295] width 72 height 10
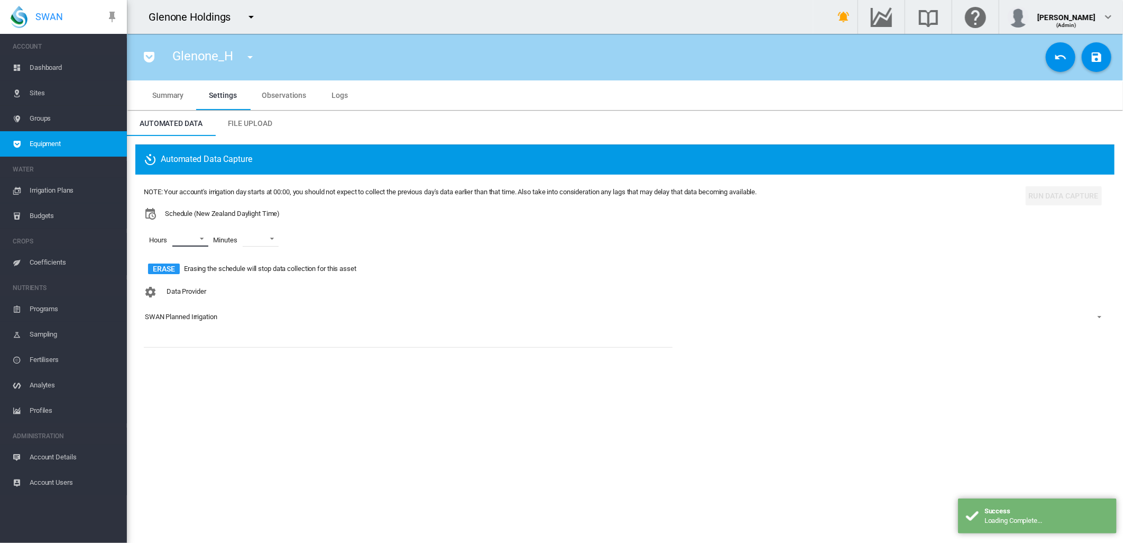
click at [201, 240] on md-select "00 01 02 03 04 05 06 07 08 09 10 11 12 13 14 15 16 17 18 19 20 21 22 23" at bounding box center [190, 239] width 36 height 16
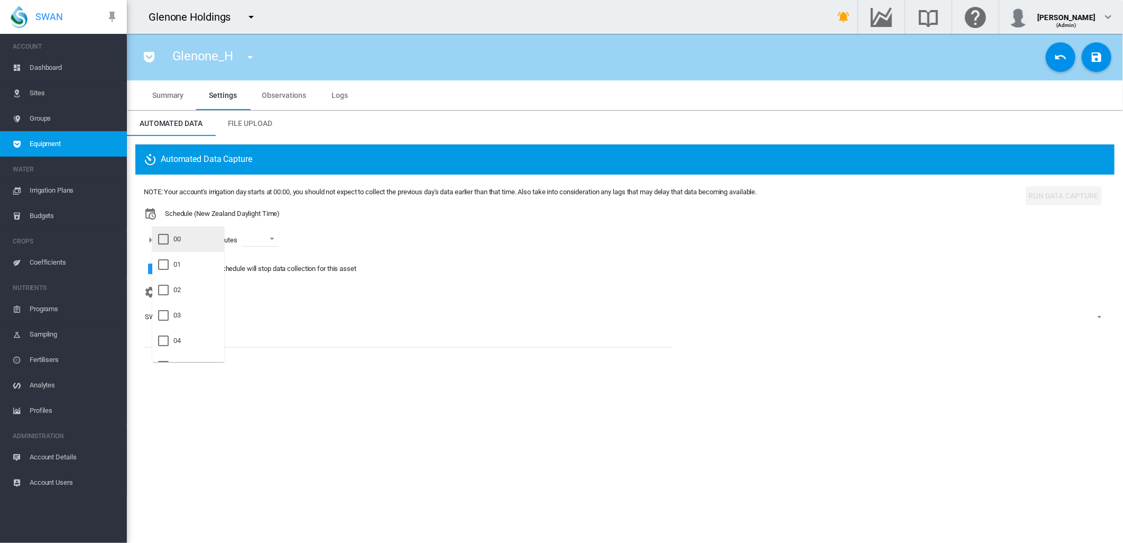
click at [164, 238] on div at bounding box center [163, 239] width 11 height 11
click at [159, 261] on div at bounding box center [163, 264] width 11 height 11
click at [162, 290] on div at bounding box center [163, 290] width 11 height 11
click at [281, 236] on md-backdrop at bounding box center [561, 271] width 1123 height 543
click at [279, 239] on span at bounding box center [277, 238] width 13 height 10
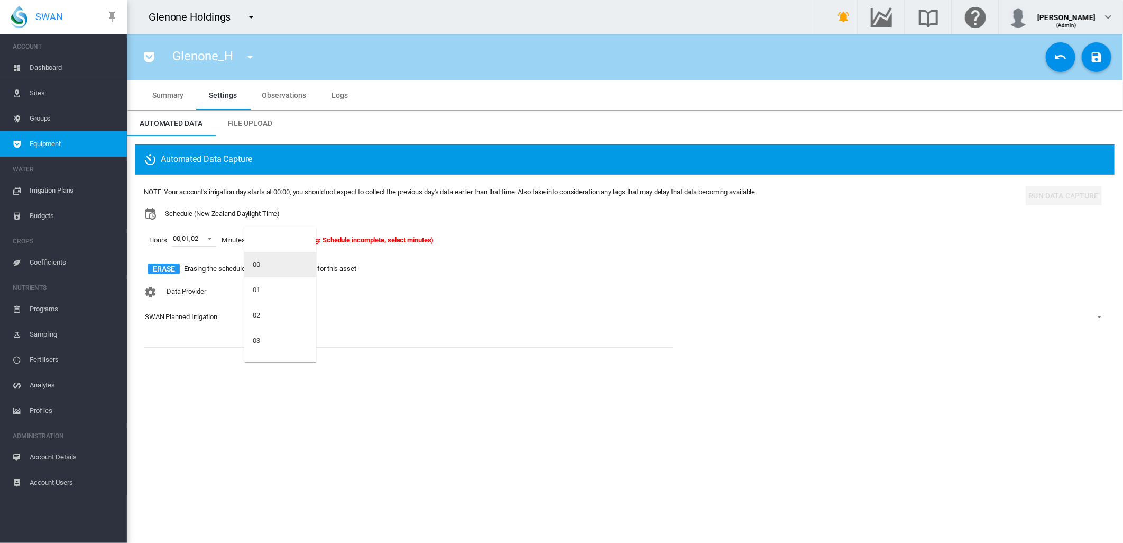
click at [257, 260] on div "00" at bounding box center [256, 265] width 7 height 10
click at [1093, 58] on md-icon "icon-content-save" at bounding box center [1097, 57] width 13 height 13
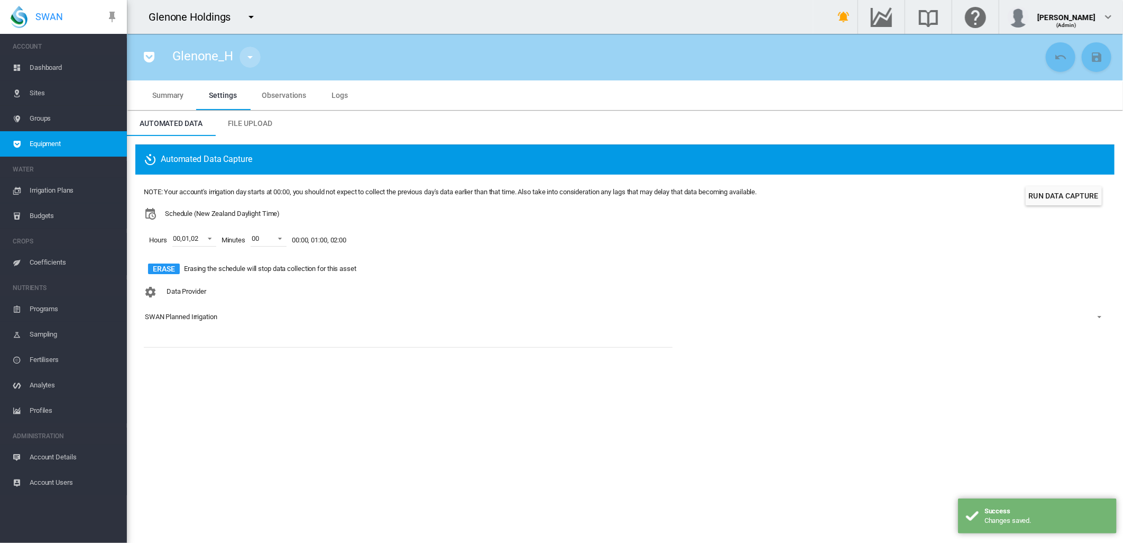
click at [250, 58] on md-icon "icon-menu-down" at bounding box center [250, 57] width 13 height 13
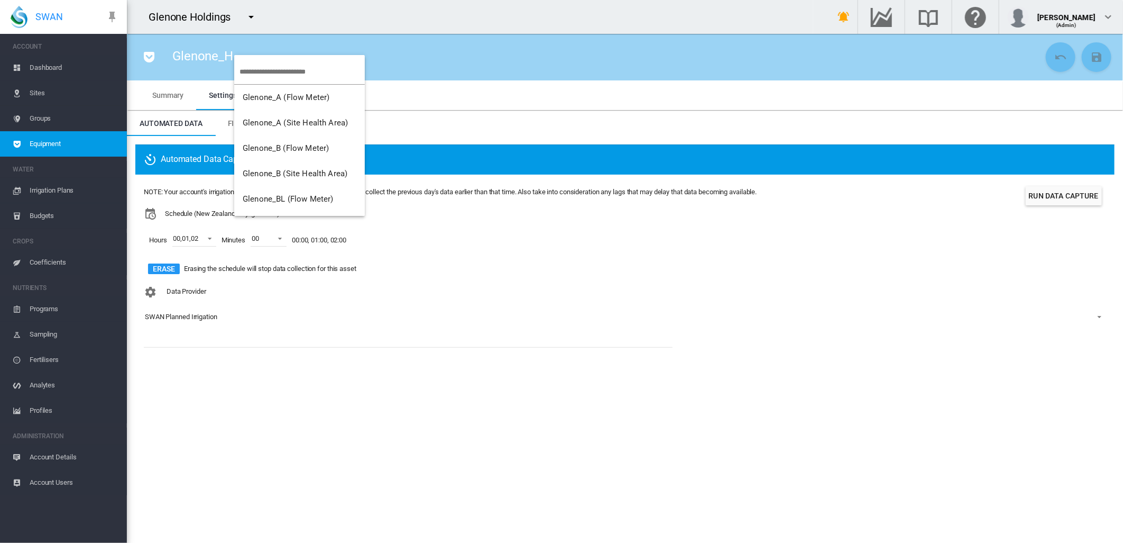
click at [252, 71] on input "search" at bounding box center [302, 71] width 125 height 25
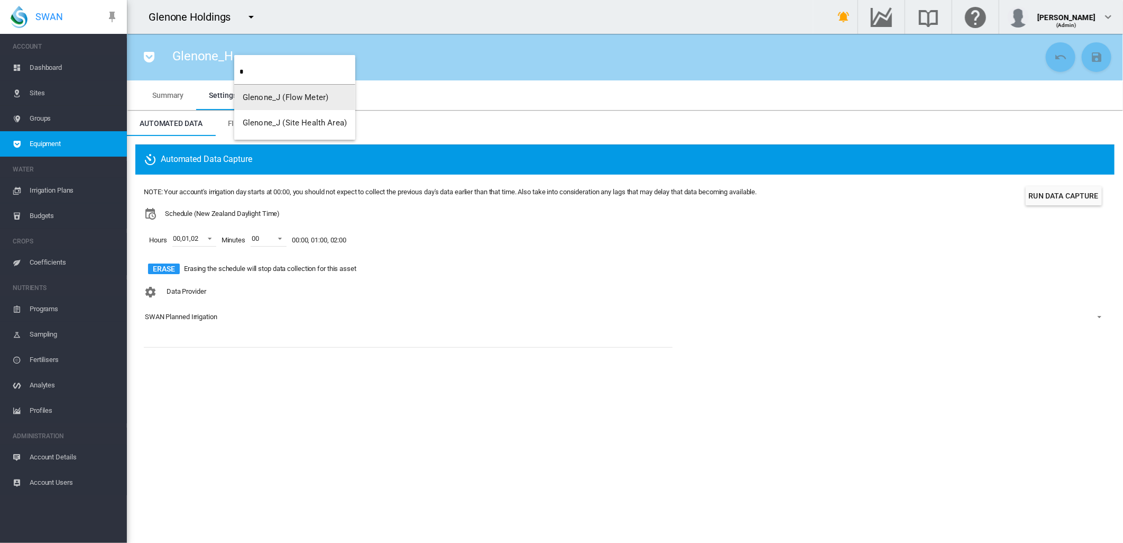
type input "*"
click at [265, 99] on span "Glenone_J (Flow Meter)" at bounding box center [286, 98] width 86 height 10
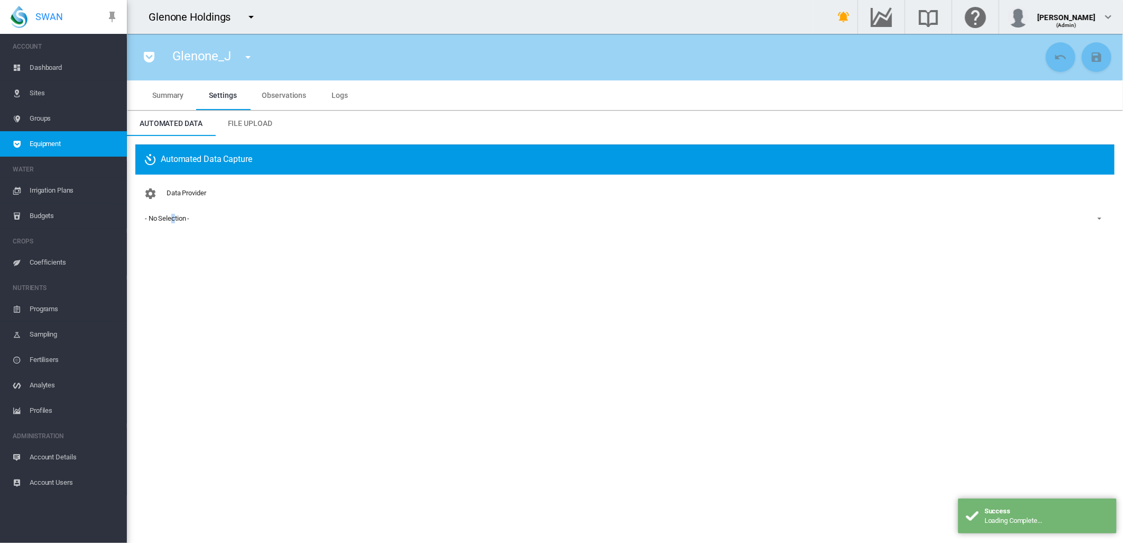
click at [175, 219] on div "- No Selection -" at bounding box center [167, 218] width 44 height 8
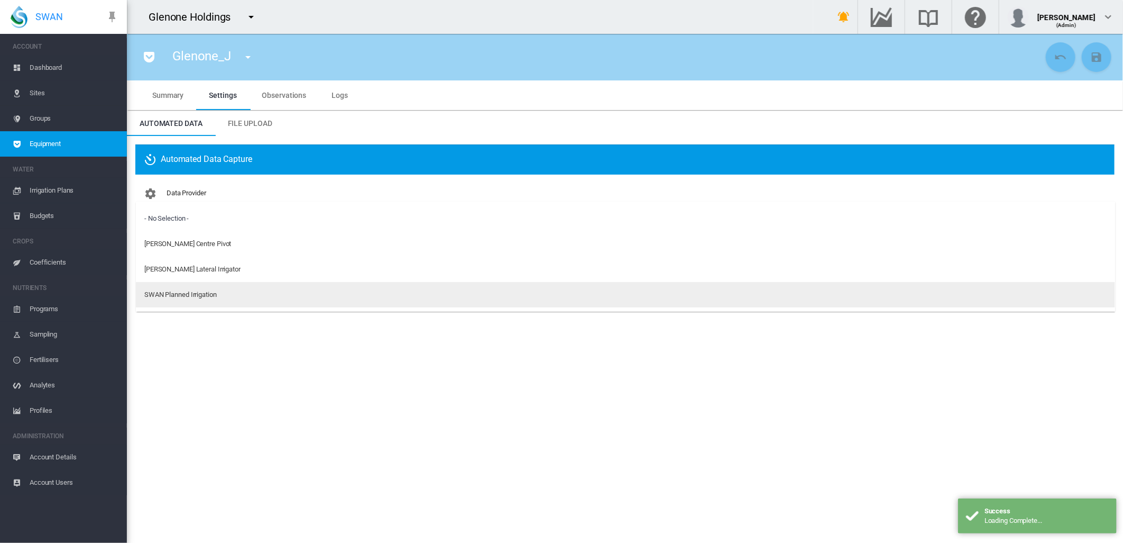
drag, startPoint x: 175, startPoint y: 219, endPoint x: 175, endPoint y: 291, distance: 71.9
click at [175, 291] on div "SWAN Planned Irrigation" at bounding box center [180, 295] width 72 height 10
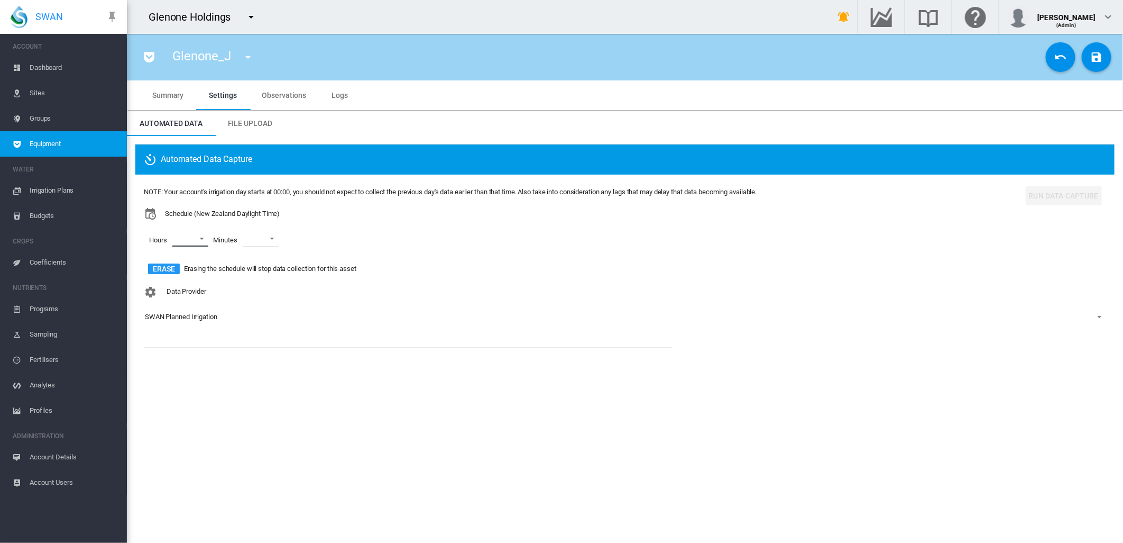
click at [202, 239] on md-select "00 01 02 03 04 05 06 07 08 09 10 11 12 13 14 15 16 17 18 19 20 21 22 23" at bounding box center [190, 239] width 36 height 16
click at [161, 238] on div at bounding box center [163, 239] width 11 height 11
click at [161, 264] on div at bounding box center [163, 264] width 11 height 11
drag, startPoint x: 160, startPoint y: 285, endPoint x: 203, endPoint y: 275, distance: 43.4
click at [161, 285] on div at bounding box center [163, 290] width 11 height 11
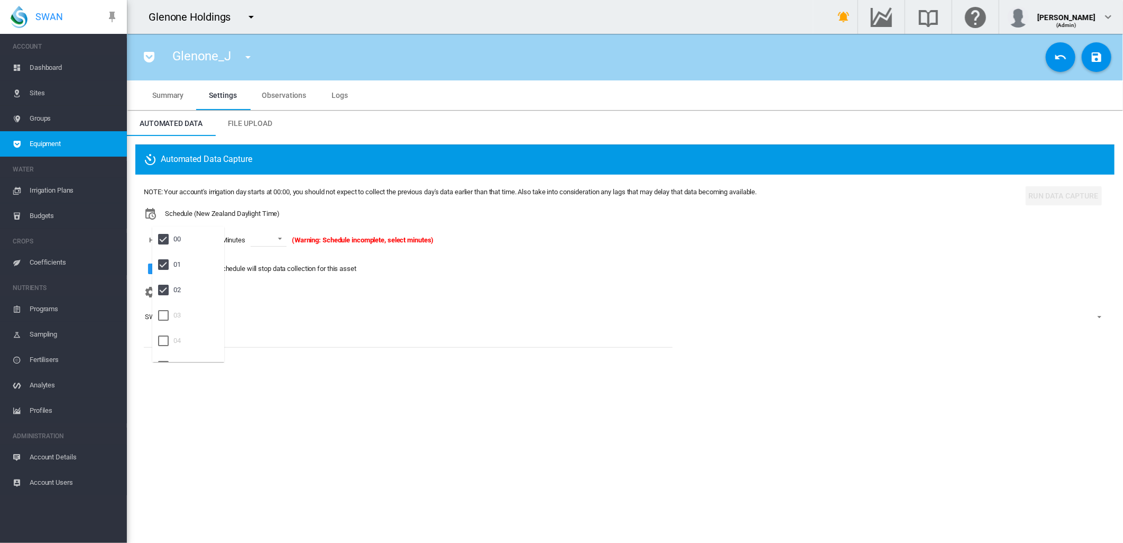
drag, startPoint x: 249, startPoint y: 236, endPoint x: 266, endPoint y: 236, distance: 16.9
click at [250, 236] on md-backdrop at bounding box center [561, 271] width 1123 height 543
click at [277, 235] on span at bounding box center [277, 238] width 13 height 10
click at [260, 268] on div "00" at bounding box center [256, 265] width 7 height 10
click at [1087, 53] on button "Save Changes" at bounding box center [1097, 57] width 30 height 30
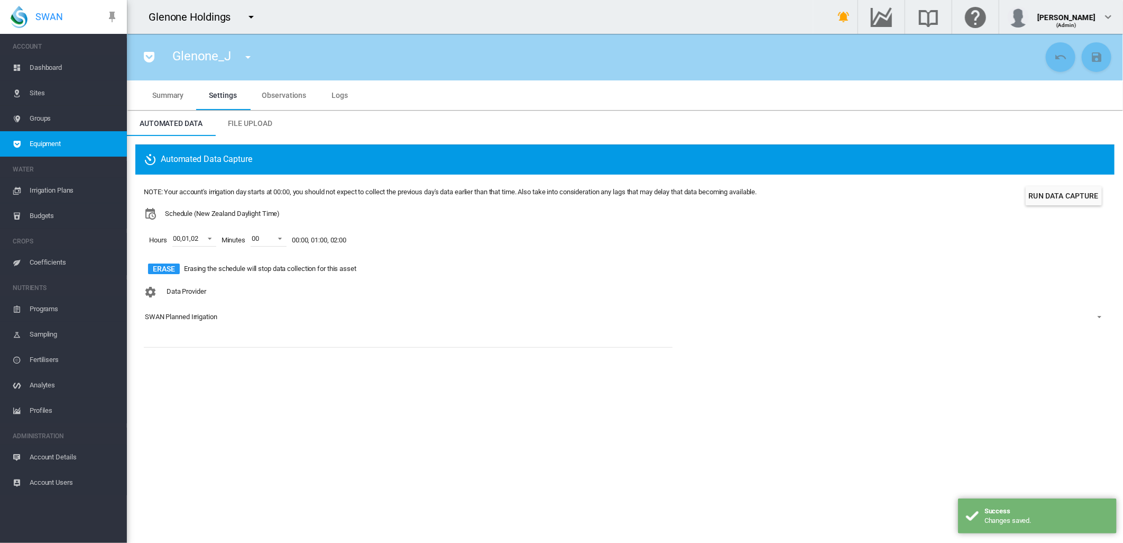
click at [245, 54] on md-icon "icon-menu-down" at bounding box center [248, 57] width 13 height 13
type input "*"
click at [286, 96] on span "Glenone_K (Flow Meter)" at bounding box center [284, 98] width 86 height 10
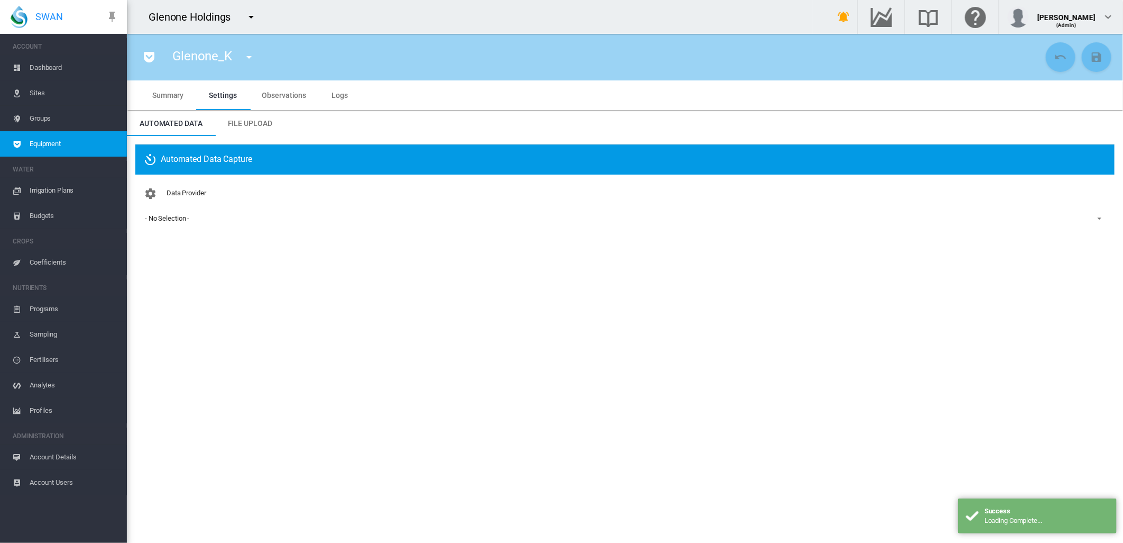
click at [172, 218] on div "- No Selection -" at bounding box center [167, 218] width 44 height 8
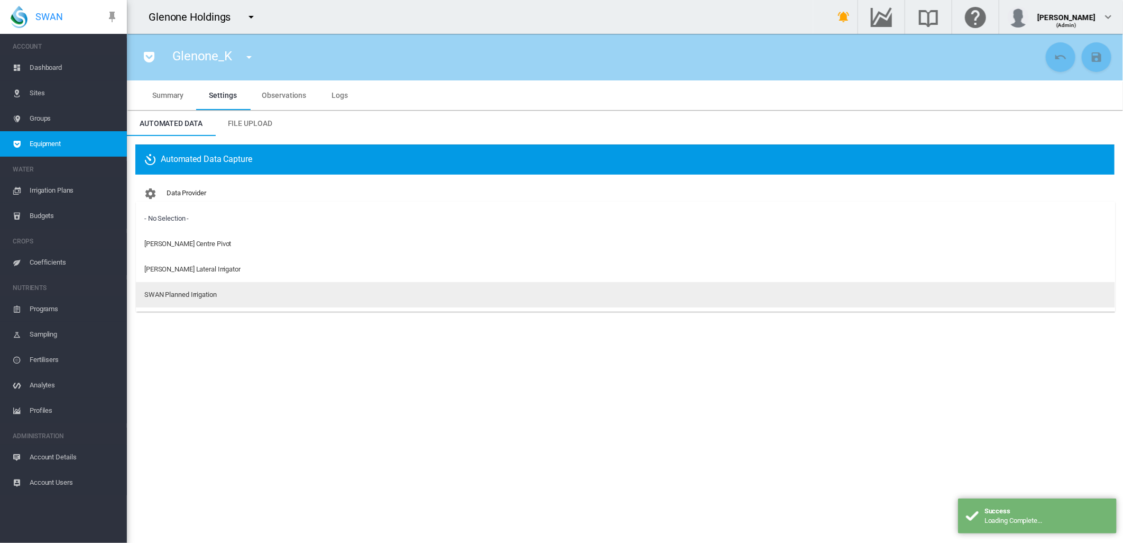
click at [185, 291] on div "SWAN Planned Irrigation" at bounding box center [180, 295] width 72 height 10
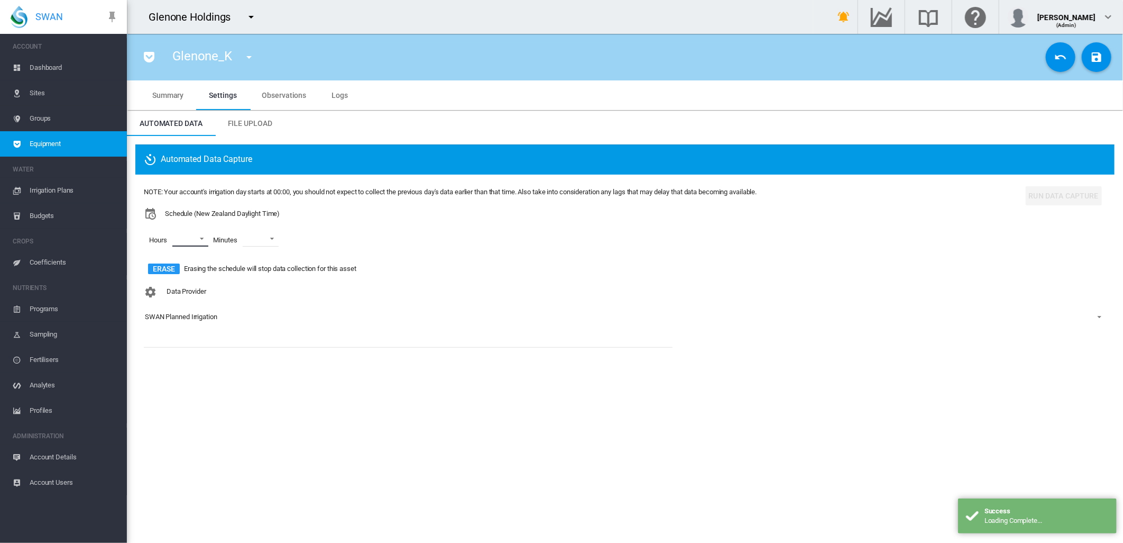
click at [202, 236] on md-select "00 01 02 03 04 05 06 07 08 09 10 11 12 13 14 15 16 17 18 19 20 21 22 23" at bounding box center [190, 239] width 36 height 16
click at [176, 245] on md-option "00" at bounding box center [188, 238] width 72 height 25
click at [173, 267] on div "01" at bounding box center [176, 265] width 7 height 10
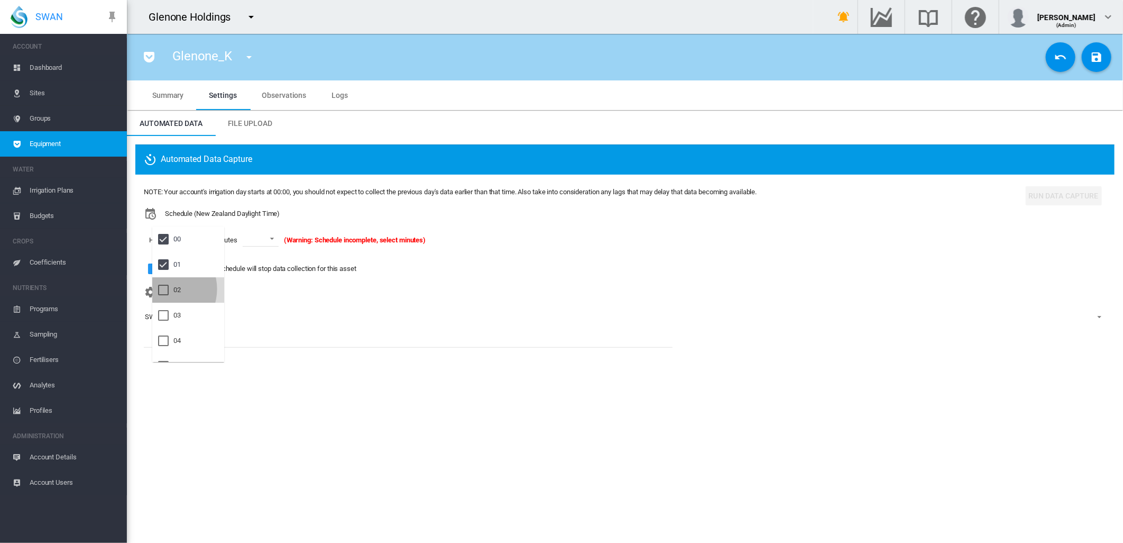
click at [164, 289] on div at bounding box center [163, 290] width 11 height 11
click at [281, 235] on md-backdrop at bounding box center [561, 271] width 1123 height 543
click at [281, 238] on span at bounding box center [277, 238] width 13 height 10
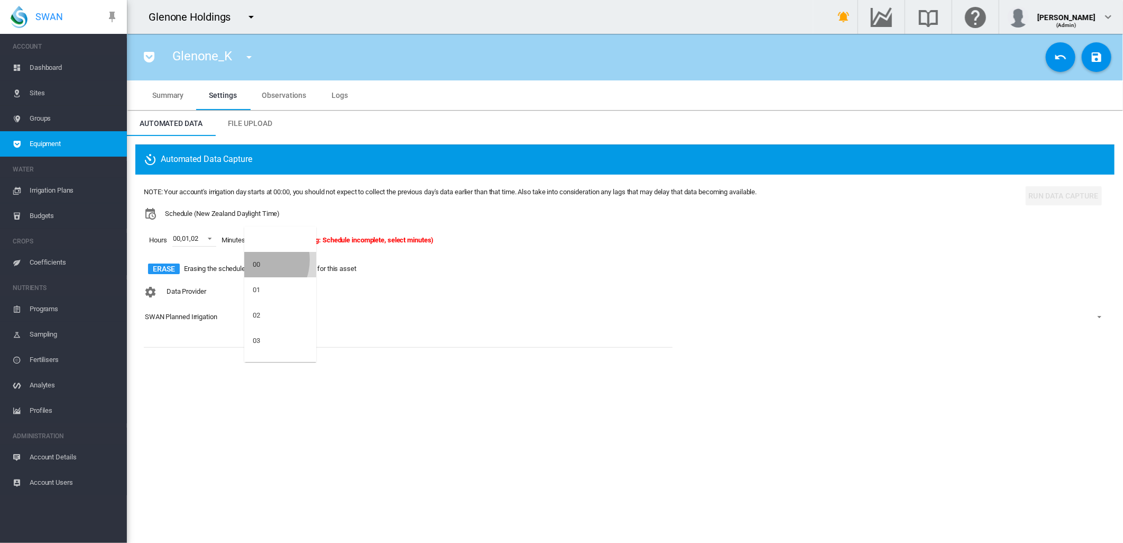
click at [253, 260] on div "00" at bounding box center [256, 265] width 7 height 10
click at [1093, 57] on md-icon "icon-content-save" at bounding box center [1097, 57] width 13 height 13
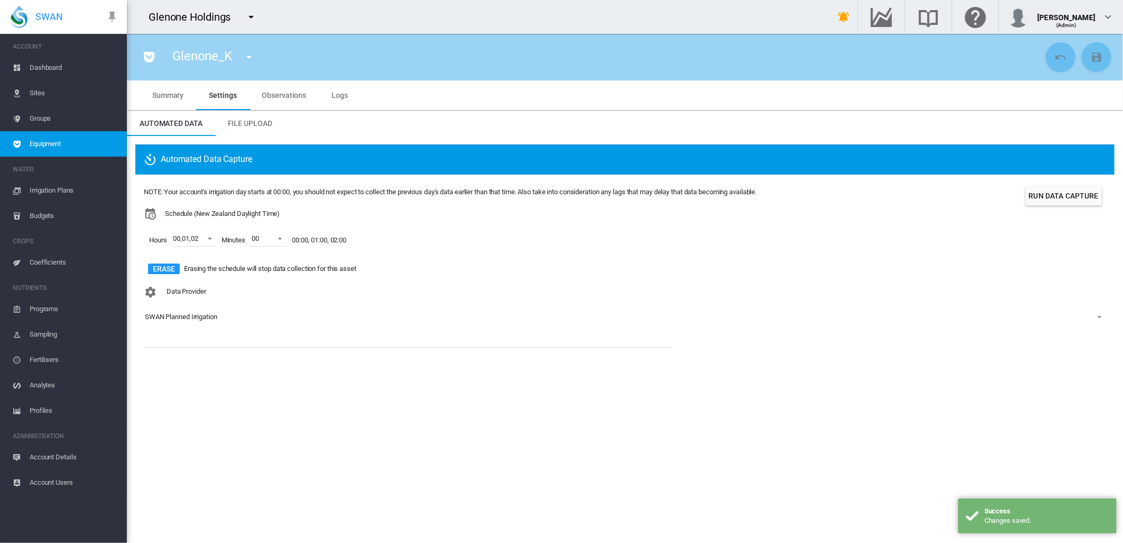
click at [250, 57] on md-icon "icon-menu-down" at bounding box center [249, 57] width 13 height 13
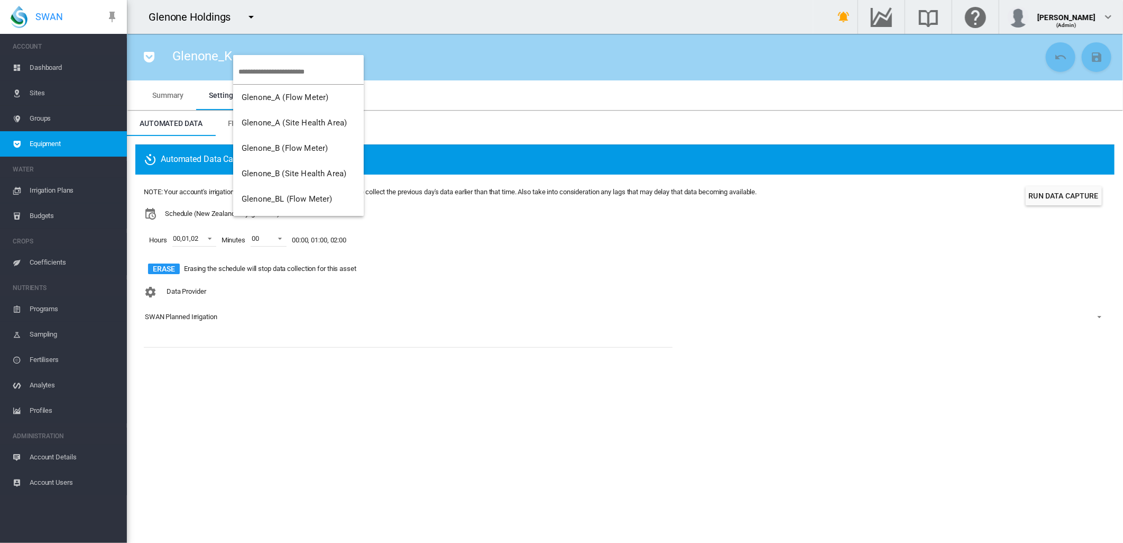
click at [250, 60] on input "search" at bounding box center [301, 71] width 125 height 25
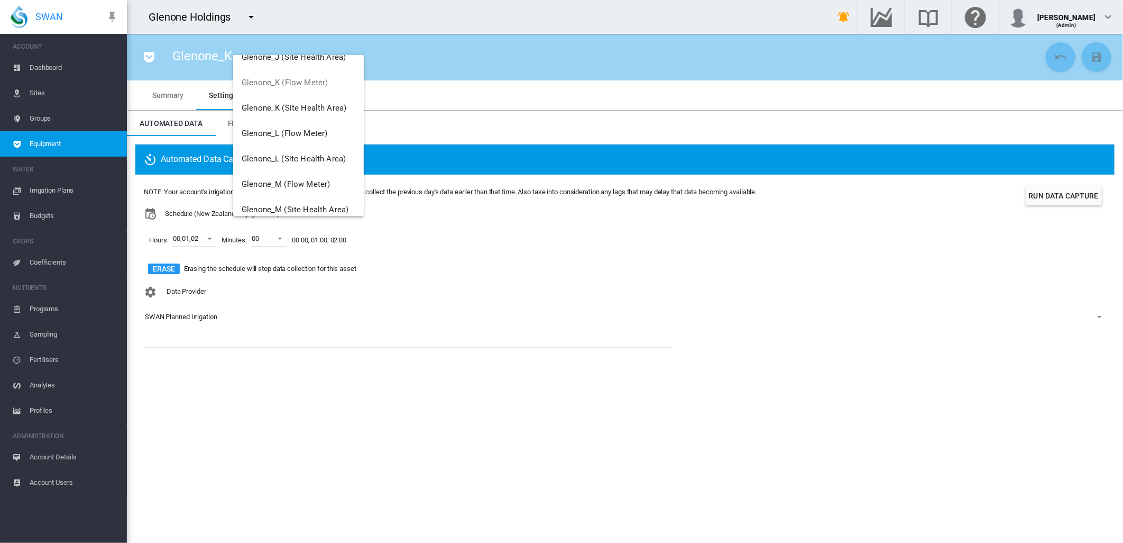
scroll to position [537, 0]
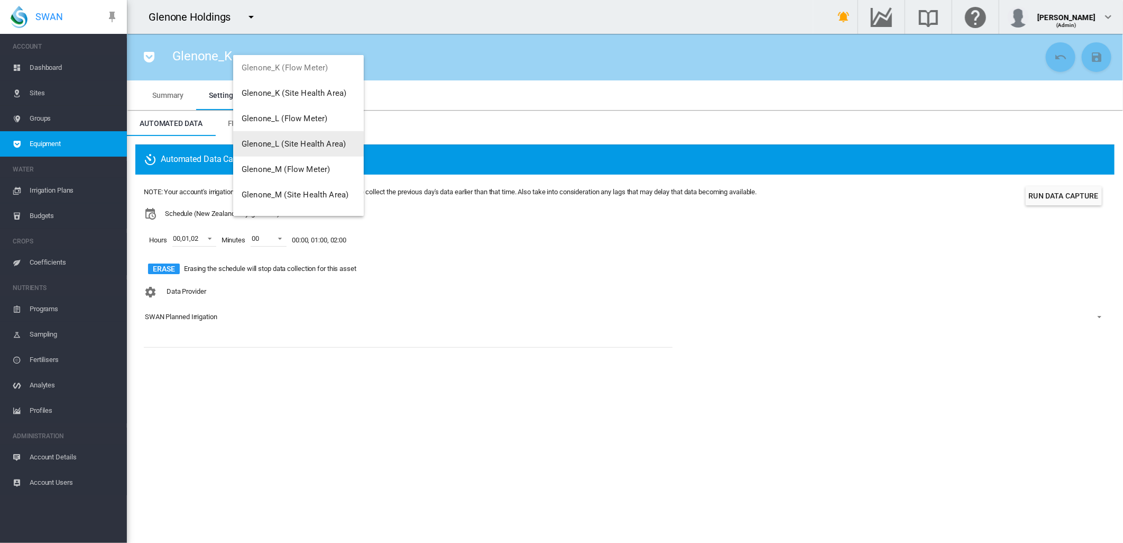
type input "*"
click at [284, 120] on span "Glenone_L (Flow Meter)" at bounding box center [285, 119] width 86 height 10
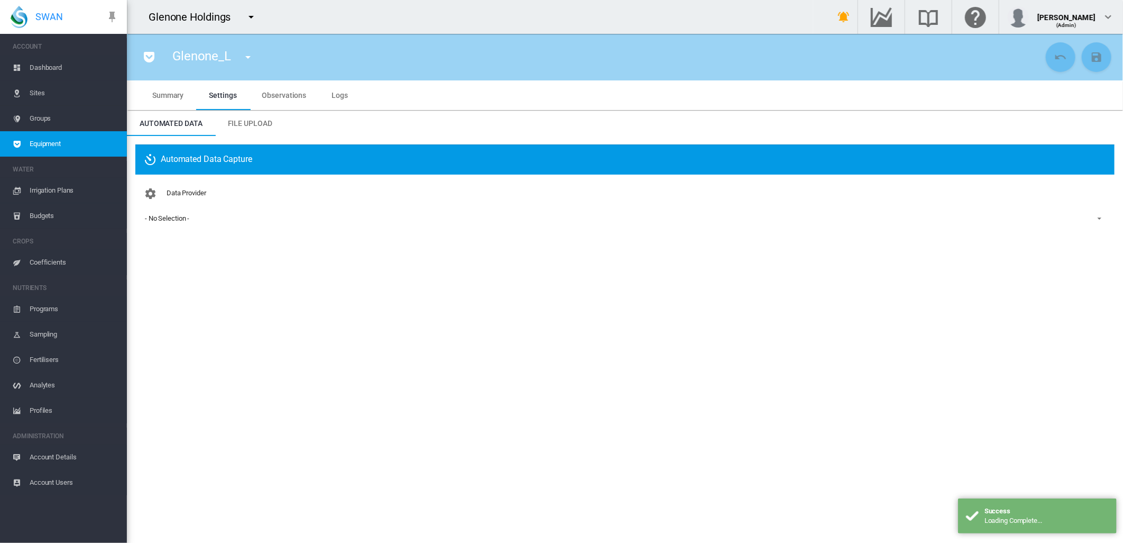
click at [185, 210] on md-select-value "- No Selection -" at bounding box center [625, 218] width 963 height 16
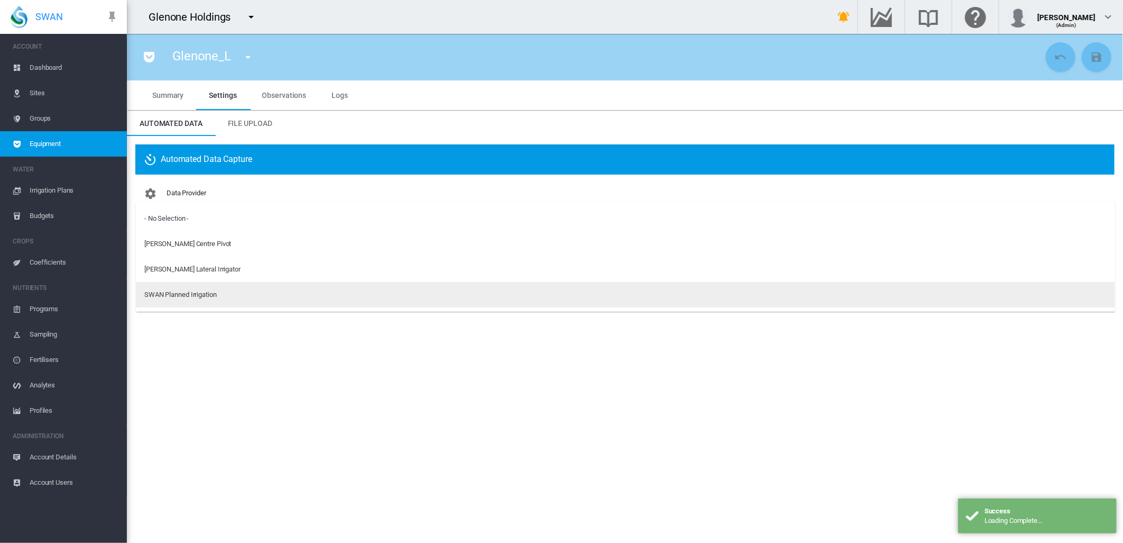
click at [177, 291] on div "SWAN Planned Irrigation" at bounding box center [180, 295] width 72 height 10
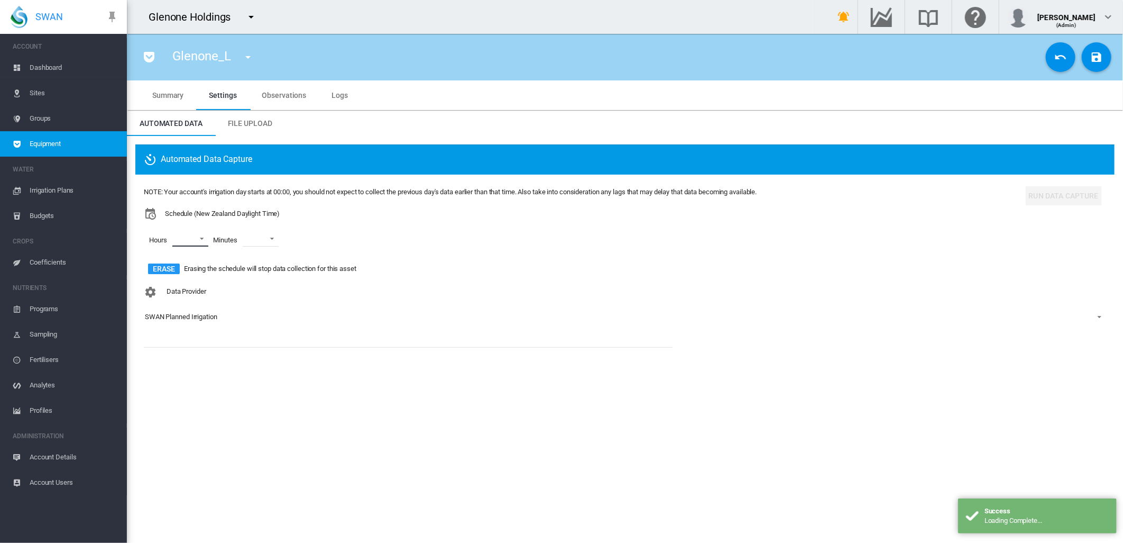
click at [201, 237] on md-select "00 01 02 03 04 05 06 07 08 09 10 11 12 13 14 15 16 17 18 19 20 21 22 23" at bounding box center [190, 239] width 36 height 16
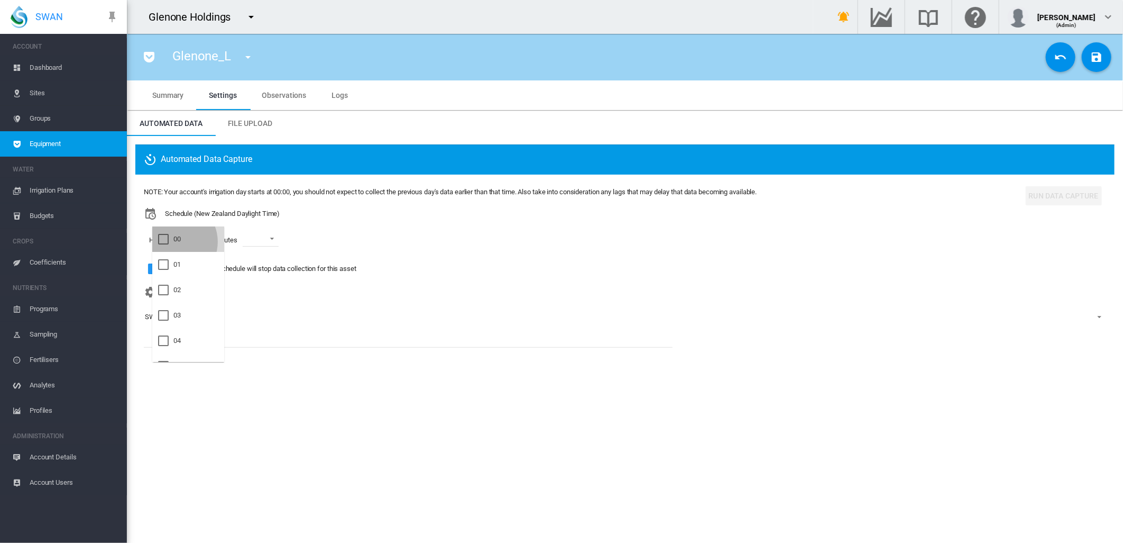
click at [173, 242] on div "00" at bounding box center [176, 239] width 7 height 10
click at [168, 259] on div at bounding box center [163, 264] width 11 height 11
click at [168, 295] on div at bounding box center [163, 290] width 11 height 11
click at [279, 239] on md-backdrop at bounding box center [561, 271] width 1123 height 543
click at [279, 238] on span at bounding box center [277, 238] width 13 height 10
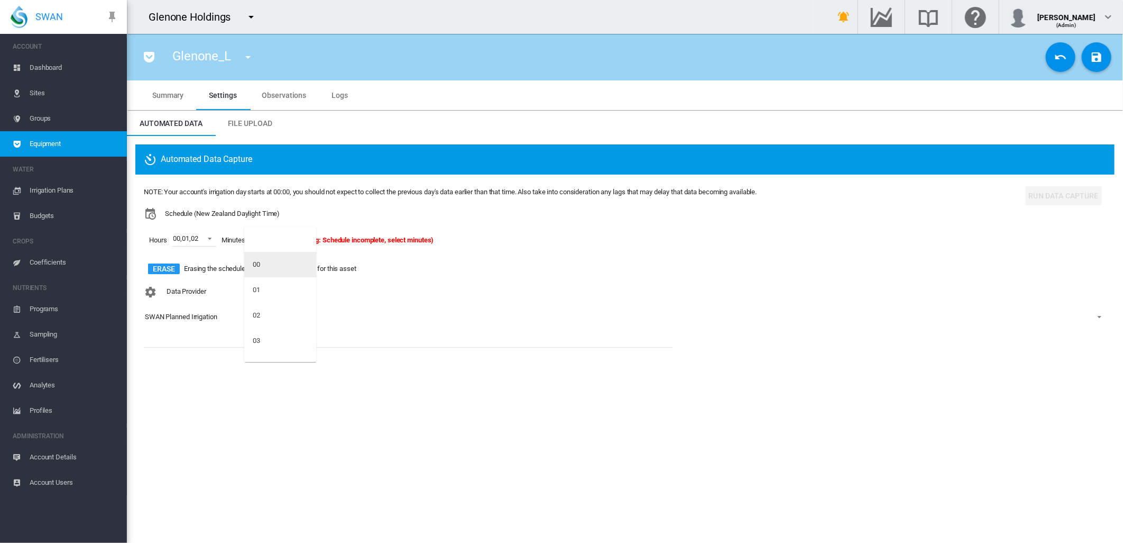
click at [257, 264] on div "00" at bounding box center [256, 265] width 7 height 10
click at [1094, 57] on md-icon "icon-content-save" at bounding box center [1097, 57] width 13 height 13
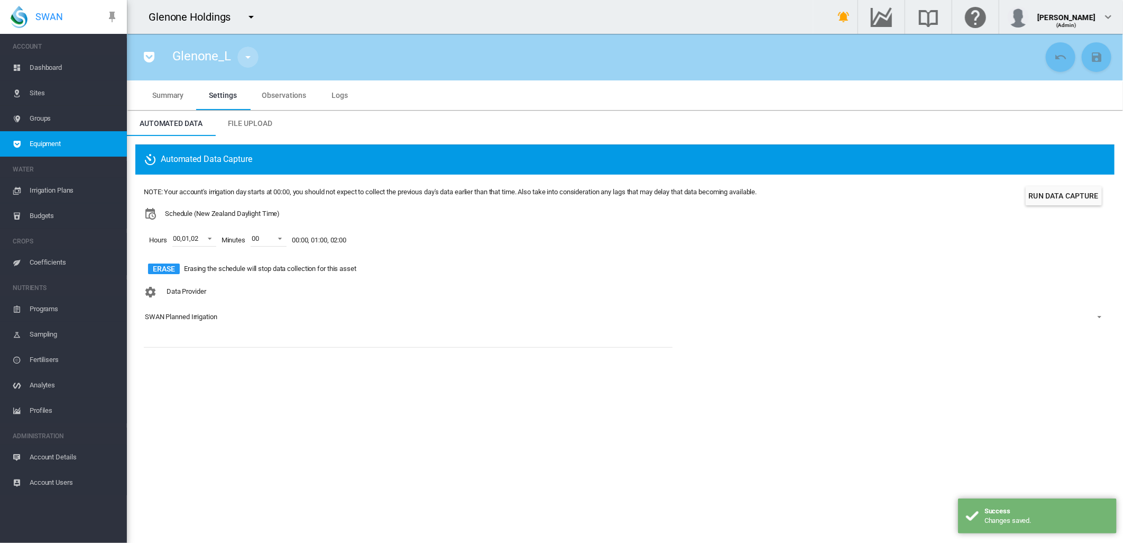
click at [249, 57] on md-icon "icon-menu-down" at bounding box center [248, 57] width 13 height 13
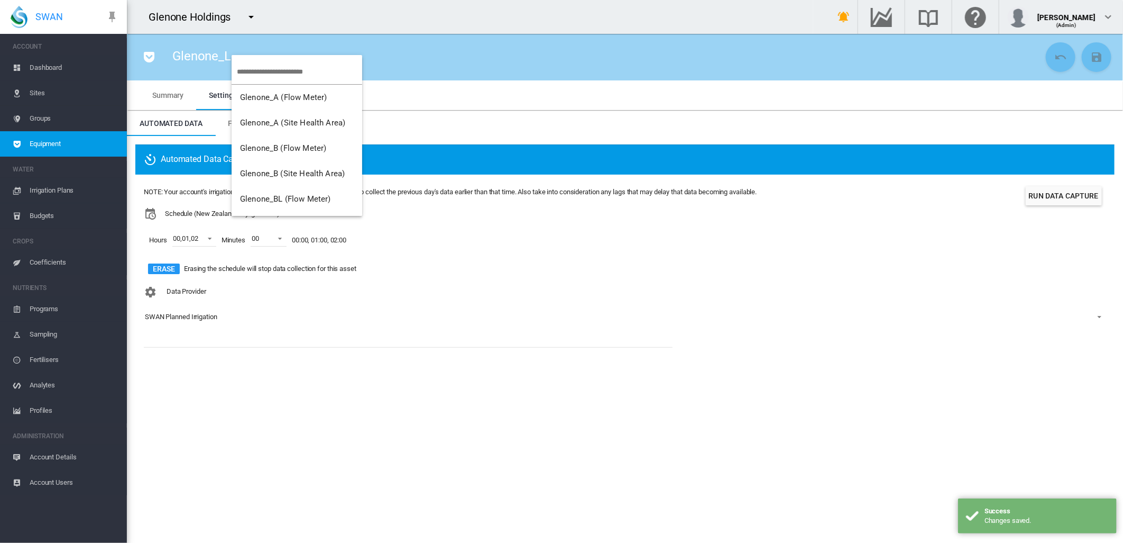
click at [246, 70] on input "search" at bounding box center [299, 71] width 125 height 25
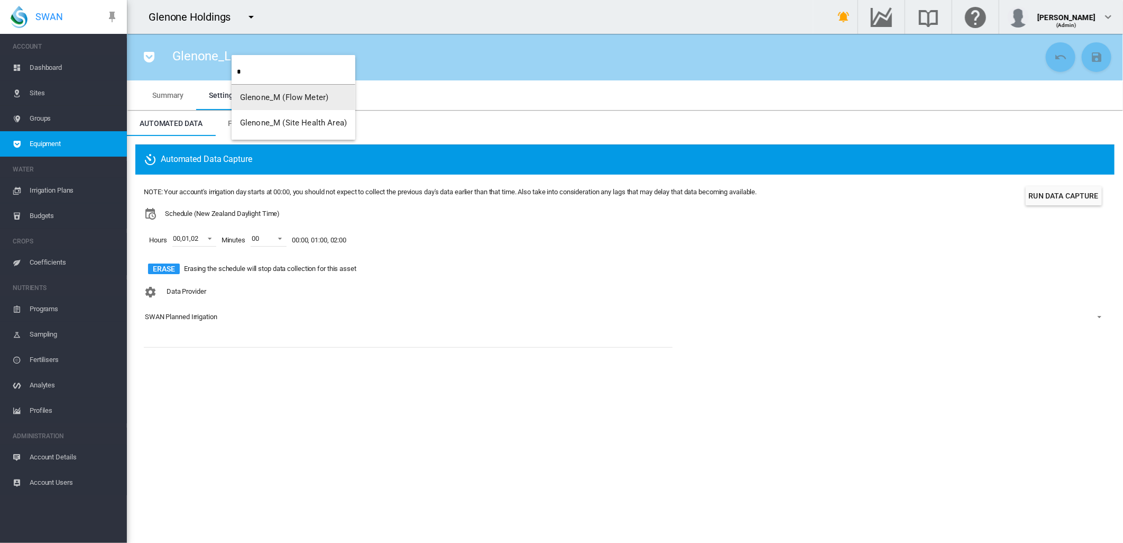
type input "*"
click at [267, 97] on span "Glenone_M (Flow Meter)" at bounding box center [284, 98] width 88 height 10
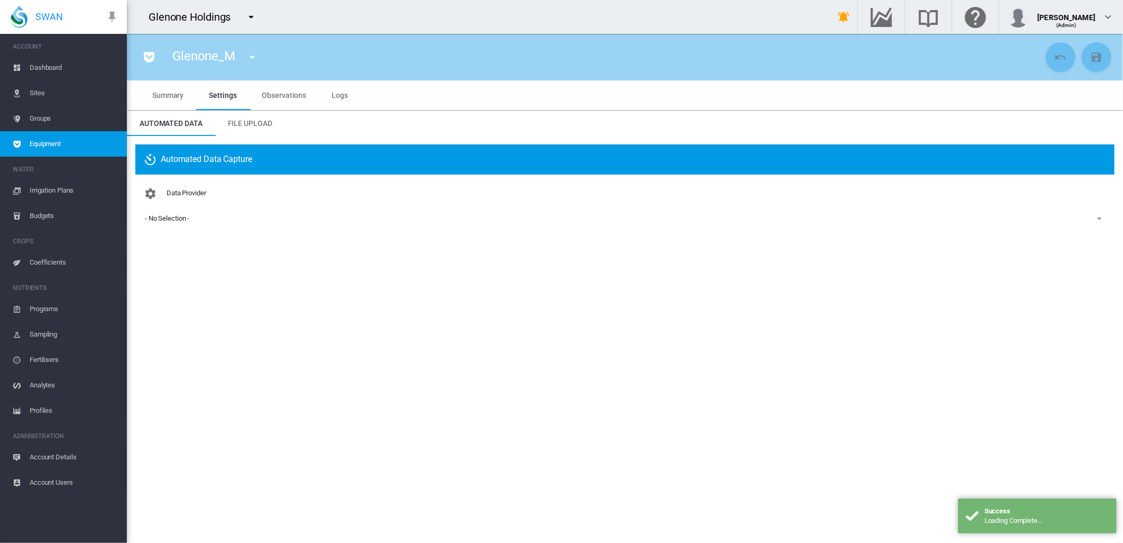
click at [162, 219] on div "- No Selection -" at bounding box center [167, 218] width 44 height 8
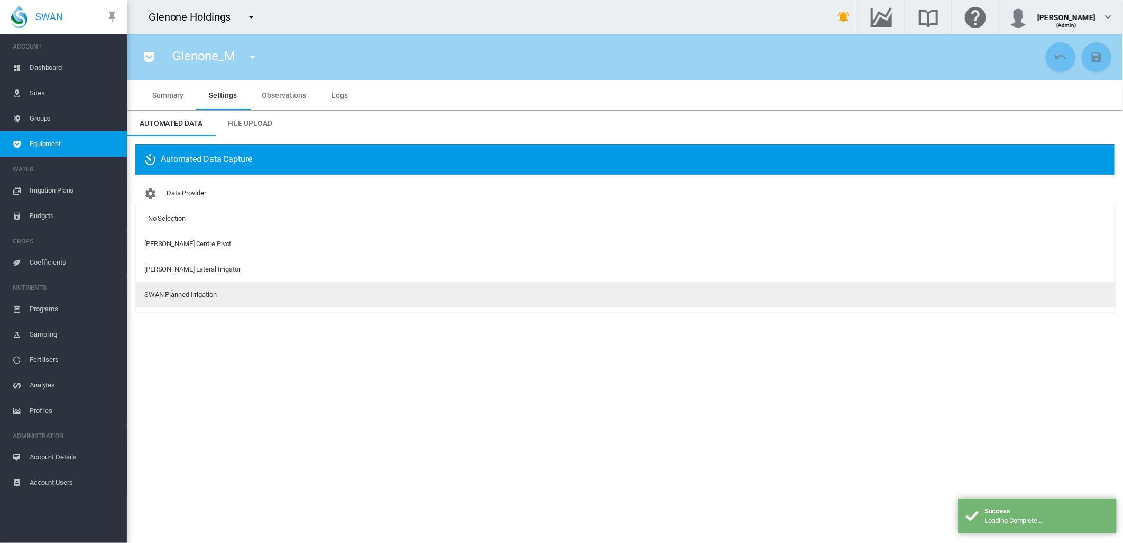
click at [168, 294] on div "SWAN Planned Irrigation" at bounding box center [180, 295] width 72 height 10
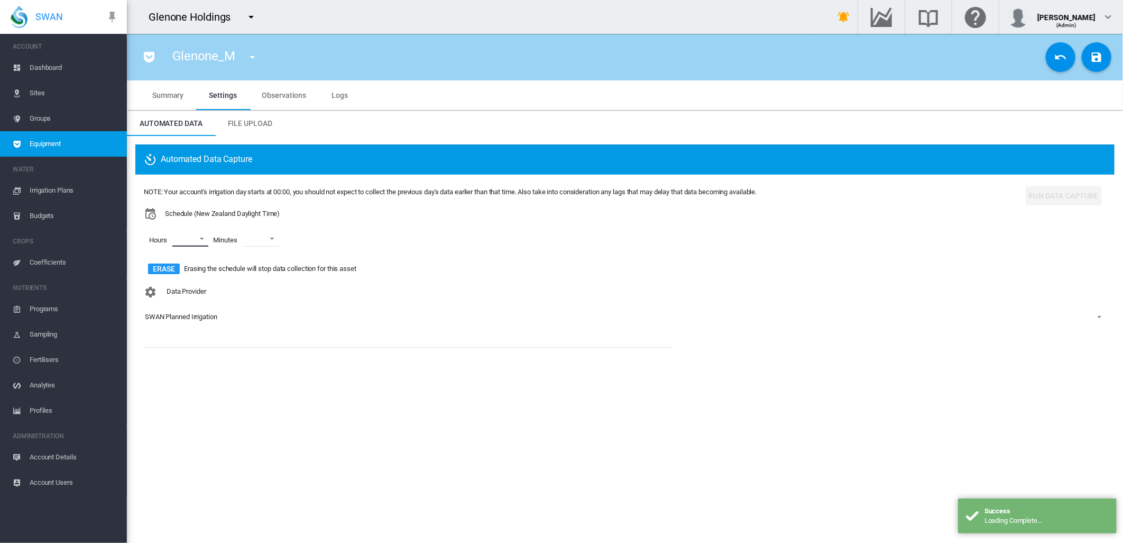
click at [199, 238] on md-select "00 01 02 03 04 05 06 07 08 09 10 11 12 13 14 15 16 17 18 19 20 21 22 23" at bounding box center [190, 239] width 36 height 16
click at [186, 239] on md-option "00" at bounding box center [188, 238] width 72 height 25
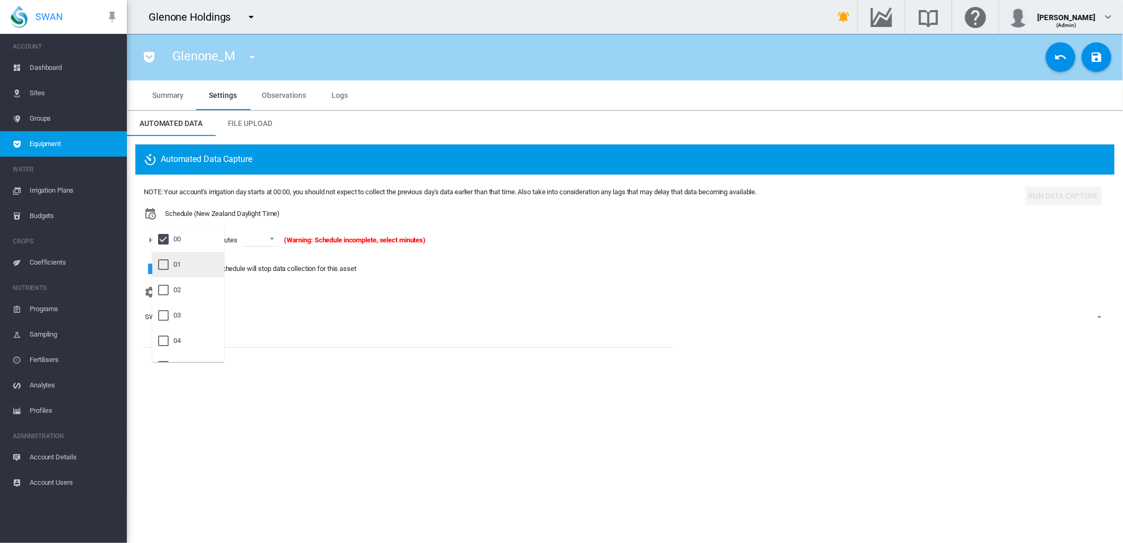
click at [169, 268] on div at bounding box center [163, 264] width 11 height 11
click at [168, 287] on div at bounding box center [163, 290] width 11 height 11
click at [280, 239] on md-backdrop at bounding box center [561, 271] width 1123 height 543
click at [280, 239] on span at bounding box center [277, 238] width 13 height 10
click at [259, 263] on div "00" at bounding box center [256, 265] width 7 height 10
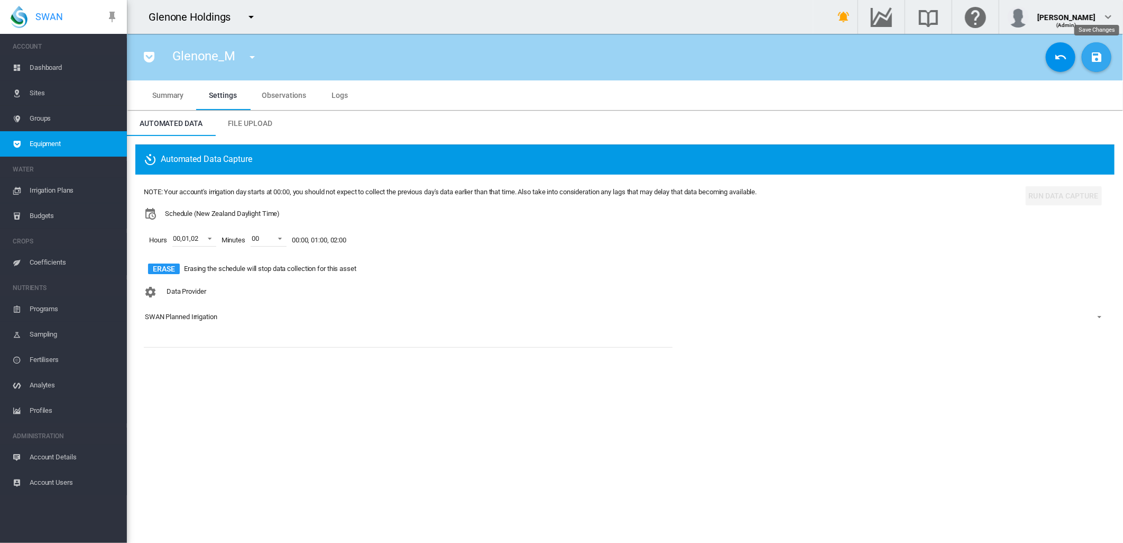
click at [1091, 58] on md-icon "icon-content-save" at bounding box center [1097, 57] width 13 height 13
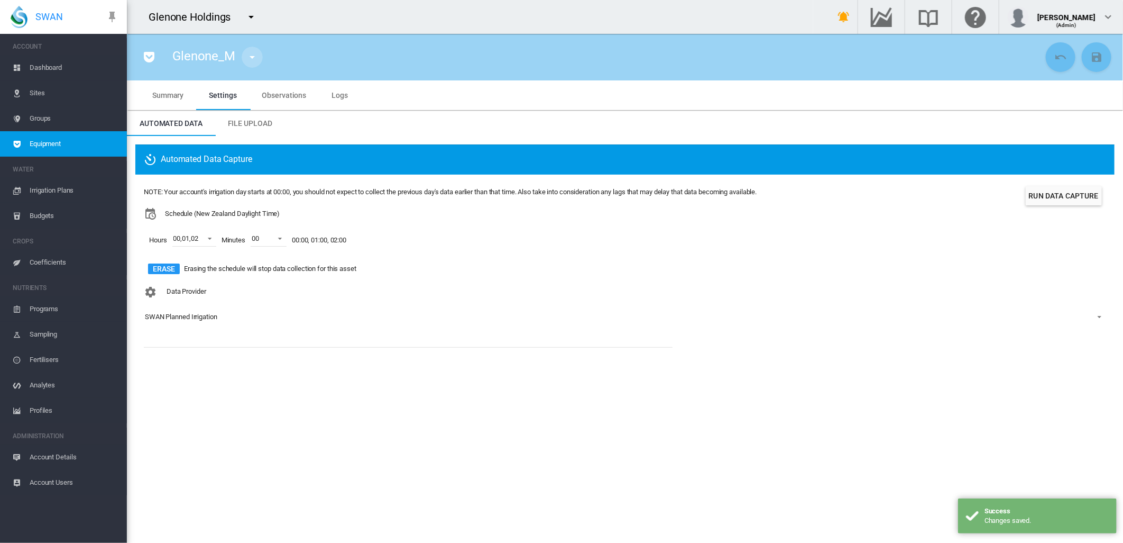
click at [252, 57] on md-icon "icon-menu-down" at bounding box center [252, 57] width 13 height 13
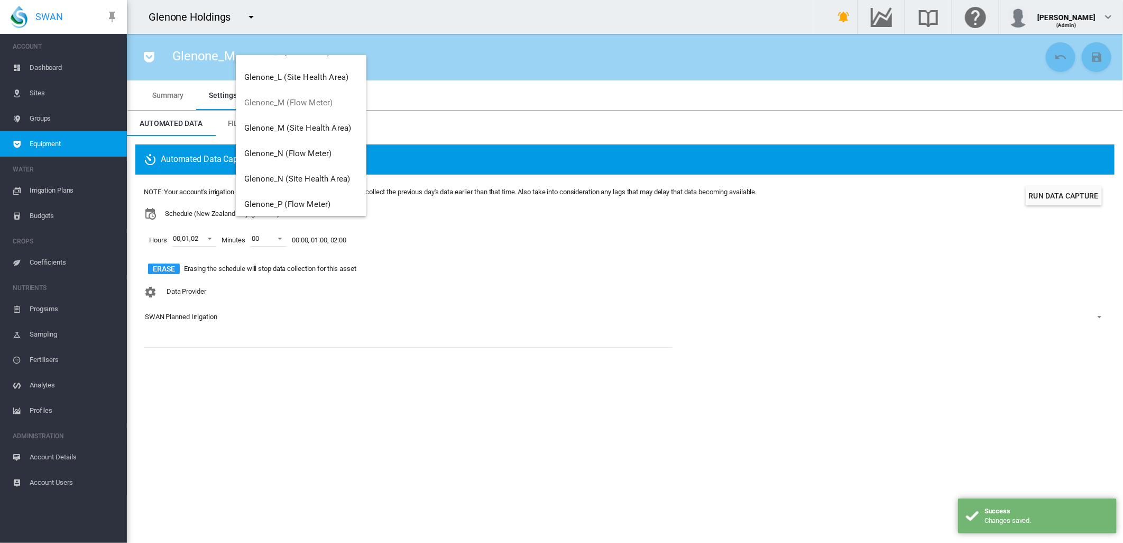
scroll to position [619, 0]
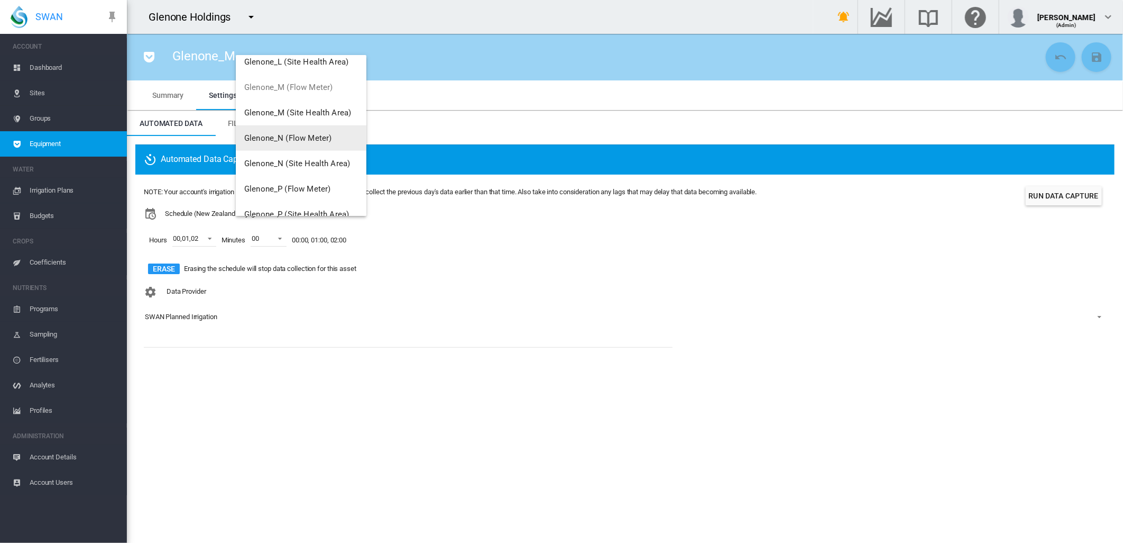
click at [313, 136] on span "Glenone_N (Flow Meter)" at bounding box center [287, 138] width 87 height 10
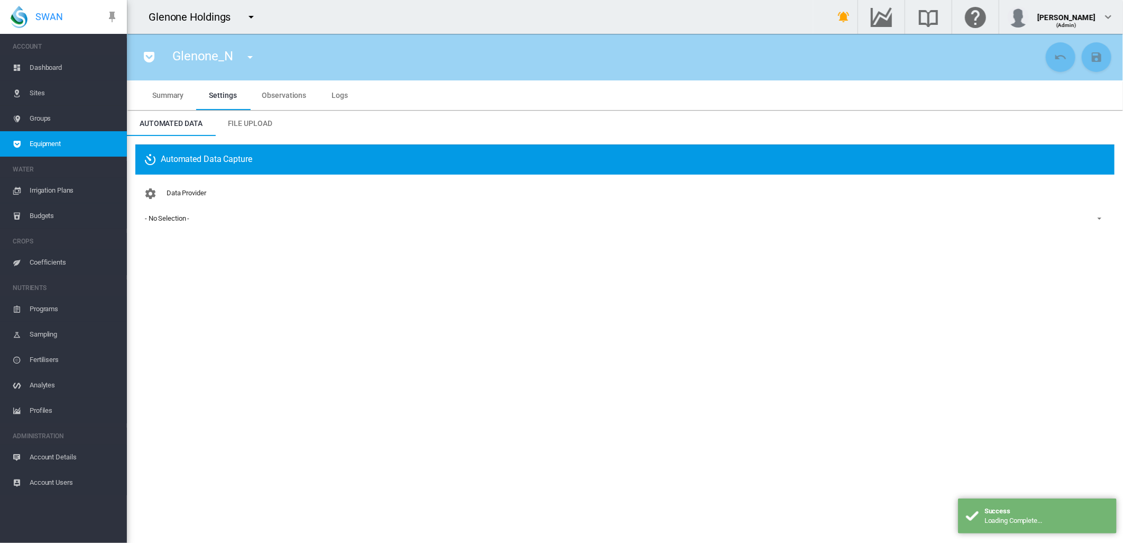
click at [166, 218] on div "- No Selection -" at bounding box center [167, 218] width 44 height 8
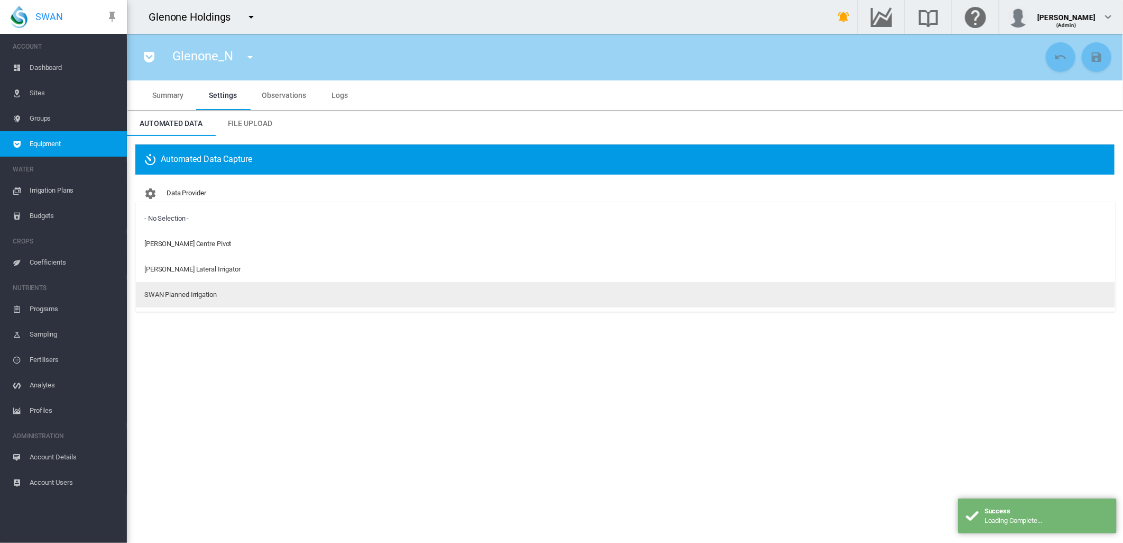
click at [207, 294] on div "SWAN Planned Irrigation" at bounding box center [180, 295] width 72 height 10
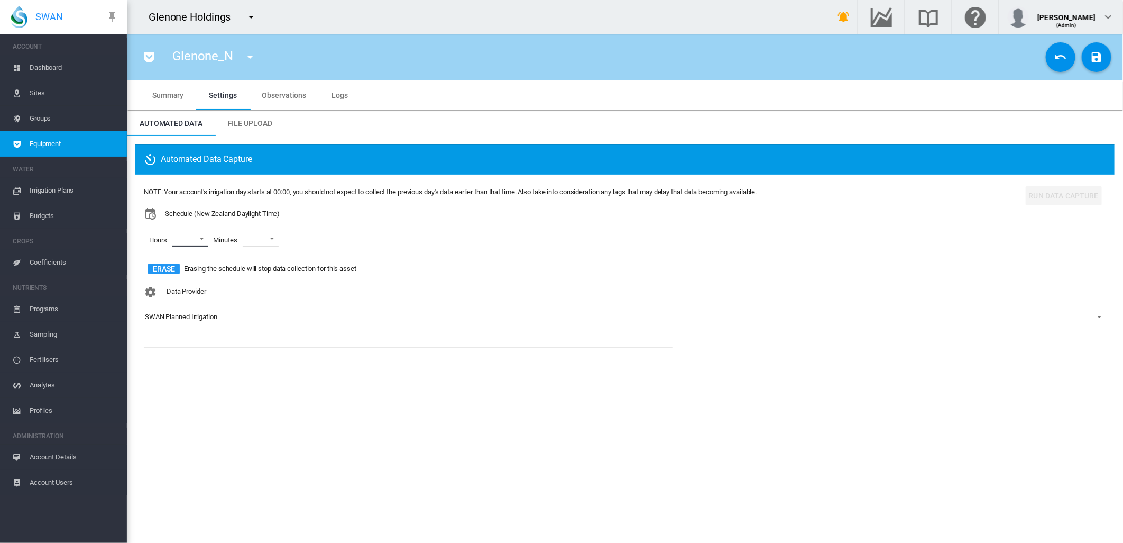
click at [203, 239] on md-select "00 01 02 03 04 05 06 07 08 09 10 11 12 13 14 15 16 17 18 19 20 21 22 23" at bounding box center [190, 239] width 36 height 16
click at [160, 235] on div at bounding box center [163, 239] width 11 height 11
click at [164, 263] on div at bounding box center [163, 264] width 11 height 11
click at [159, 289] on div at bounding box center [163, 290] width 11 height 11
click at [282, 240] on md-backdrop at bounding box center [561, 271] width 1123 height 543
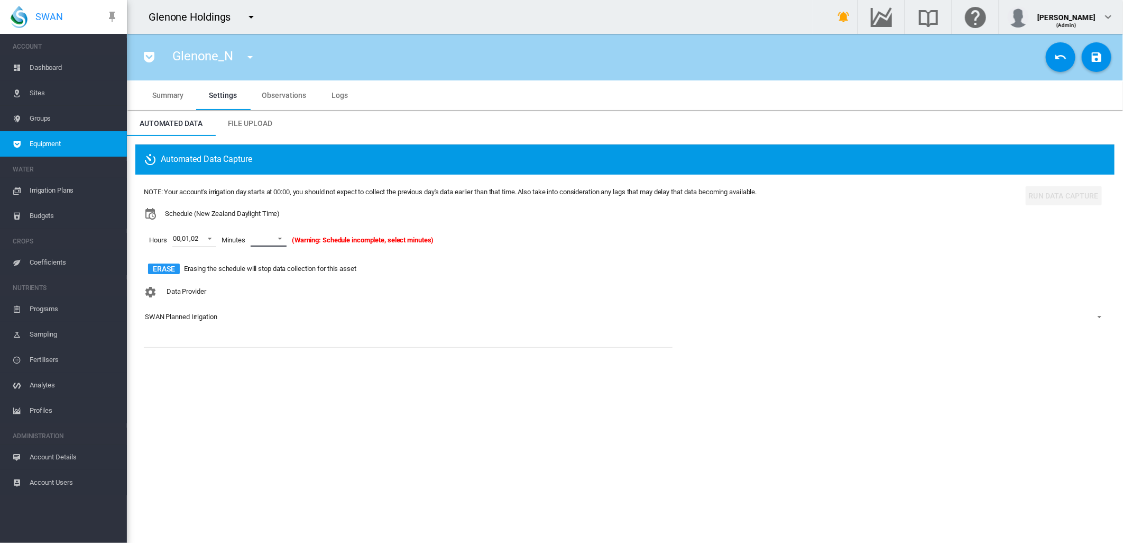
click at [282, 240] on span at bounding box center [277, 238] width 13 height 10
click at [262, 264] on md-option "00" at bounding box center [280, 264] width 72 height 25
click at [1092, 57] on md-icon "icon-content-save" at bounding box center [1097, 57] width 13 height 13
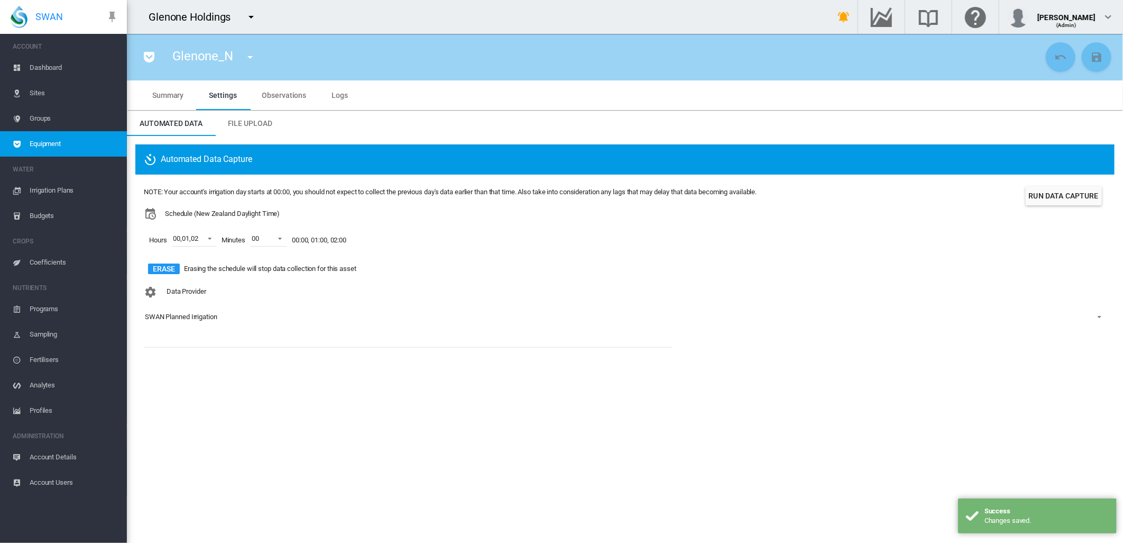
click at [246, 55] on md-icon "icon-menu-down" at bounding box center [250, 57] width 13 height 13
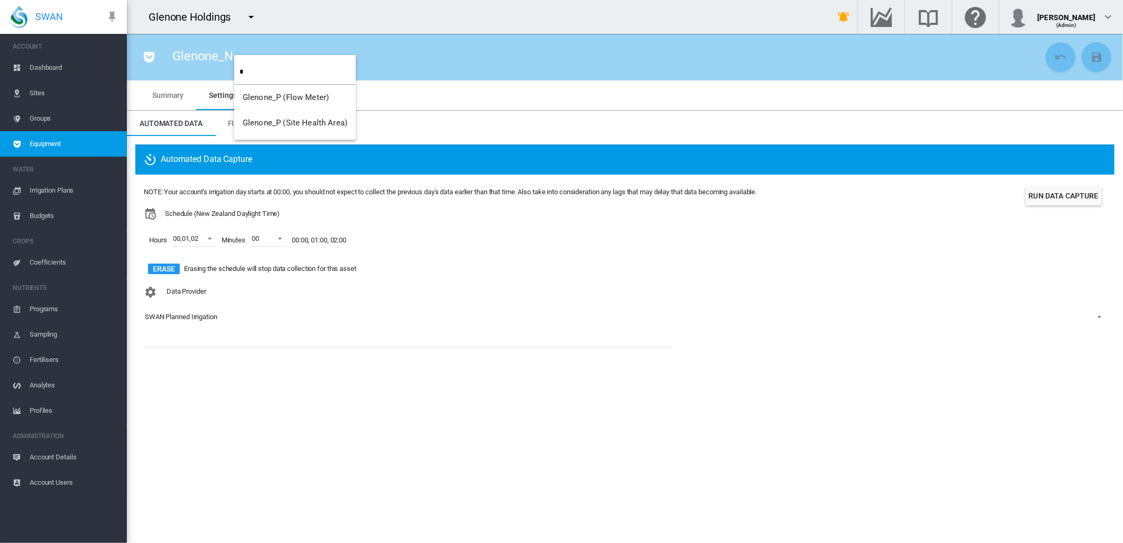
type input "*"
click at [281, 96] on span "Glenone_P (Flow Meter)" at bounding box center [286, 98] width 86 height 10
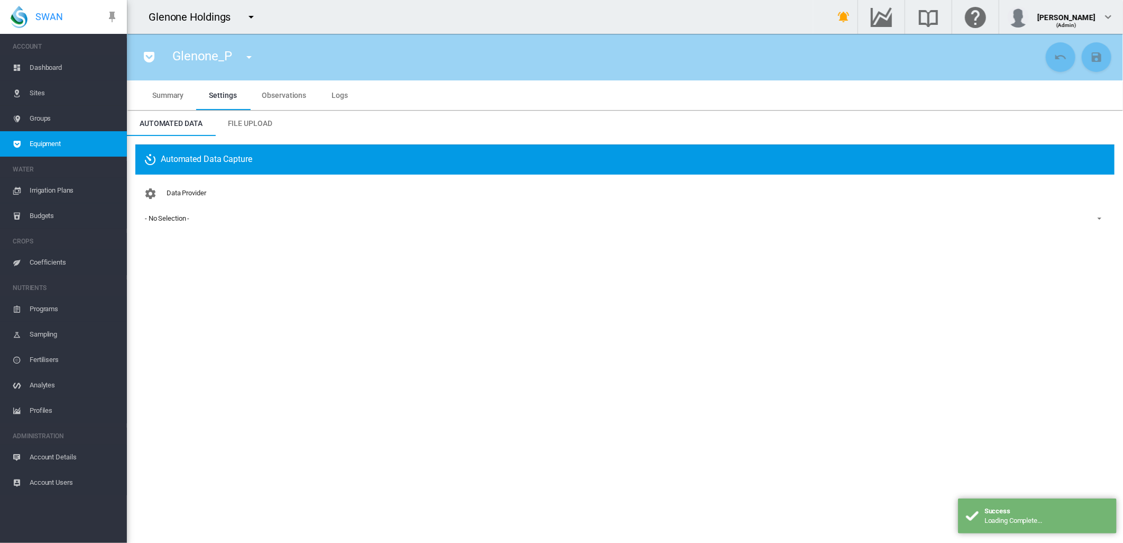
click at [166, 217] on div "- No Selection -" at bounding box center [167, 218] width 44 height 8
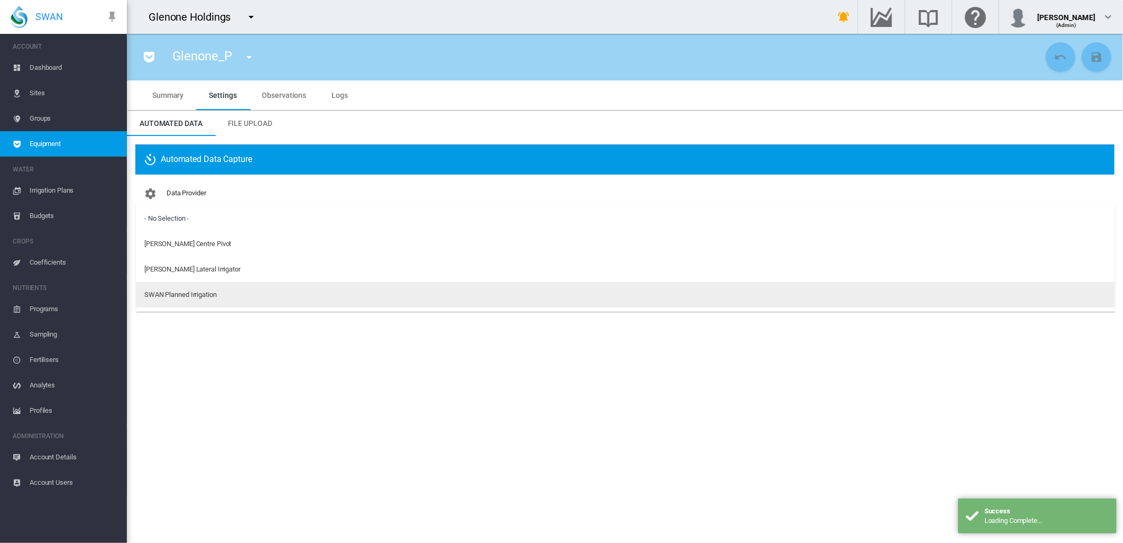
click at [167, 290] on div "SWAN Planned Irrigation" at bounding box center [180, 295] width 72 height 10
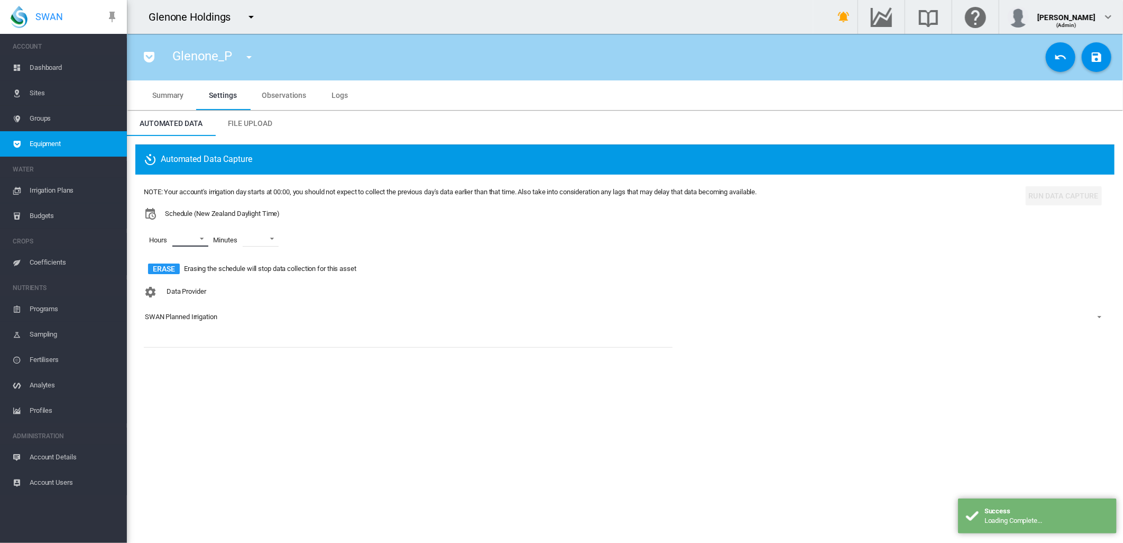
click at [205, 237] on md-select "00 01 02 03 04 05 06 07 08 09 10 11 12 13 14 15 16 17 18 19 20 21 22 23" at bounding box center [190, 239] width 36 height 16
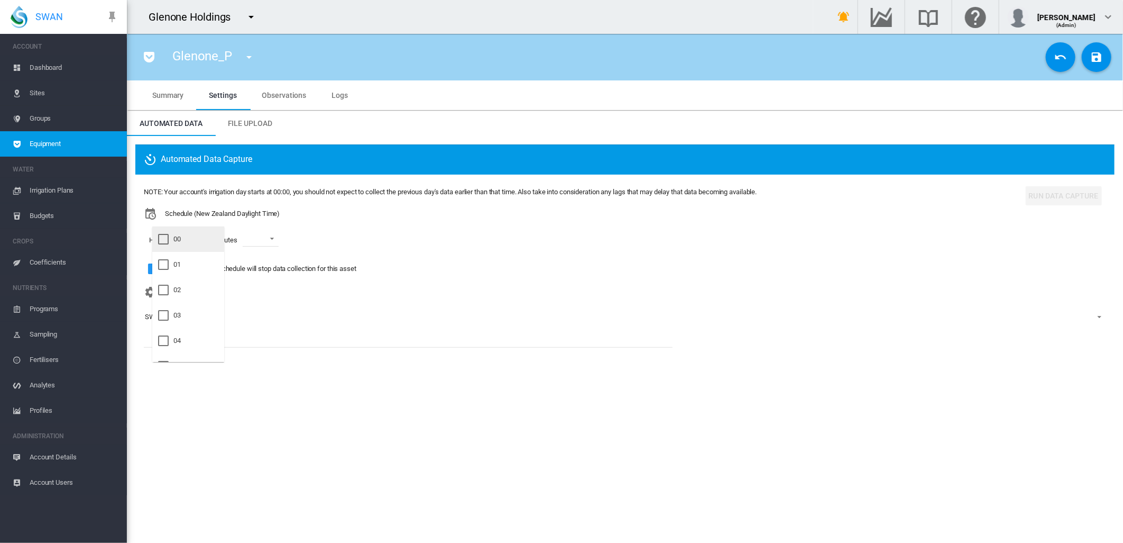
click at [193, 239] on md-option "00" at bounding box center [188, 238] width 72 height 25
drag, startPoint x: 175, startPoint y: 263, endPoint x: 175, endPoint y: 275, distance: 12.2
click at [175, 262] on div "01" at bounding box center [176, 265] width 7 height 10
click at [173, 285] on div "02" at bounding box center [176, 290] width 7 height 10
click at [279, 237] on md-backdrop at bounding box center [561, 271] width 1123 height 543
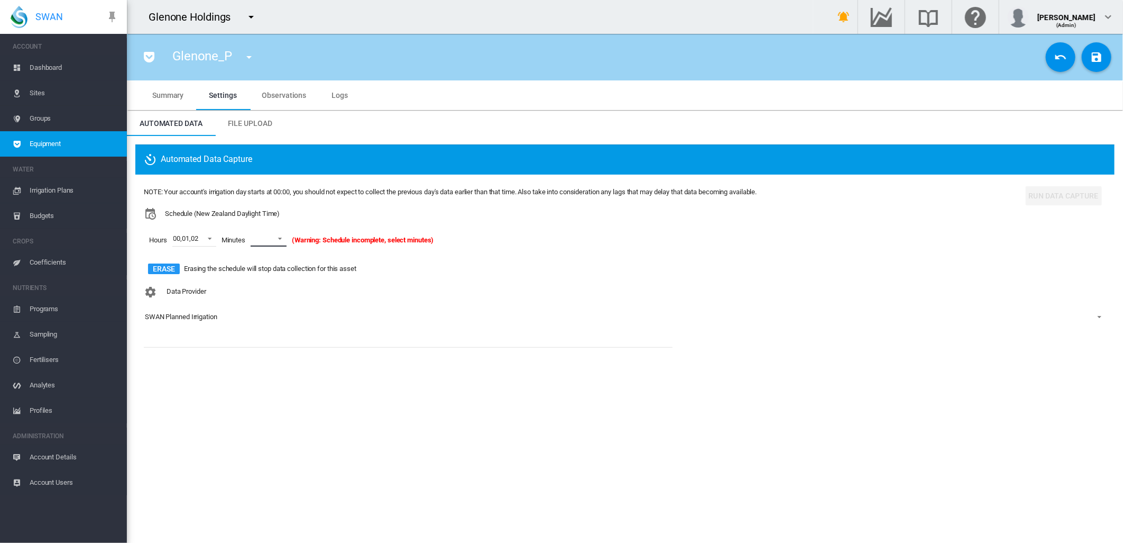
click at [282, 239] on span at bounding box center [277, 238] width 13 height 10
drag, startPoint x: 255, startPoint y: 263, endPoint x: 268, endPoint y: 256, distance: 15.2
click at [255, 263] on div "00" at bounding box center [256, 265] width 7 height 10
click at [1097, 60] on md-icon "icon-content-save" at bounding box center [1097, 57] width 13 height 13
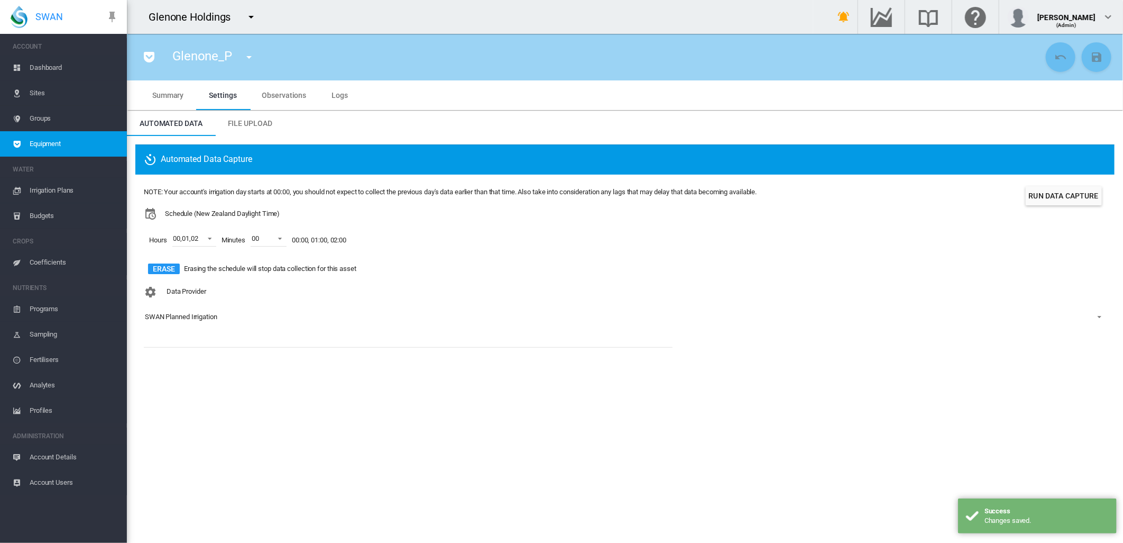
click at [251, 57] on md-icon "icon-menu-down" at bounding box center [249, 57] width 13 height 13
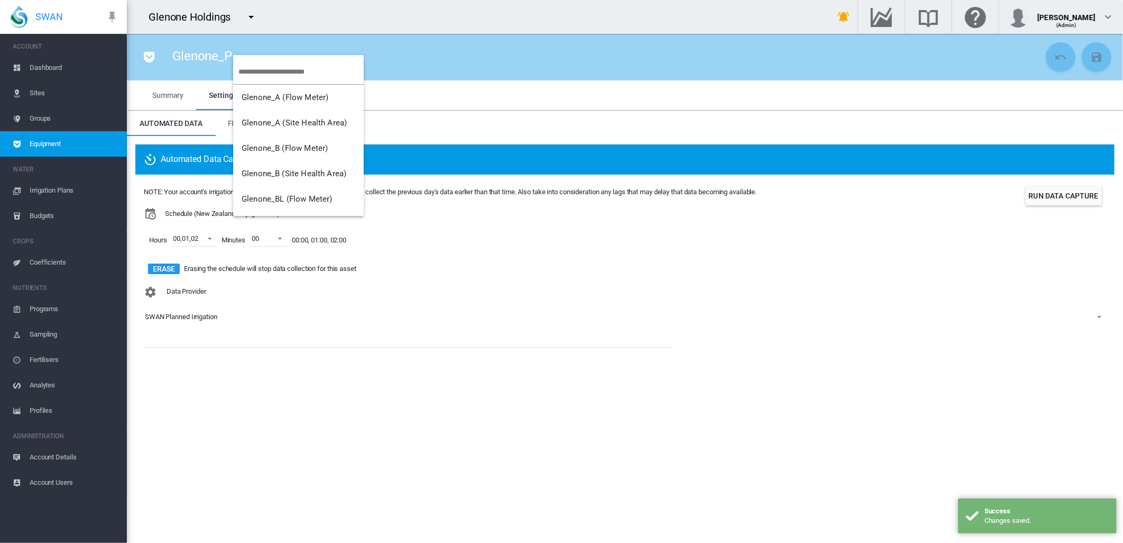
click at [248, 70] on input "search" at bounding box center [301, 71] width 125 height 25
type input "*"
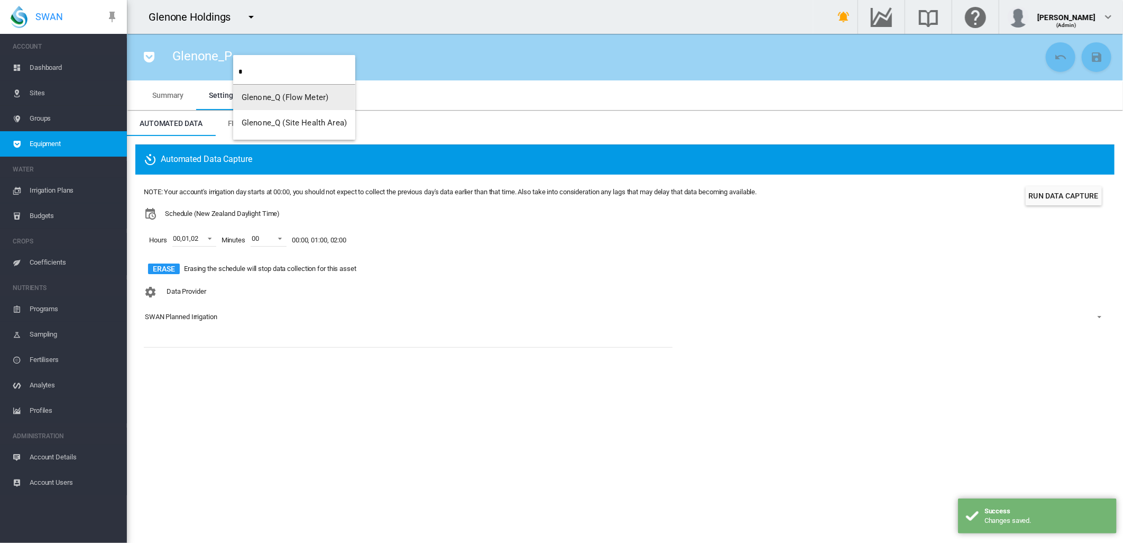
click at [290, 90] on button "Glenone_Q (Flow Meter)" at bounding box center [294, 97] width 122 height 25
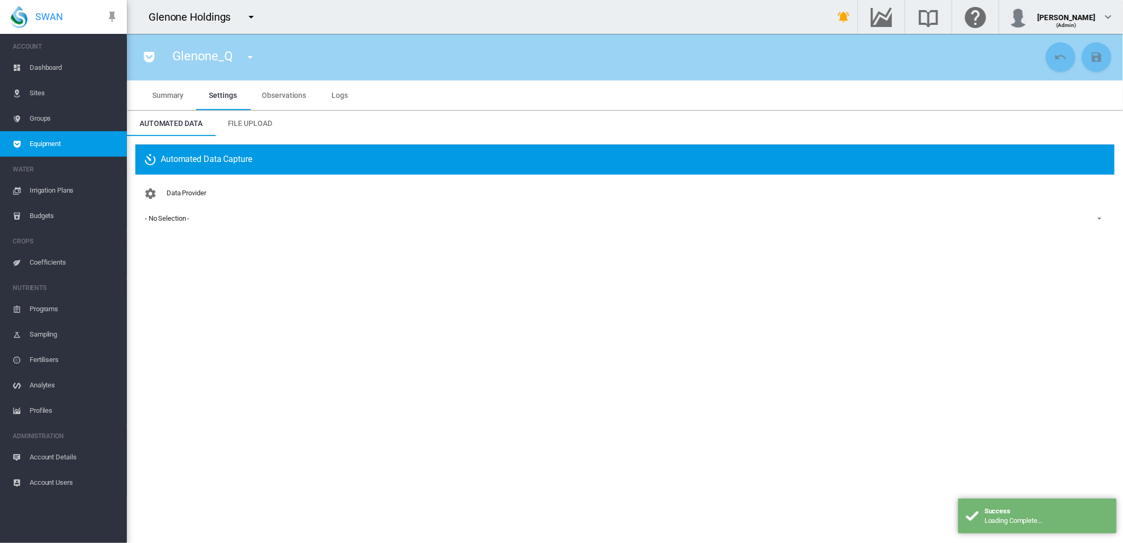
click at [182, 222] on div "- No Selection -" at bounding box center [167, 218] width 44 height 8
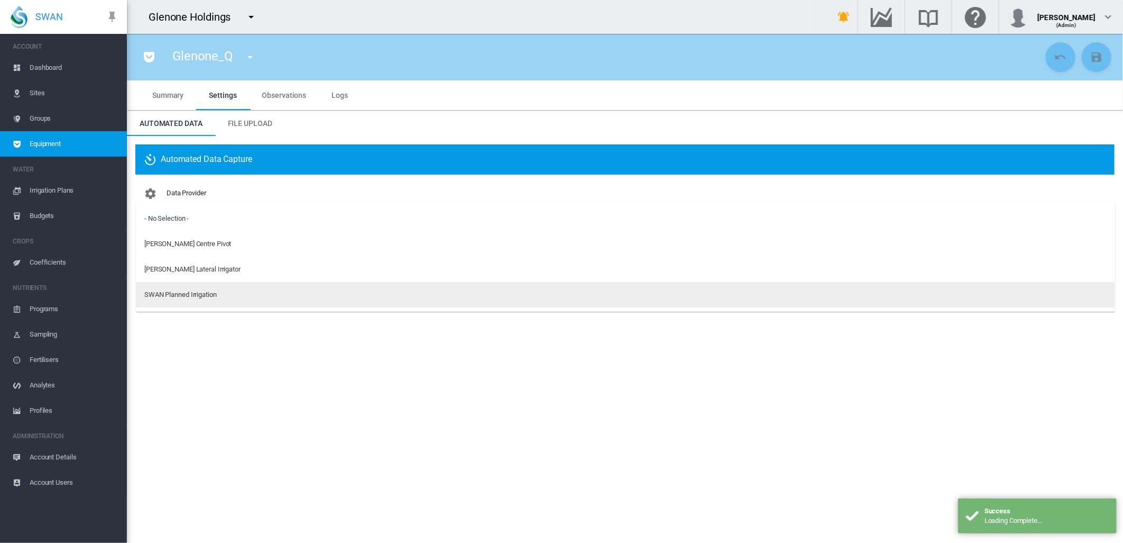
click at [176, 291] on div "SWAN Planned Irrigation" at bounding box center [180, 295] width 72 height 10
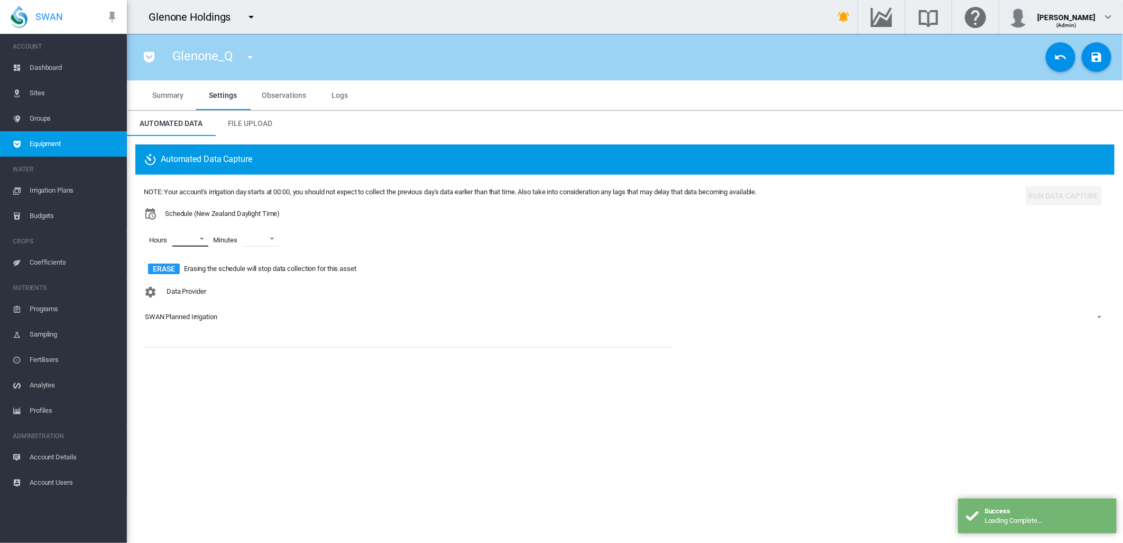
click at [199, 235] on md-select "00 01 02 03 04 05 06 07 08 09 10 11 12 13 14 15 16 17 18 19 20 21 22 23" at bounding box center [190, 239] width 36 height 16
click at [169, 240] on div at bounding box center [163, 239] width 11 height 11
click at [168, 265] on div at bounding box center [163, 264] width 11 height 11
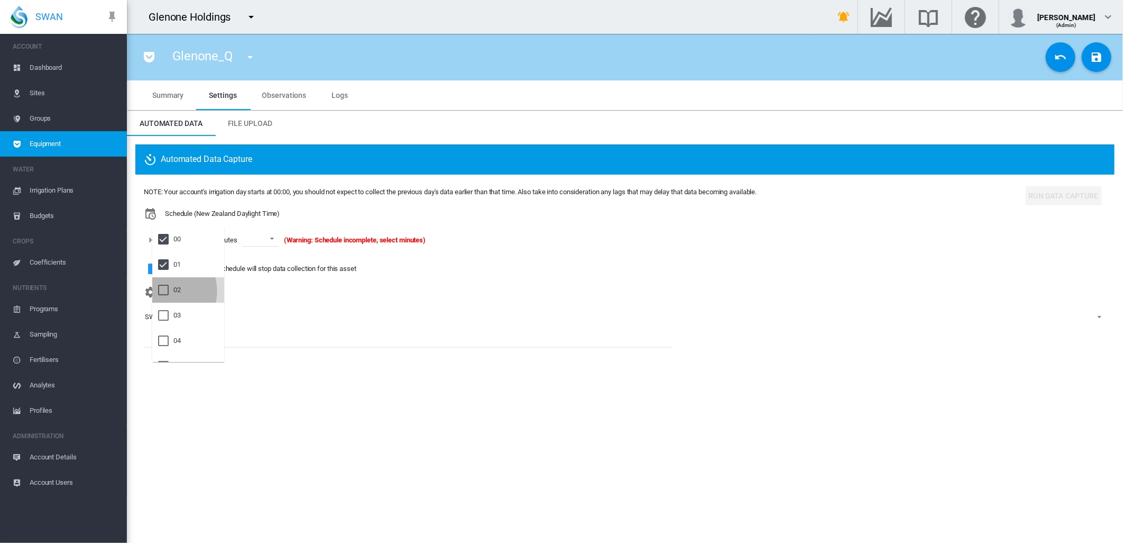
click at [164, 291] on div at bounding box center [163, 290] width 11 height 11
click at [281, 239] on md-backdrop at bounding box center [561, 271] width 1123 height 543
click at [282, 239] on span at bounding box center [277, 238] width 13 height 10
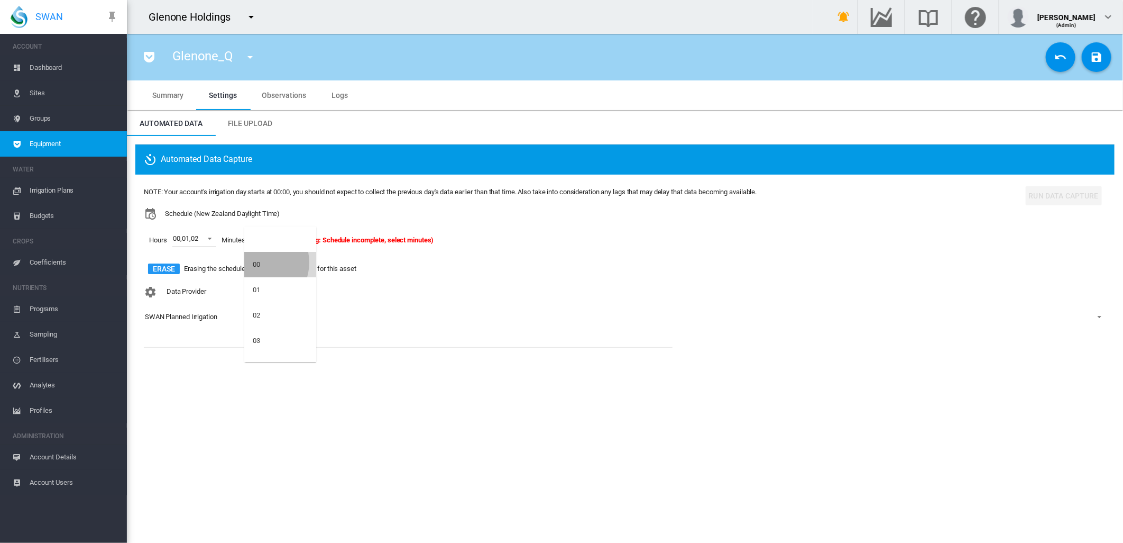
click at [258, 262] on div "00" at bounding box center [256, 265] width 7 height 10
click at [1097, 61] on md-icon "icon-content-save" at bounding box center [1097, 57] width 13 height 13
click at [246, 51] on md-icon "icon-menu-down" at bounding box center [250, 57] width 13 height 13
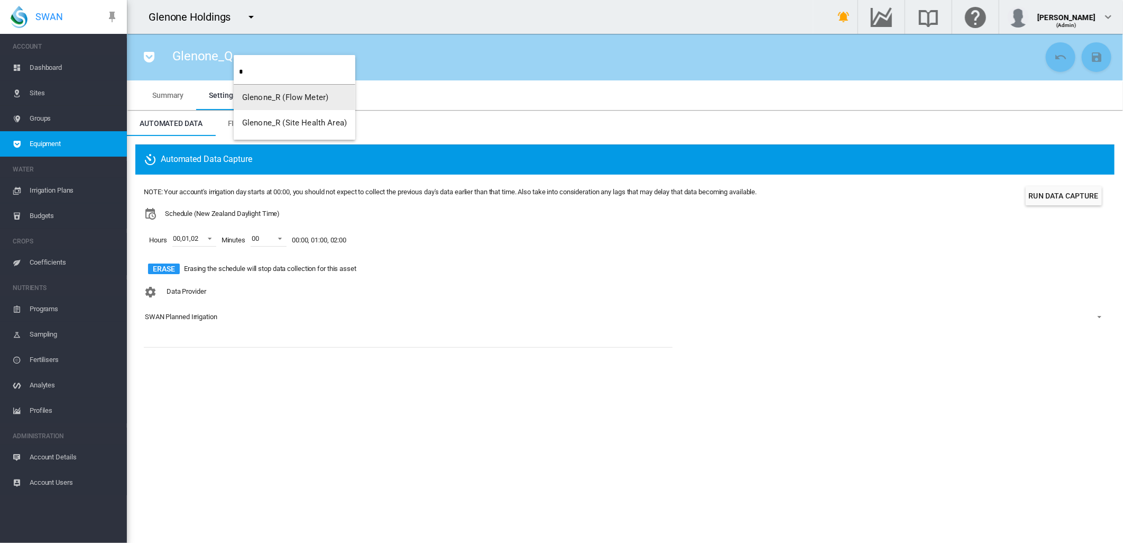
type input "*"
click at [279, 98] on span "Glenone_R (Flow Meter)" at bounding box center [285, 98] width 86 height 10
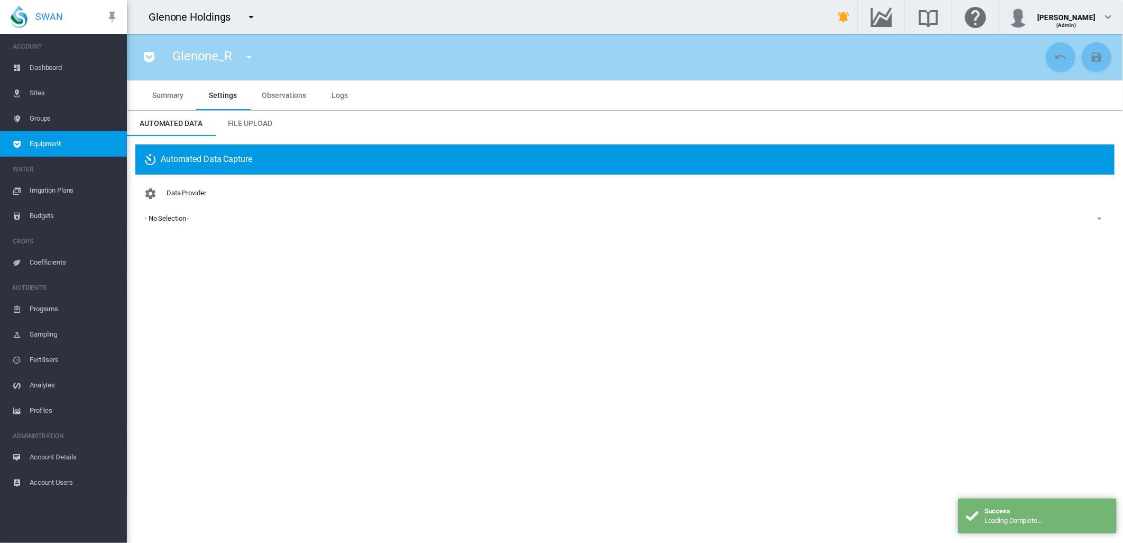
click at [180, 217] on div "- No Selection -" at bounding box center [167, 218] width 44 height 8
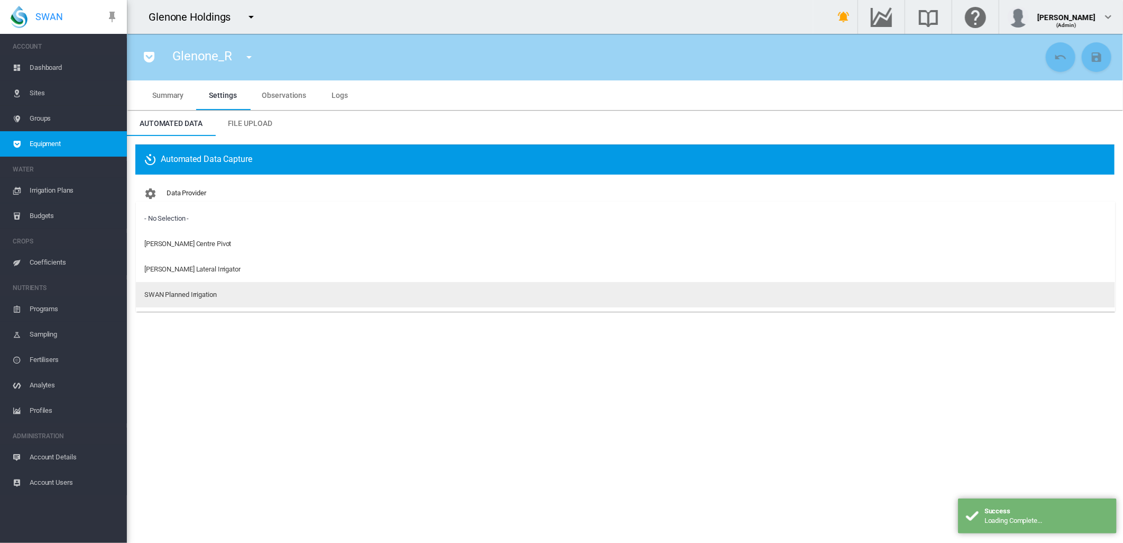
click at [173, 287] on md-option "SWAN Planned Irrigation" at bounding box center [626, 294] width 980 height 25
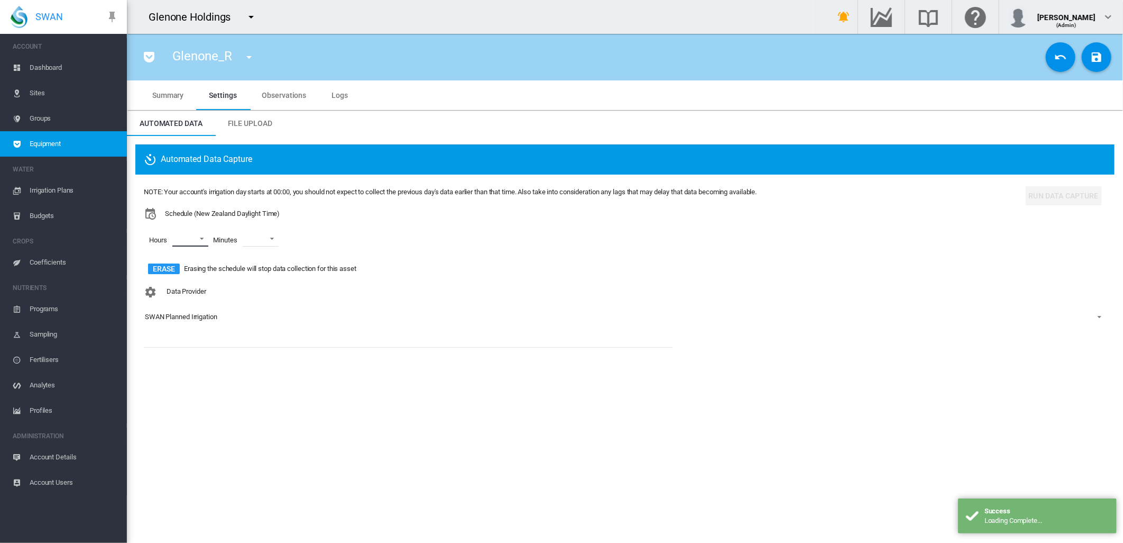
click at [205, 237] on md-select "00 01 02 03 04 05 06 07 08 09 10 11 12 13 14 15 16 17 18 19 20 21 22 23" at bounding box center [190, 239] width 36 height 16
click at [164, 244] on div at bounding box center [163, 239] width 11 height 11
click at [161, 269] on div at bounding box center [163, 264] width 11 height 11
click at [161, 287] on div at bounding box center [163, 290] width 11 height 11
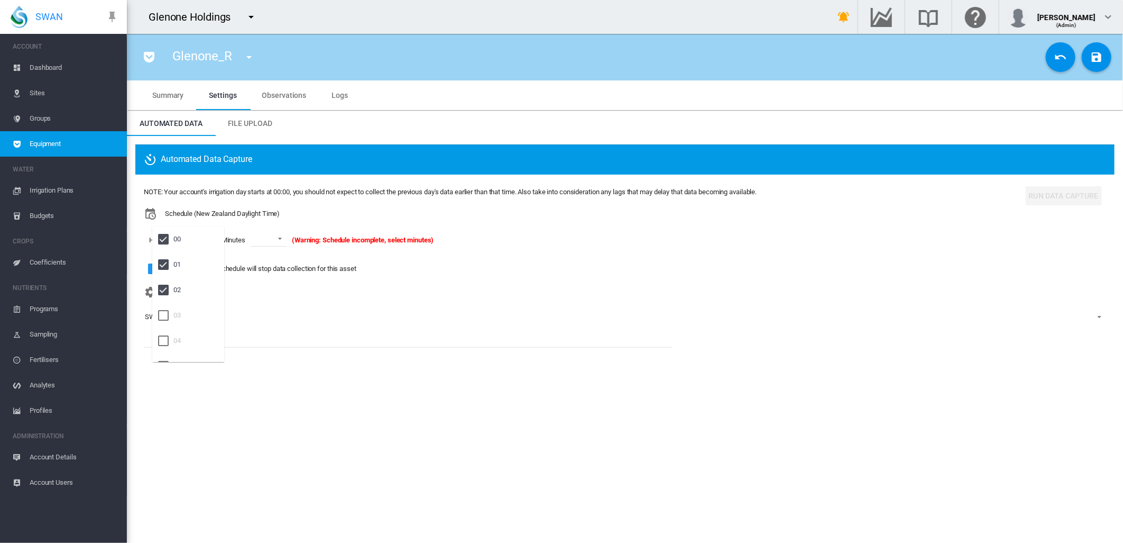
click at [283, 239] on md-backdrop at bounding box center [561, 271] width 1123 height 543
click at [282, 237] on span at bounding box center [277, 238] width 13 height 10
click at [255, 262] on div "00" at bounding box center [256, 265] width 7 height 10
click at [1091, 54] on md-icon "icon-content-save" at bounding box center [1097, 57] width 13 height 13
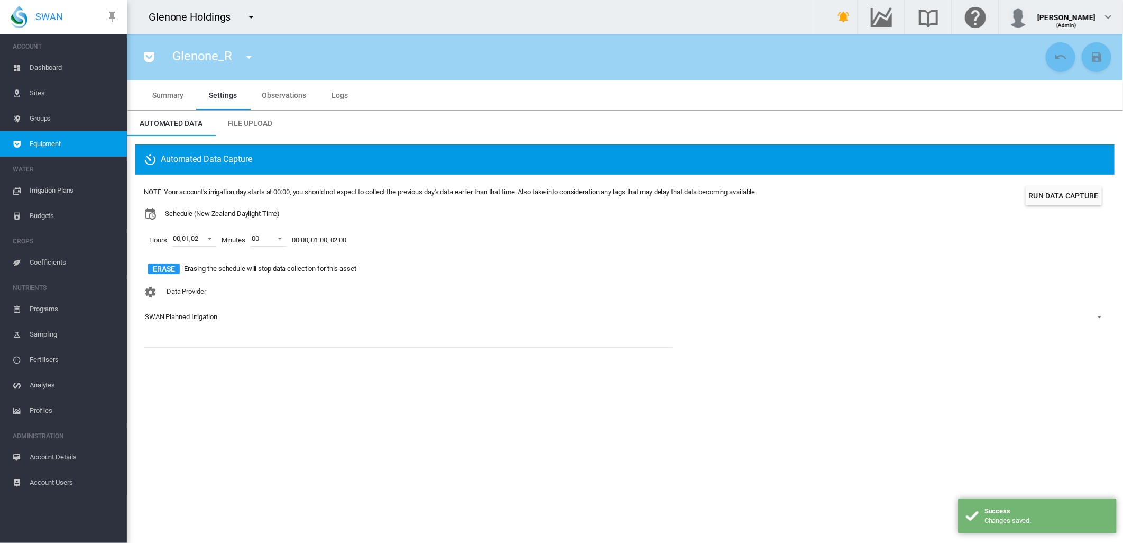
click at [249, 60] on md-icon "icon-menu-down" at bounding box center [249, 57] width 13 height 13
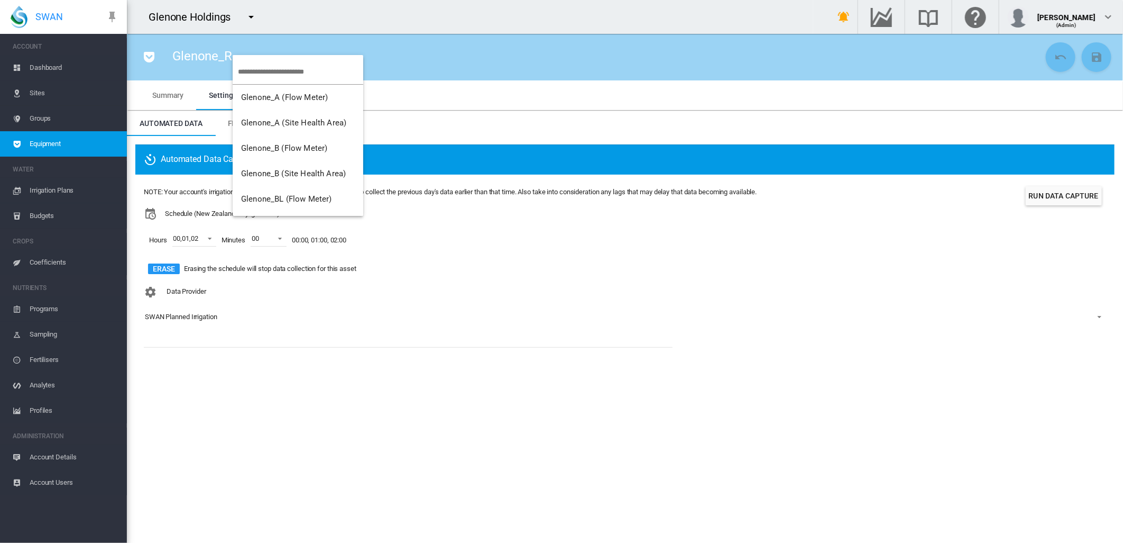
click at [257, 72] on input "search" at bounding box center [300, 71] width 125 height 25
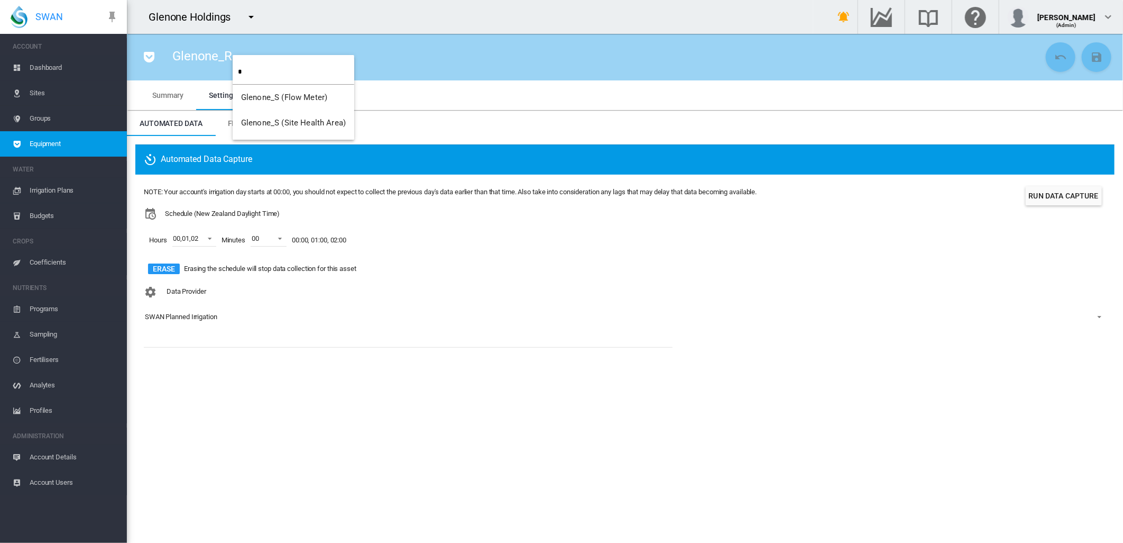
type input "*"
click at [269, 93] on span "Glenone_S (Flow Meter)" at bounding box center [284, 98] width 86 height 10
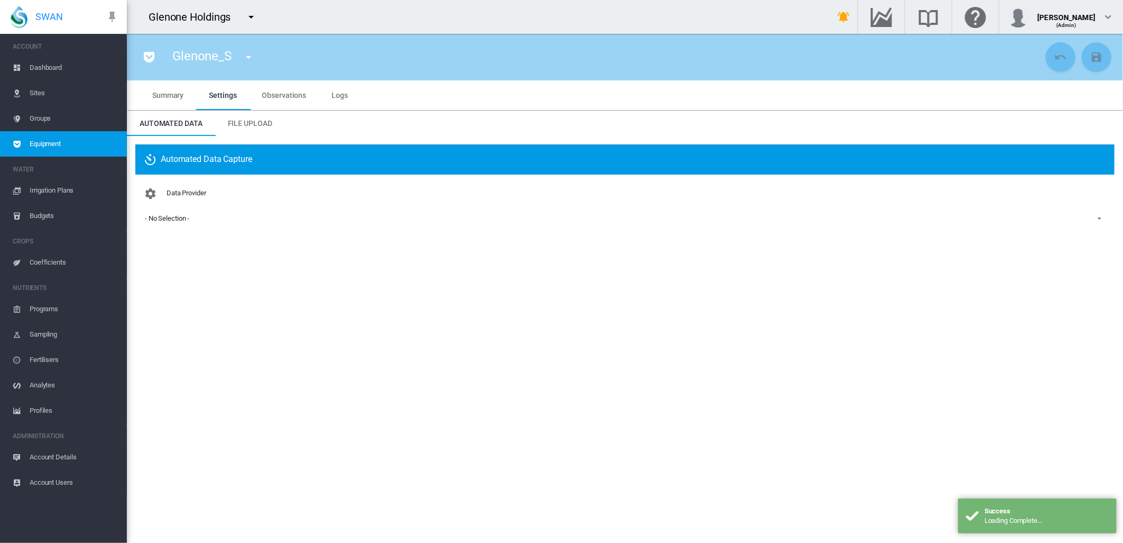
click at [181, 219] on div "- No Selection -" at bounding box center [167, 218] width 44 height 8
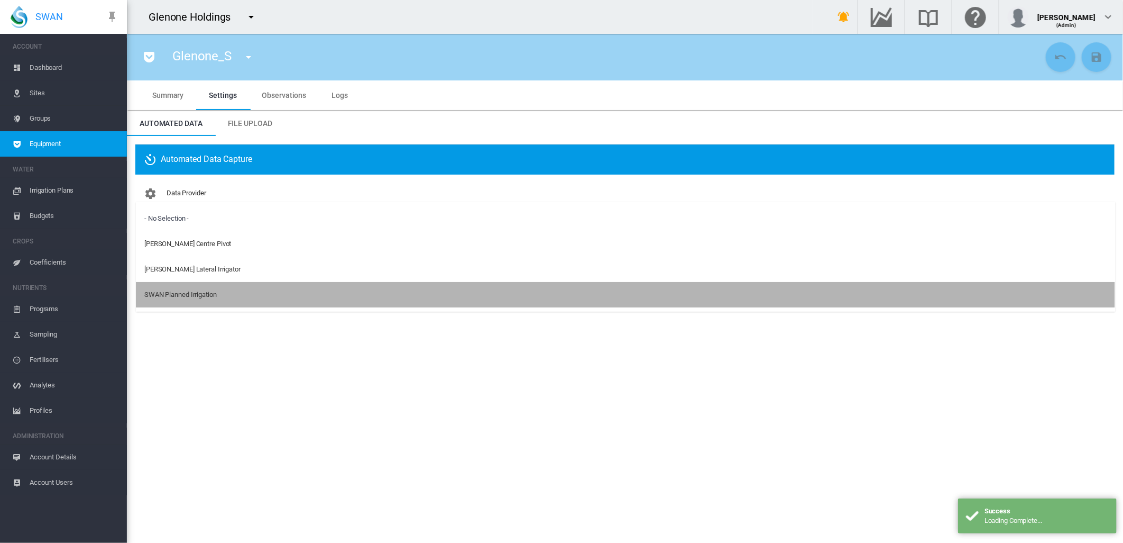
click at [190, 295] on div "SWAN Planned Irrigation" at bounding box center [180, 295] width 72 height 10
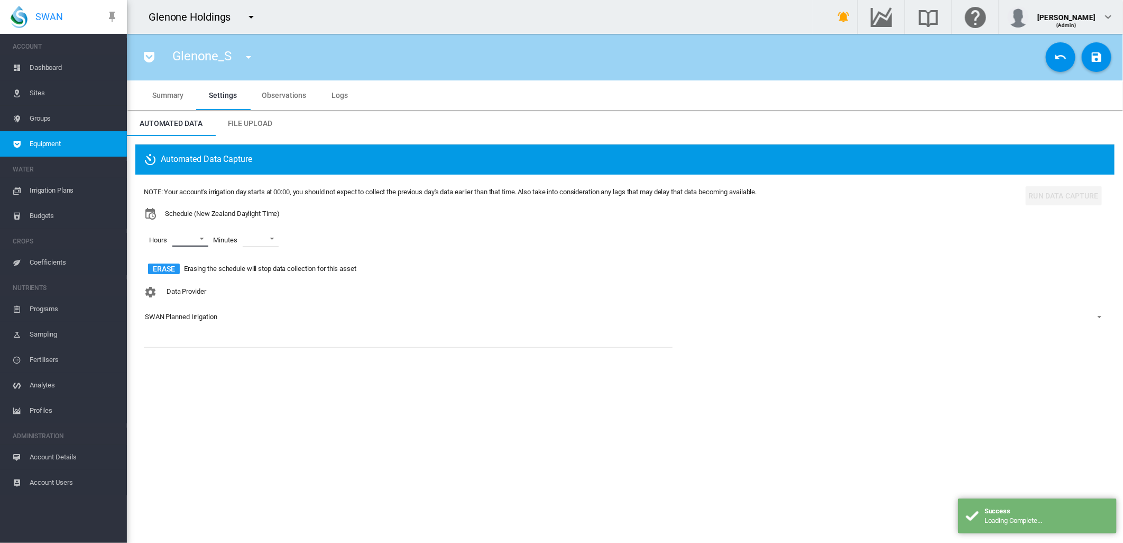
click at [202, 236] on md-select "00 01 02 03 04 05 06 07 08 09 10 11 12 13 14 15 16 17 18 19 20 21 22 23" at bounding box center [190, 239] width 36 height 16
click at [177, 240] on div "00" at bounding box center [176, 239] width 7 height 10
click at [175, 267] on div "01" at bounding box center [176, 265] width 7 height 10
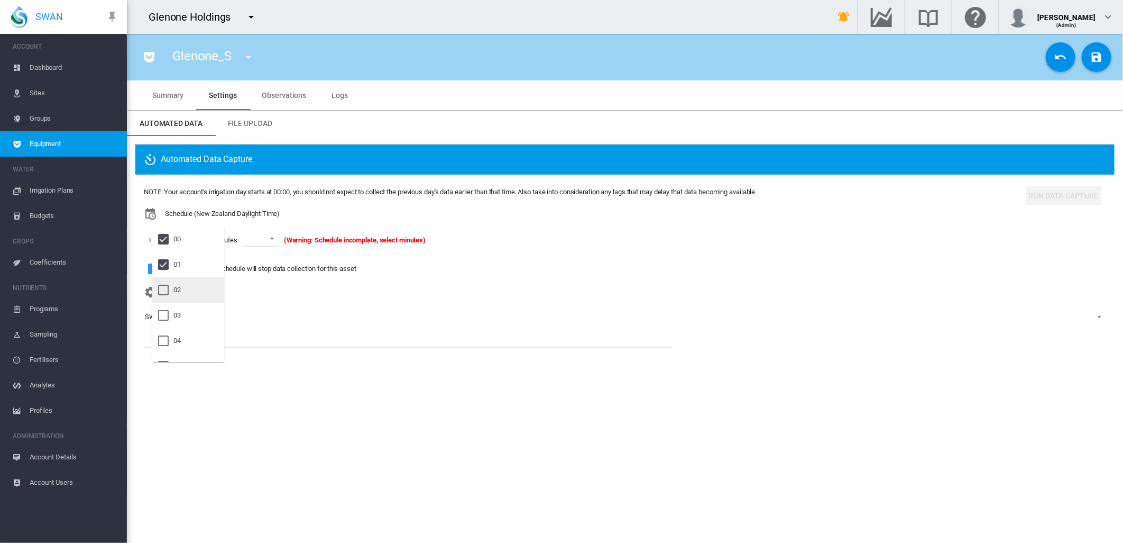
click at [169, 289] on div at bounding box center [163, 290] width 11 height 11
click at [281, 237] on md-backdrop at bounding box center [561, 271] width 1123 height 543
click at [281, 237] on span at bounding box center [277, 238] width 13 height 10
click at [260, 262] on div "00" at bounding box center [256, 265] width 7 height 10
click at [1094, 59] on md-icon "icon-content-save" at bounding box center [1097, 57] width 13 height 13
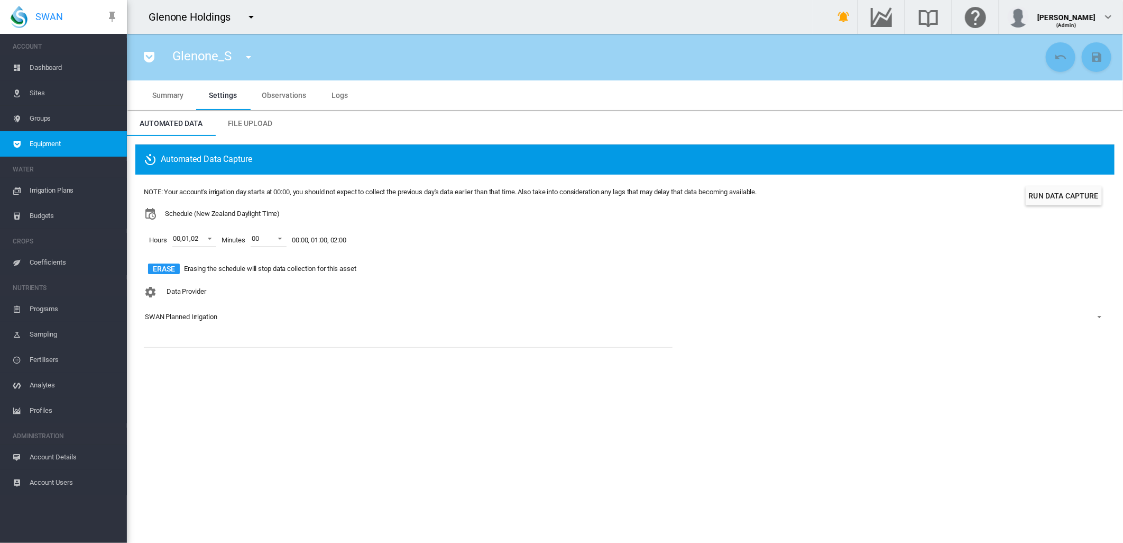
click at [251, 53] on md-icon "icon-menu-down" at bounding box center [248, 57] width 13 height 13
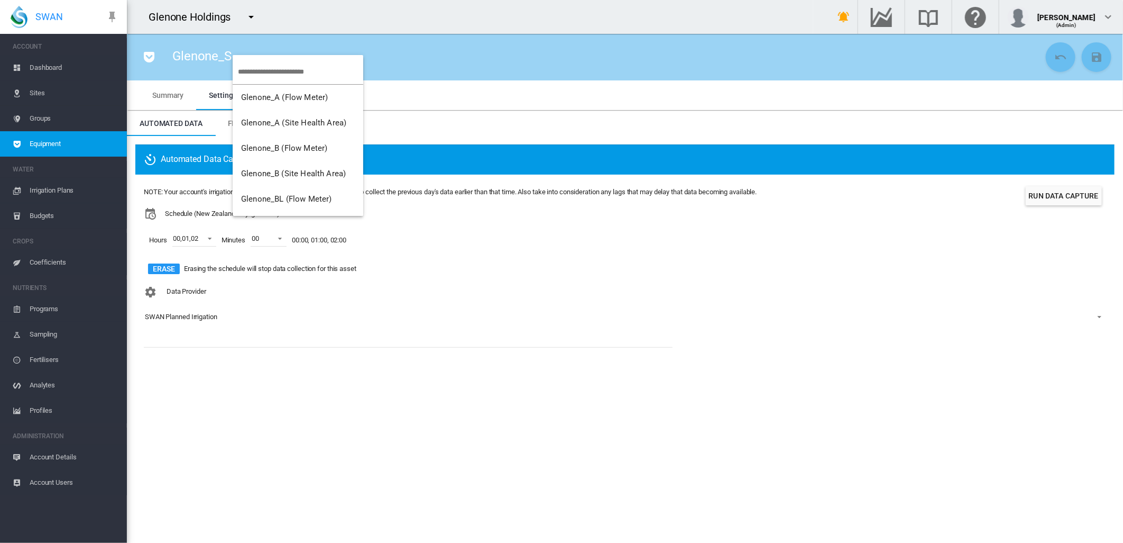
click at [252, 66] on input "search" at bounding box center [300, 71] width 125 height 25
click at [315, 202] on span "Glenone_BL (Flow Meter)" at bounding box center [286, 199] width 90 height 10
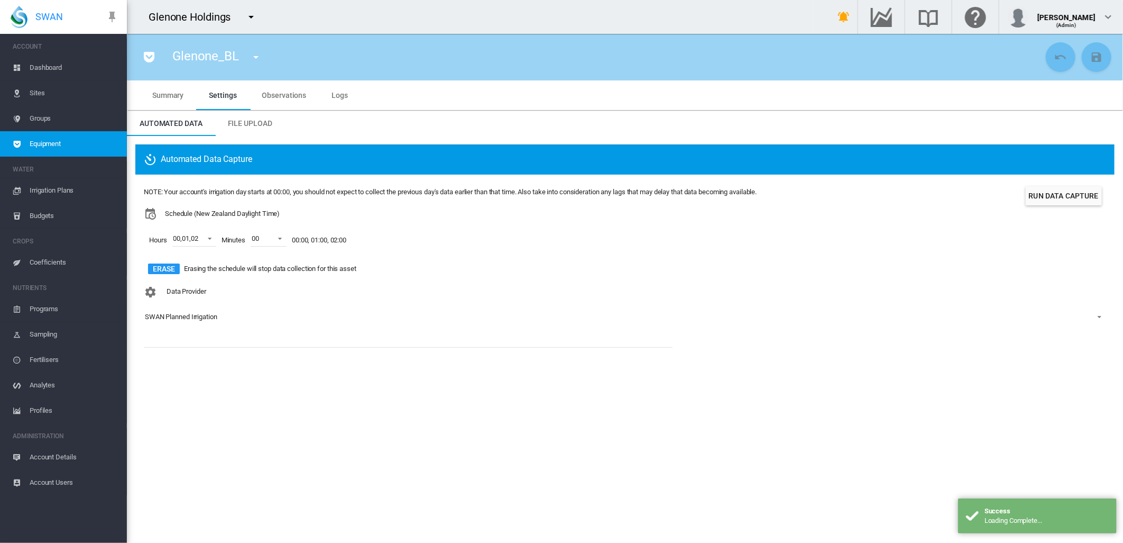
click at [272, 450] on section "Glenone_BL Glenone_A (Flow Meter) Glenone_A (Site Health Area) Glenone_B (Flow …" at bounding box center [625, 288] width 996 height 509
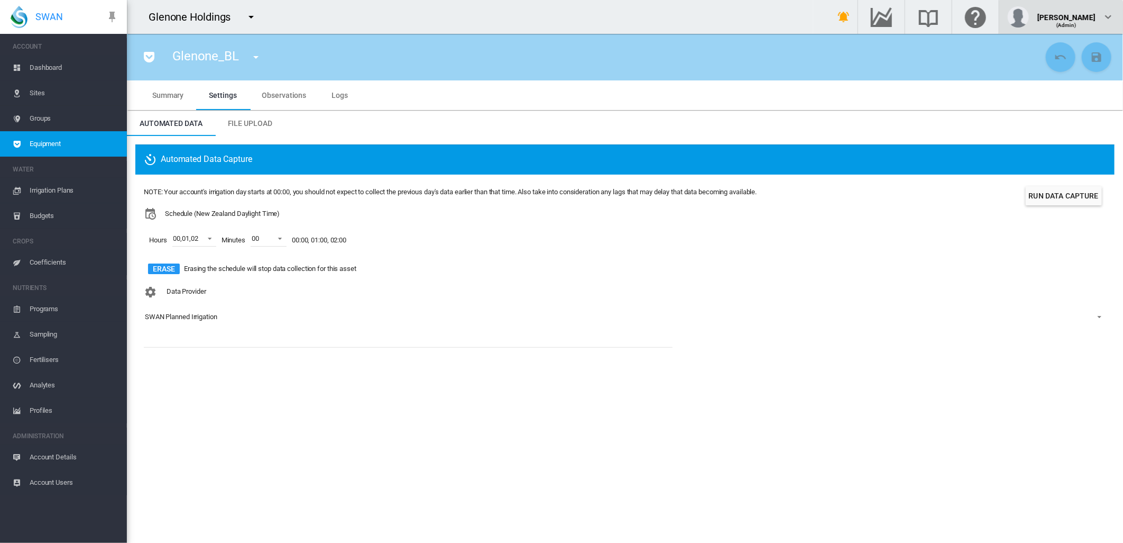
click at [1105, 17] on md-icon "icon-chevron-down" at bounding box center [1108, 17] width 13 height 13
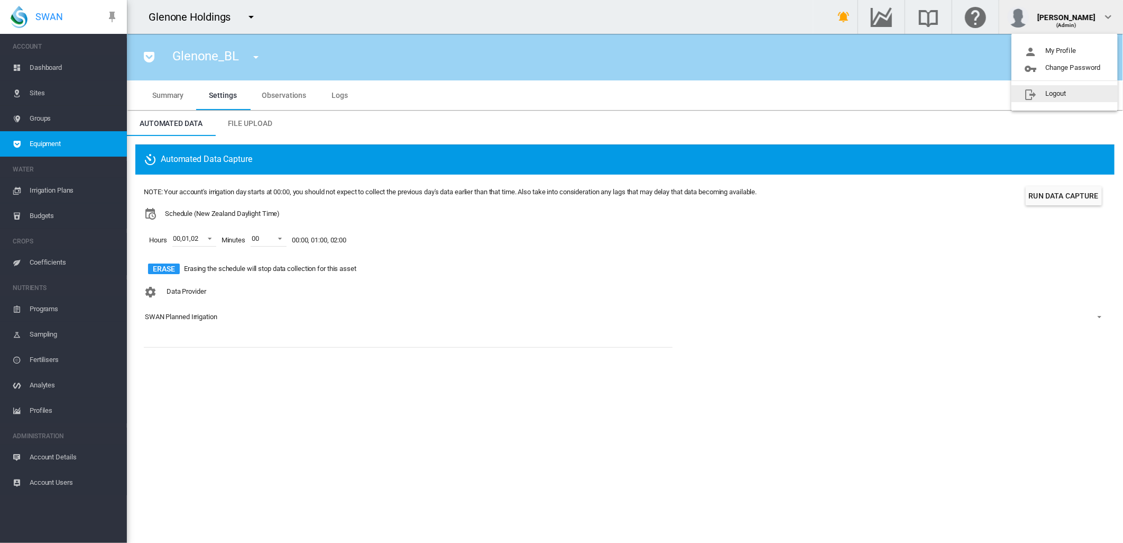
click at [1043, 96] on button "Logout" at bounding box center [1065, 93] width 106 height 17
